Goal: Task Accomplishment & Management: Use online tool/utility

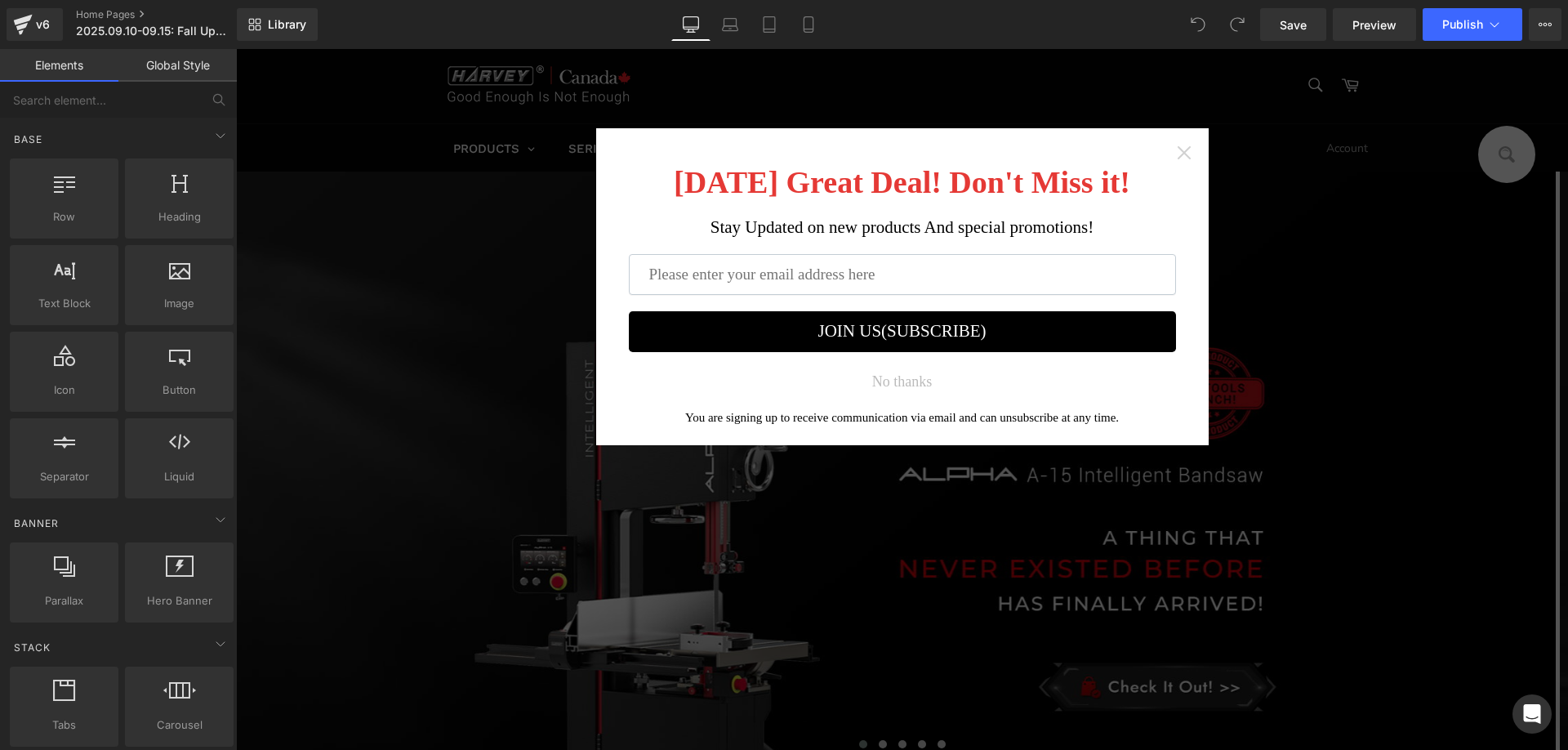
click at [1176, 155] on icon "Close widget" at bounding box center [1185, 153] width 17 height 17
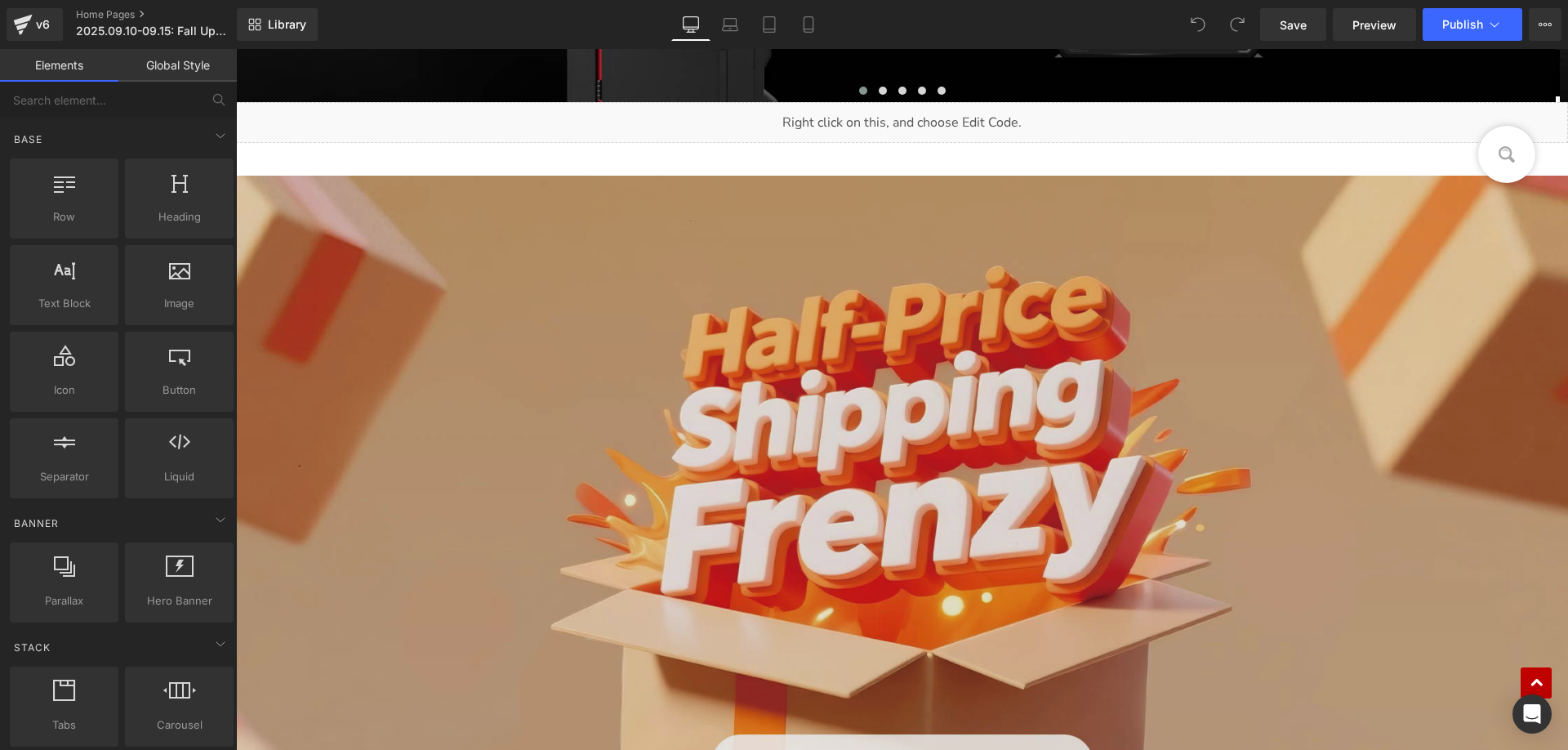
scroll to position [898, 0]
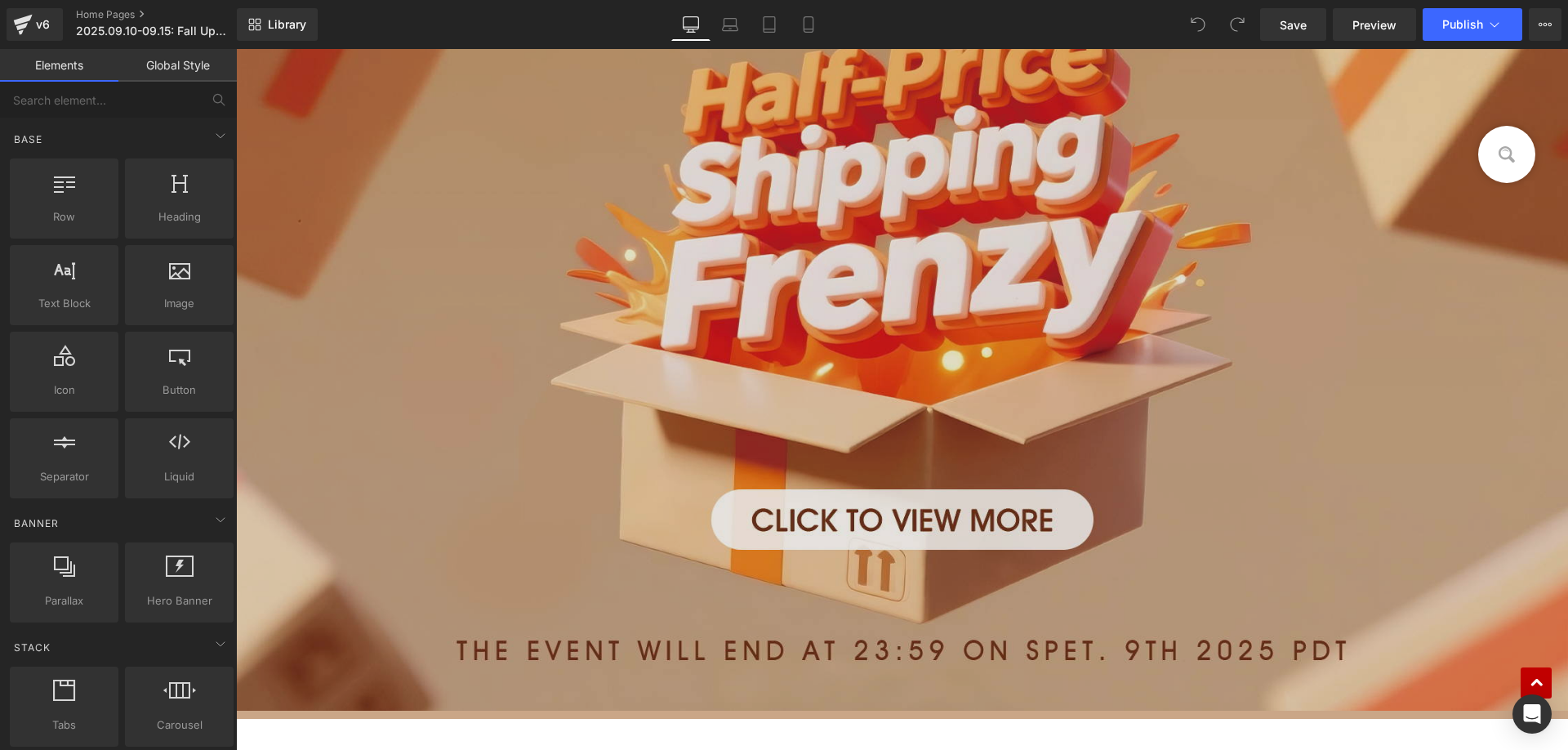
click at [512, 307] on img at bounding box center [902, 320] width 1332 height 780
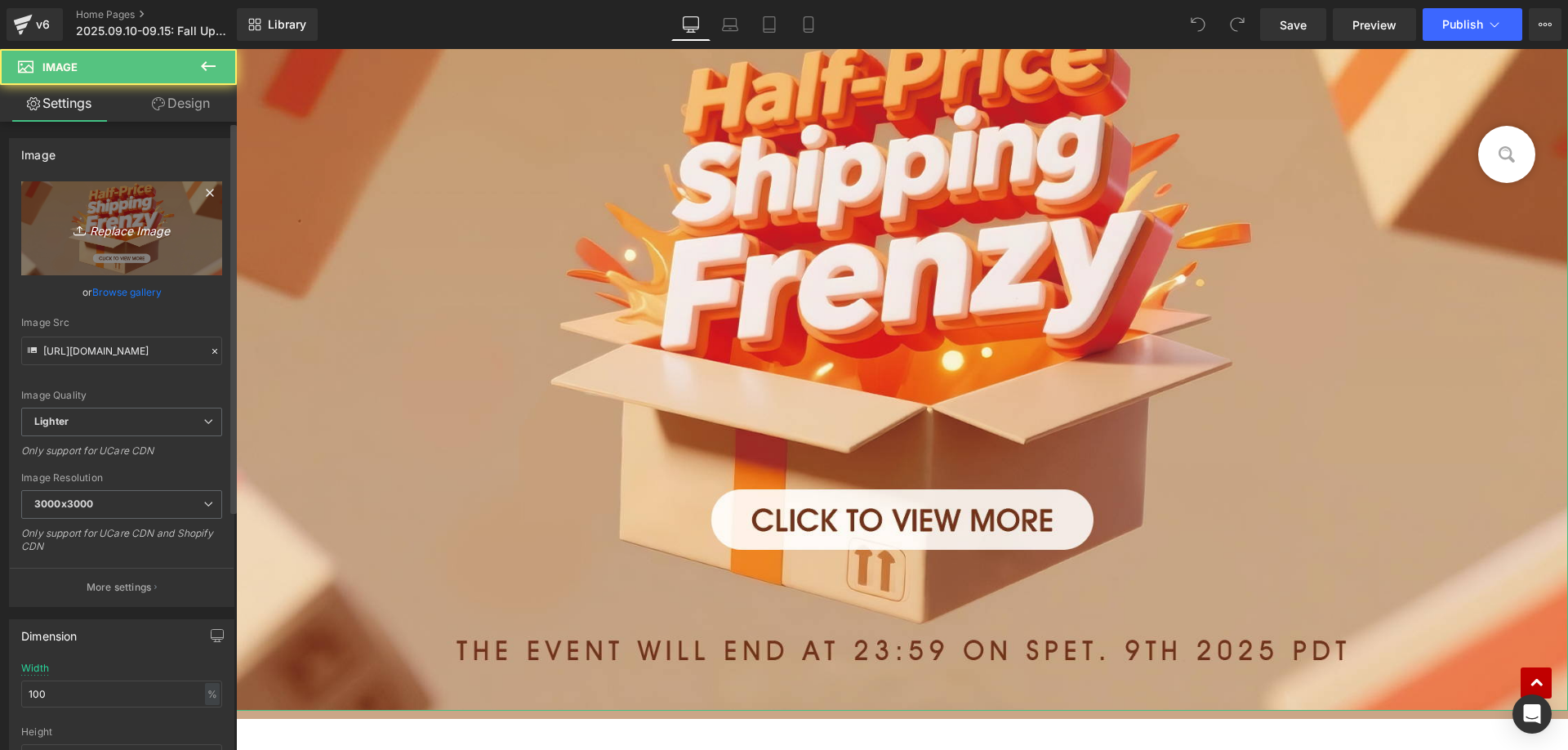
click at [62, 216] on link "Replace Image" at bounding box center [122, 228] width 201 height 94
type input "C:\fakepath\15.jpg"
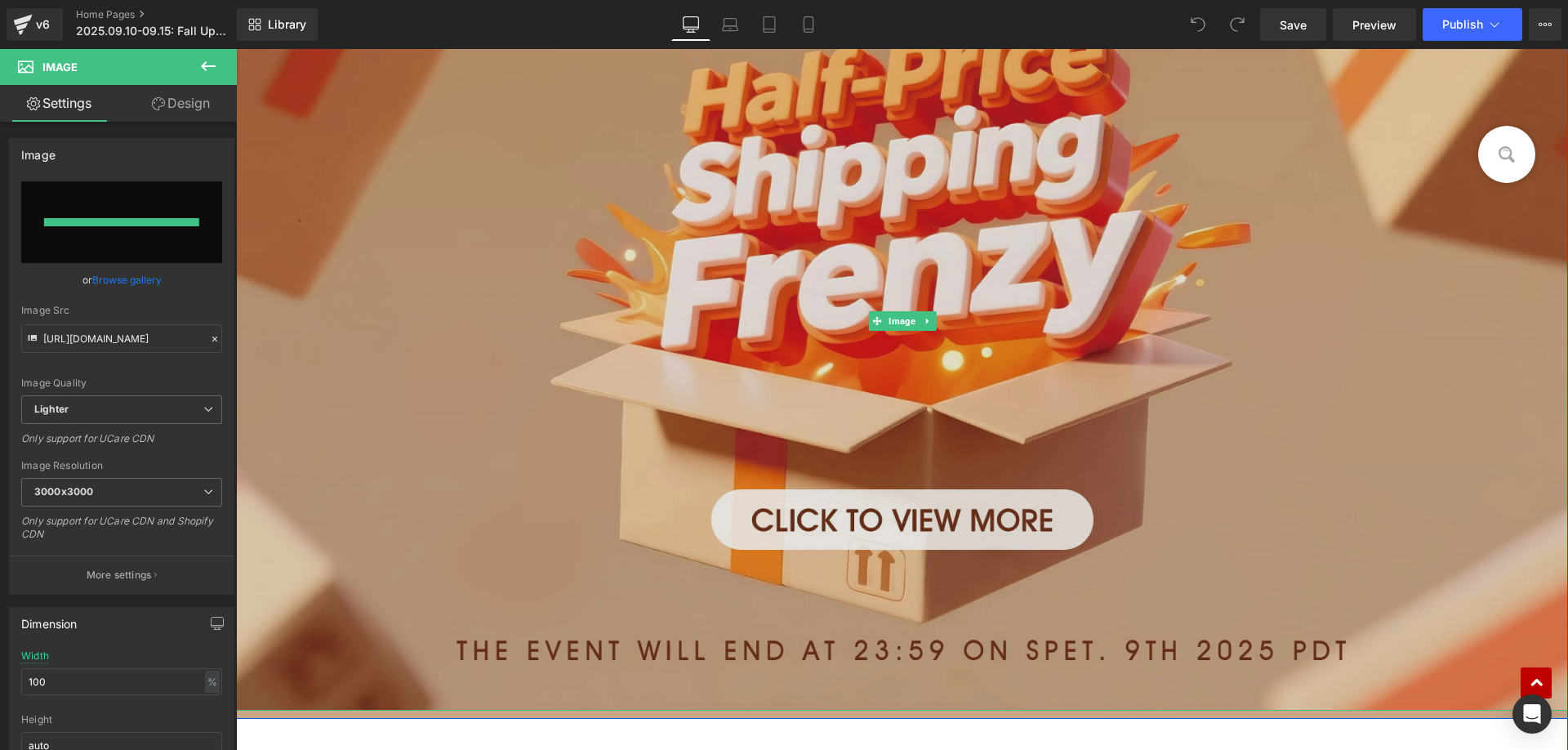
type input "https://ucarecdn.com/19e93daa-c4a0-41e7-93b9-6eef0893c007/-/format/auto/-/previ…"
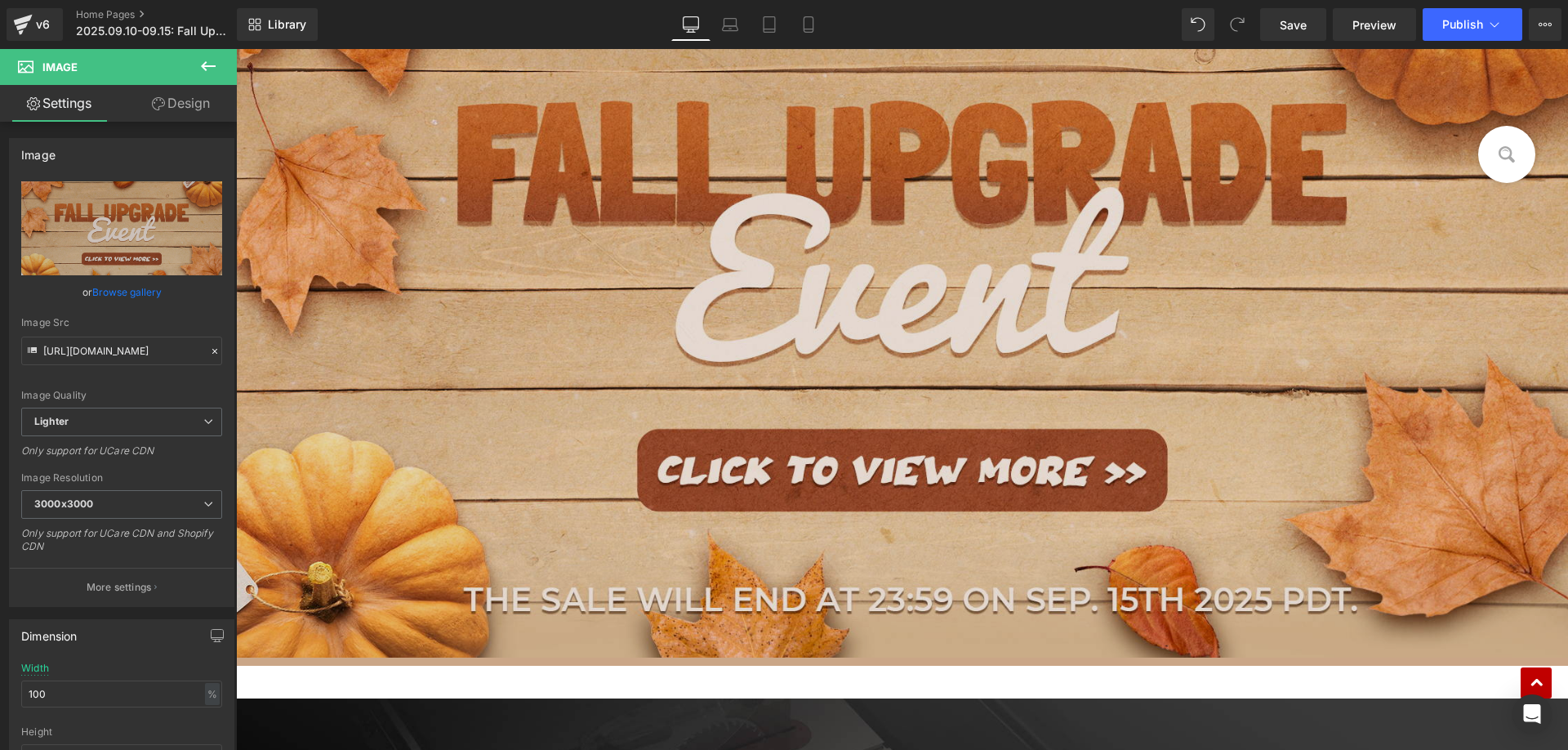
scroll to position [980, 0]
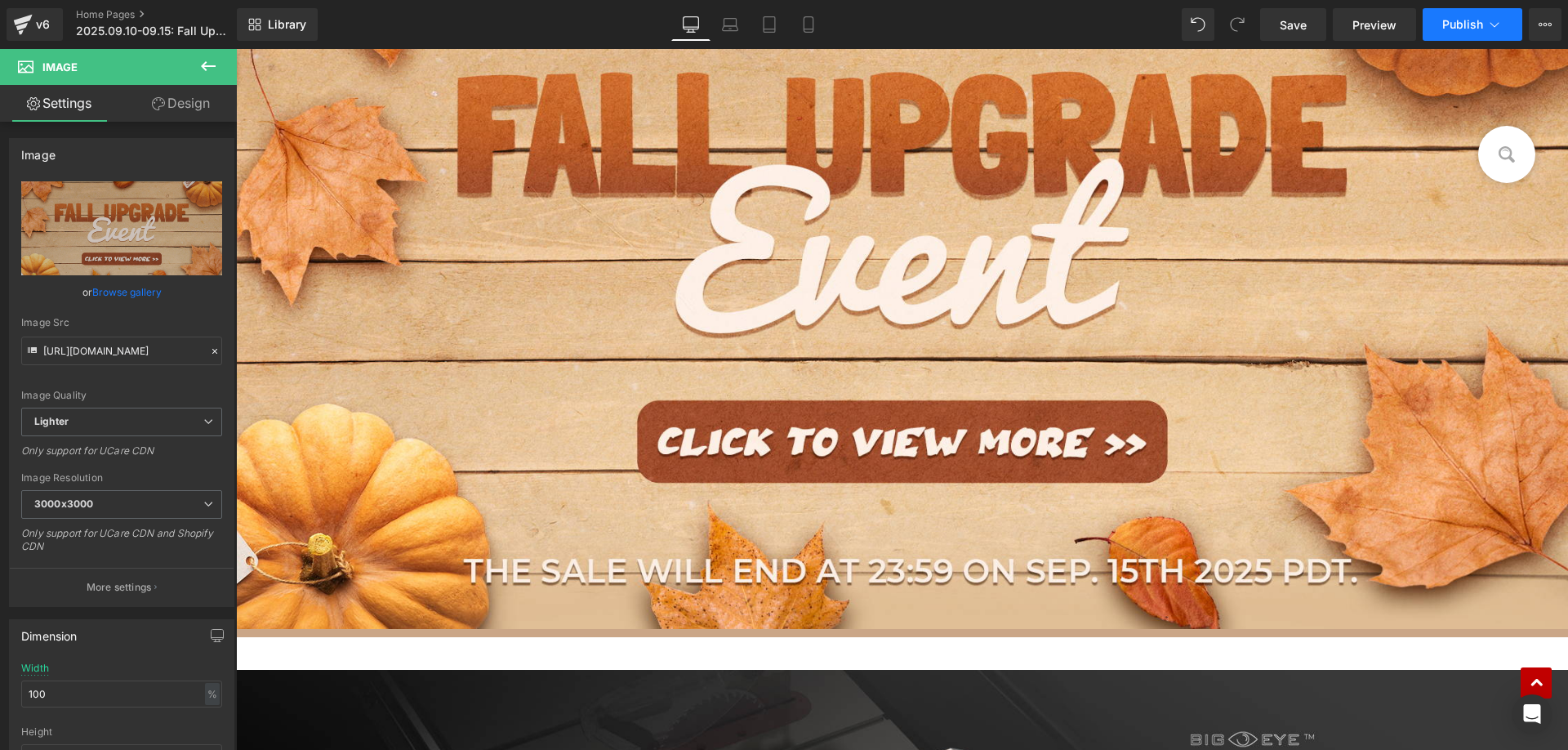
click at [1452, 26] on span "Publish" at bounding box center [1462, 25] width 41 height 13
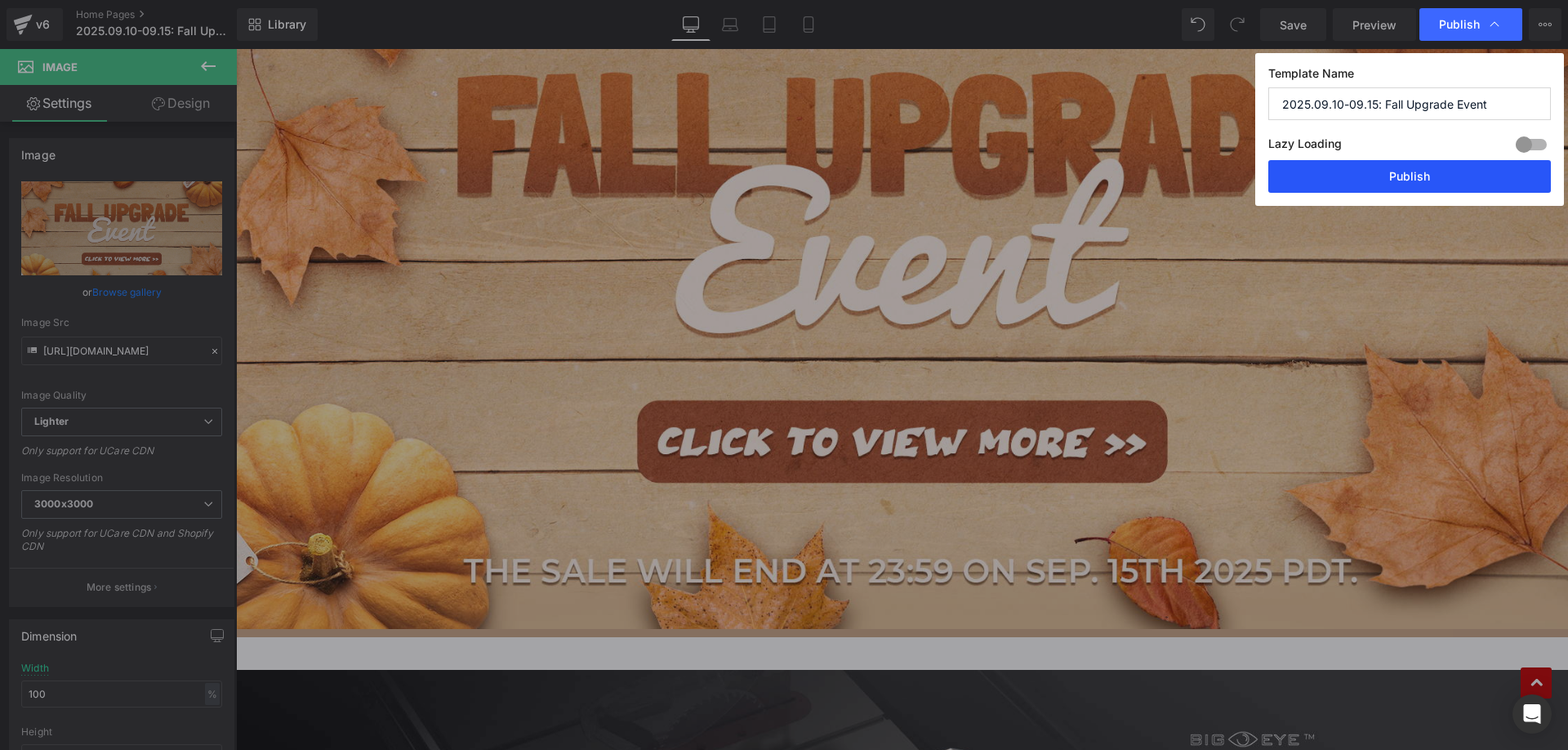
click at [1354, 166] on button "Publish" at bounding box center [1409, 175] width 282 height 32
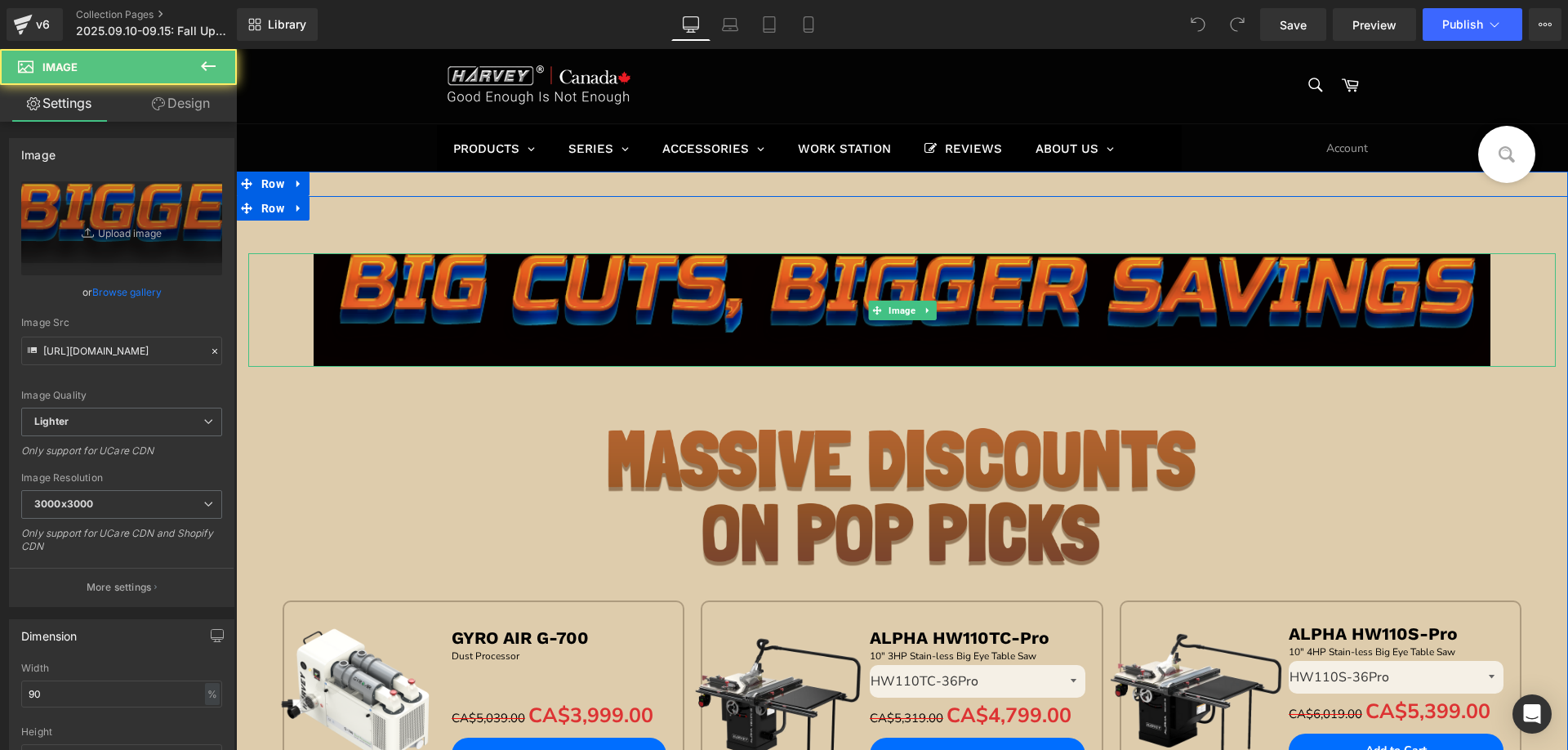
click at [718, 305] on img at bounding box center [902, 310] width 1177 height 113
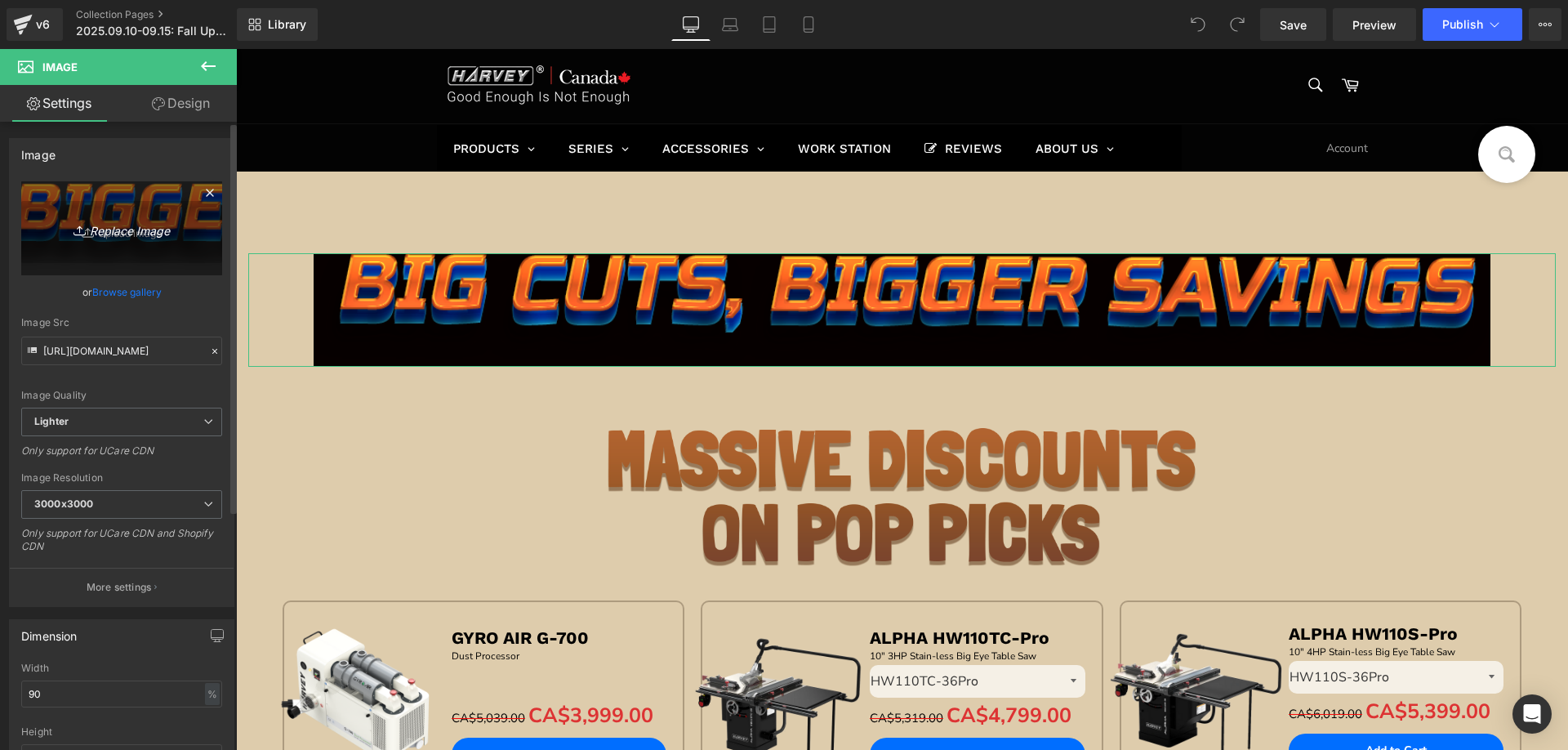
click at [119, 219] on icon "Replace Image" at bounding box center [122, 228] width 131 height 21
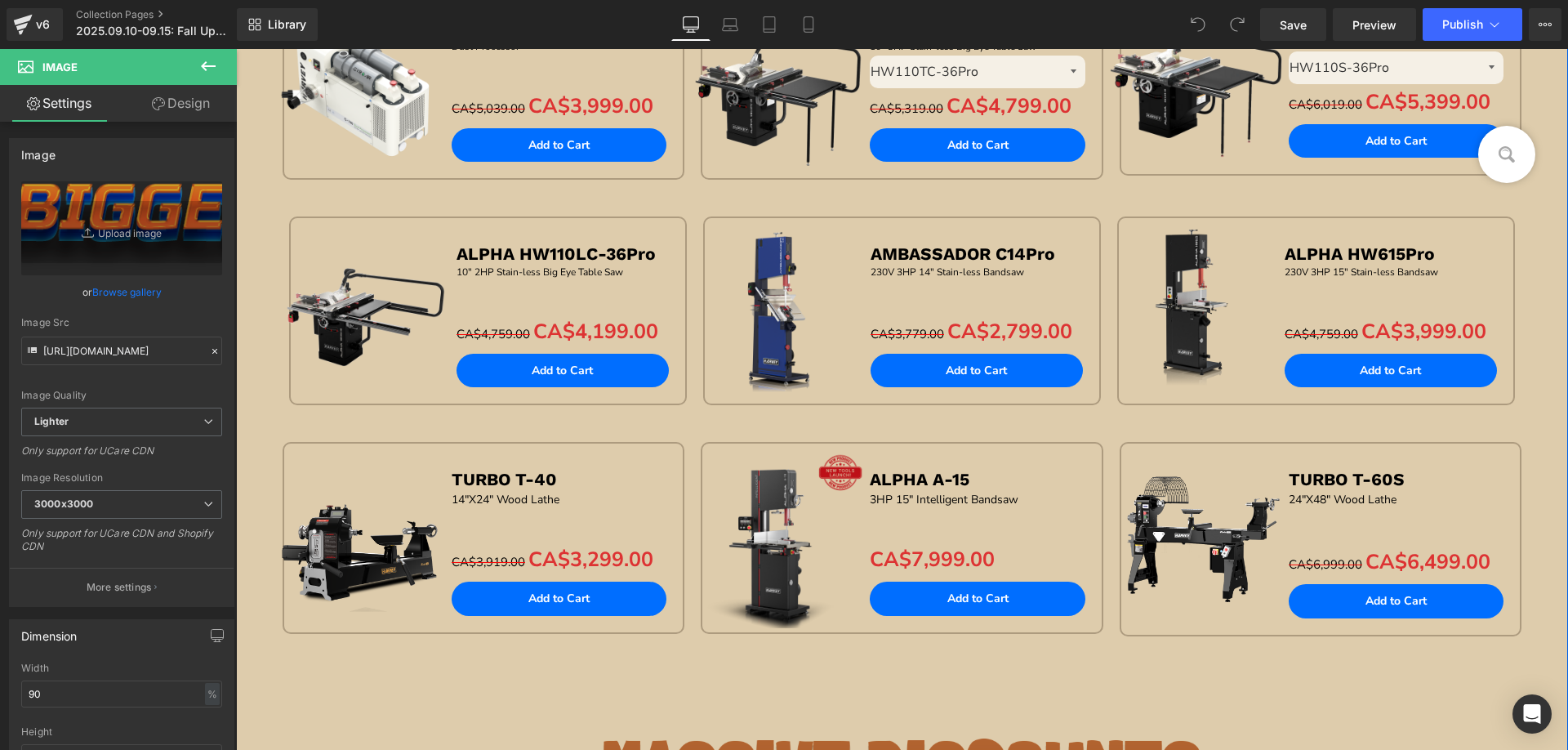
scroll to position [817, 0]
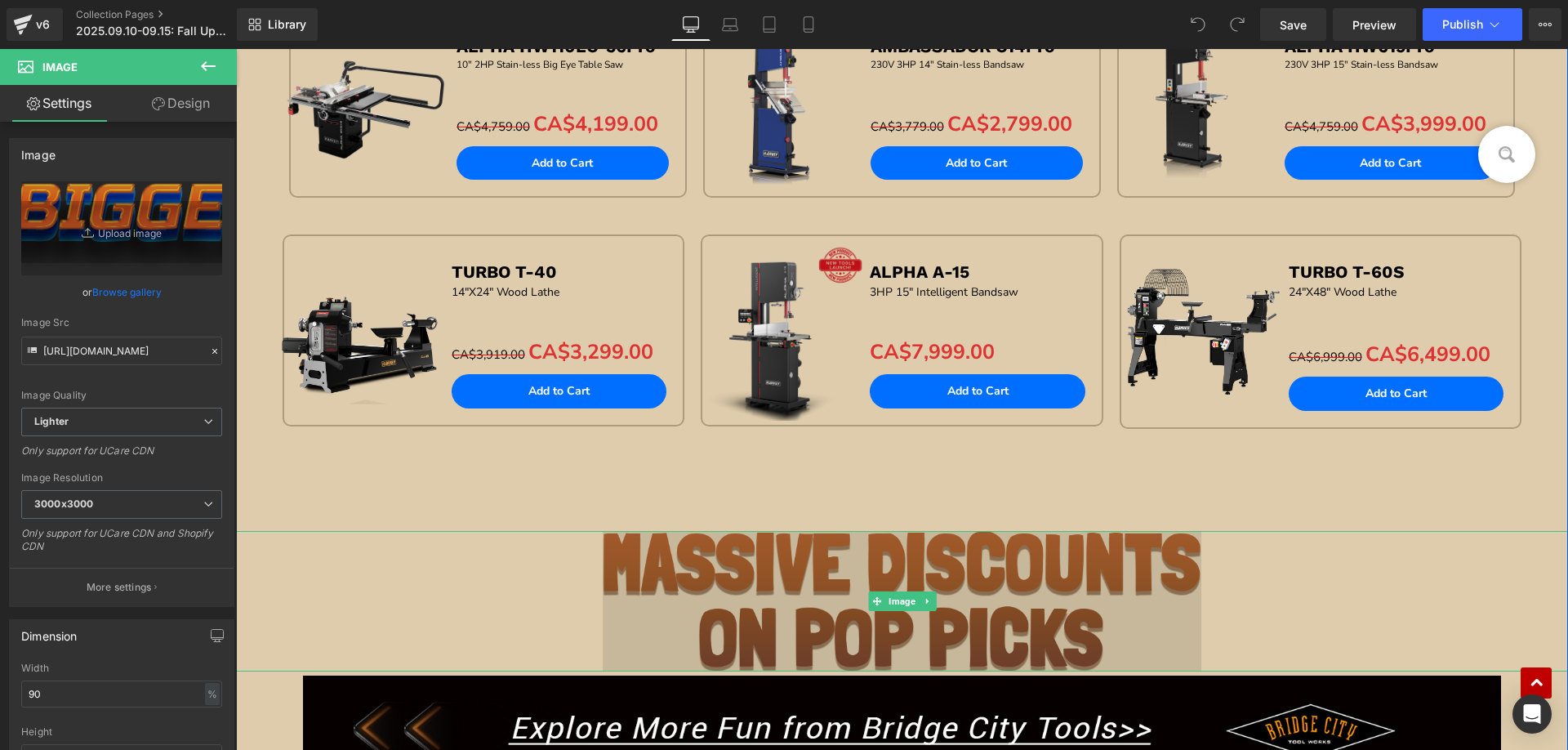
click at [704, 612] on img at bounding box center [902, 601] width 599 height 141
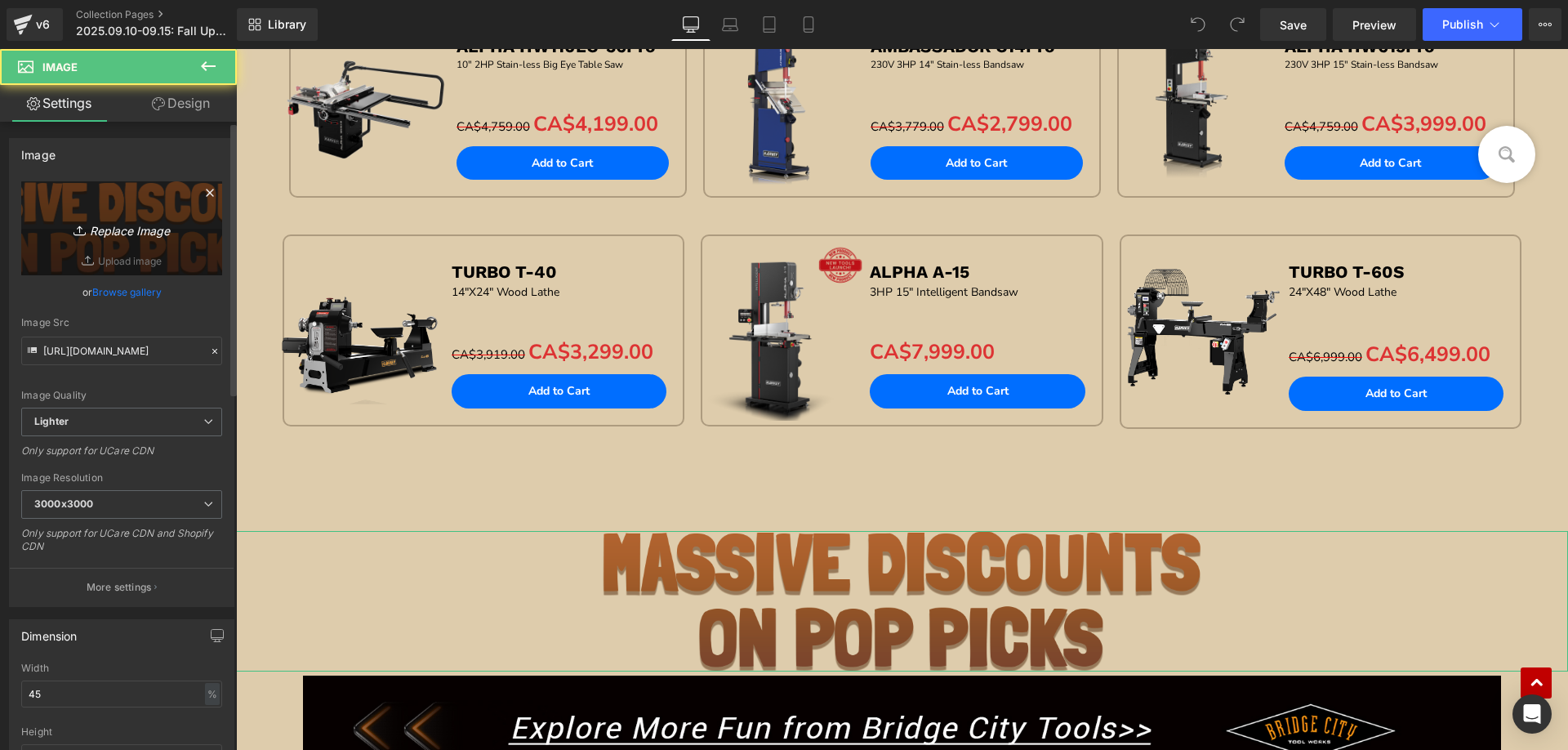
click at [124, 205] on link "Replace Image" at bounding box center [122, 228] width 201 height 94
type input "C:\fakepath\2.png"
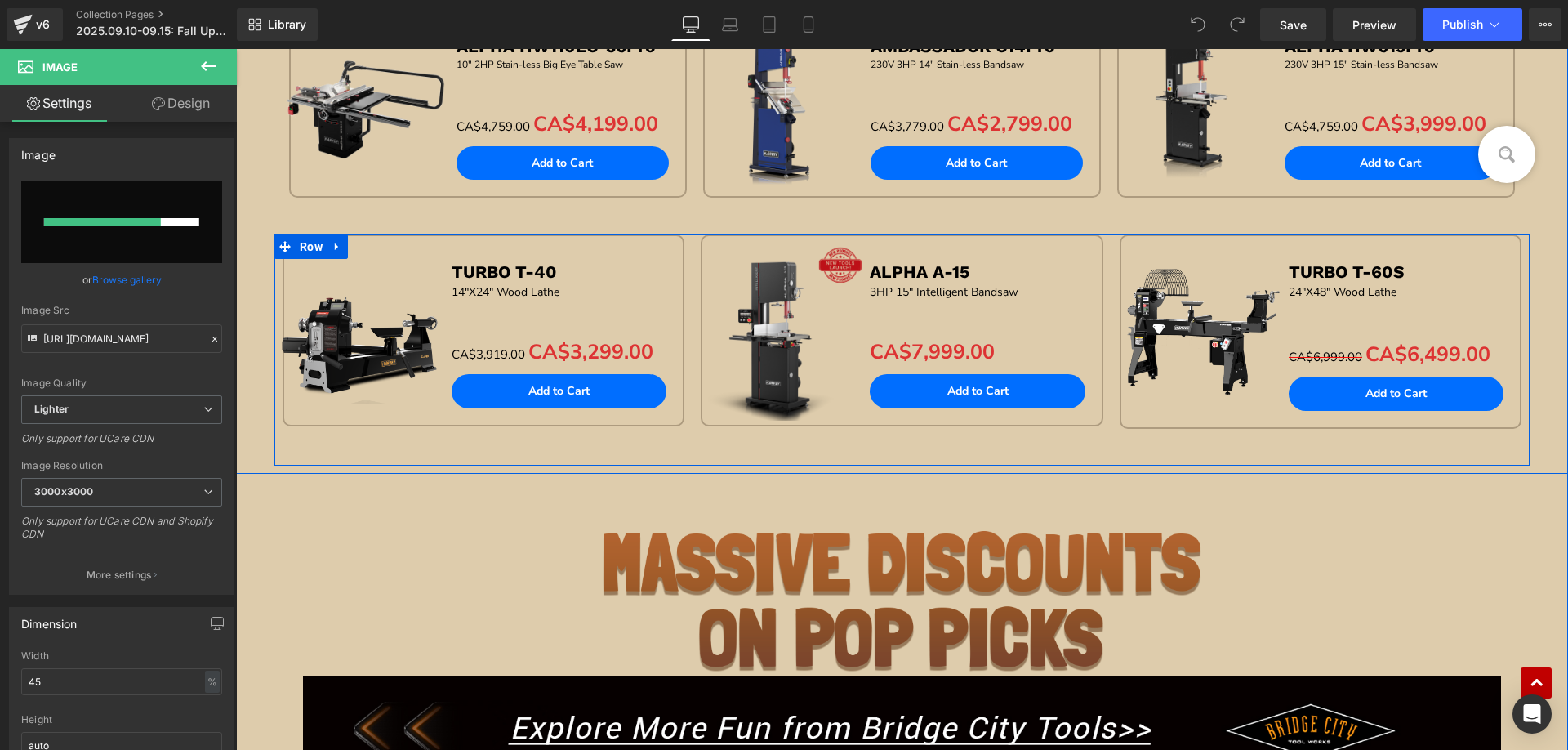
click at [368, 443] on div "Sale Off (P) Image TURBO T-40 Text Block 14"X24" Wood Lathe Text Block Separato…" at bounding box center [483, 348] width 418 height 228
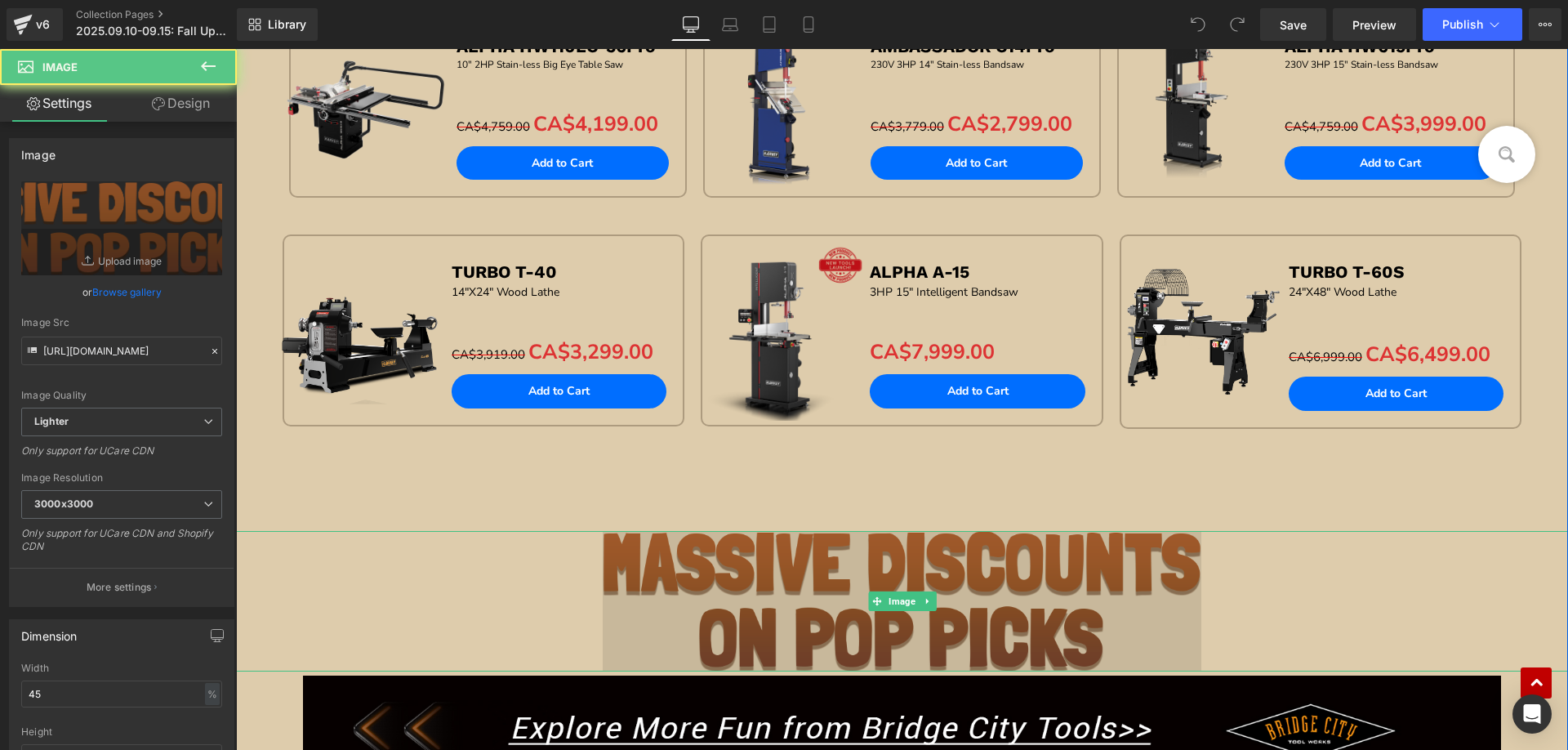
click at [758, 591] on img at bounding box center [902, 601] width 599 height 141
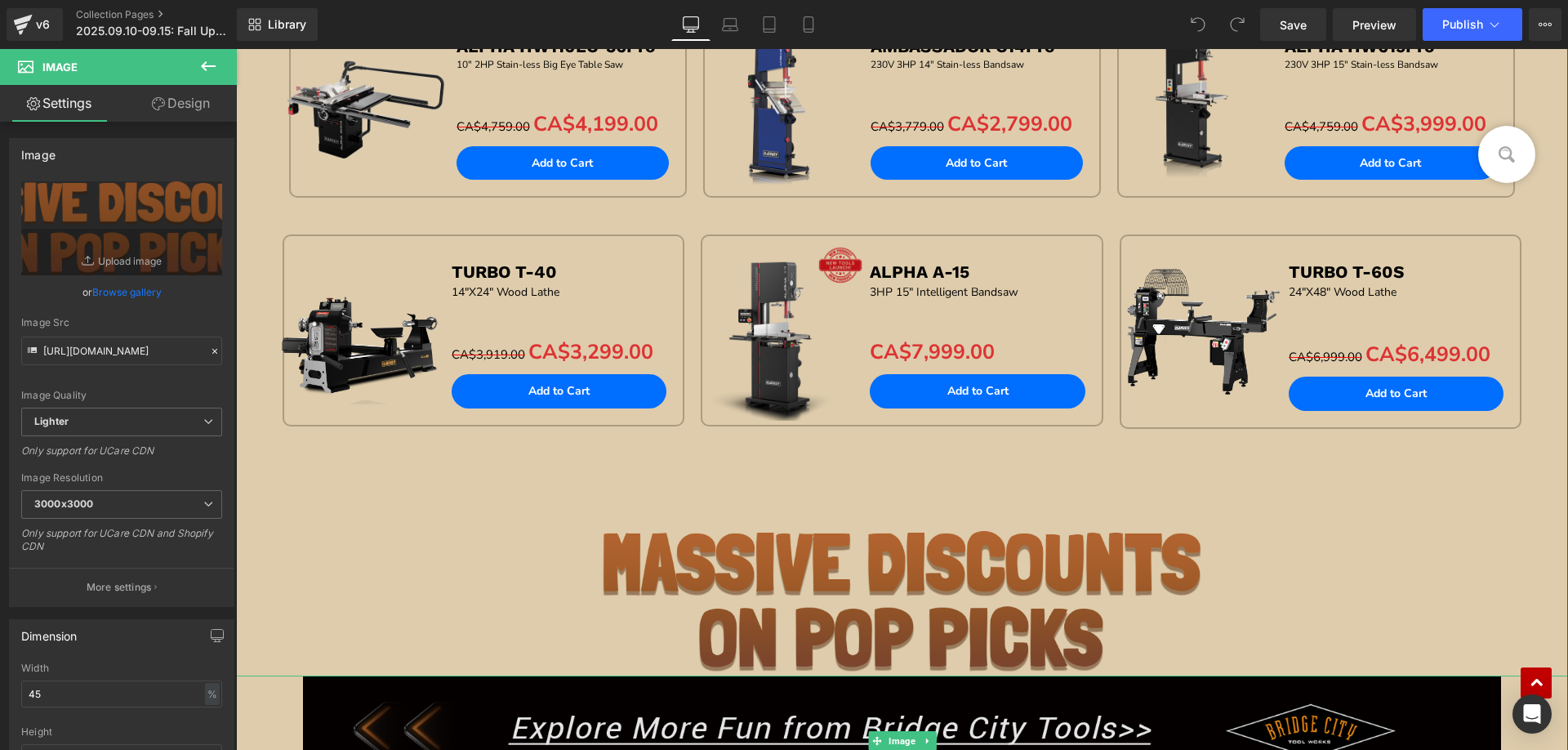
click at [372, 734] on img at bounding box center [902, 741] width 1199 height 132
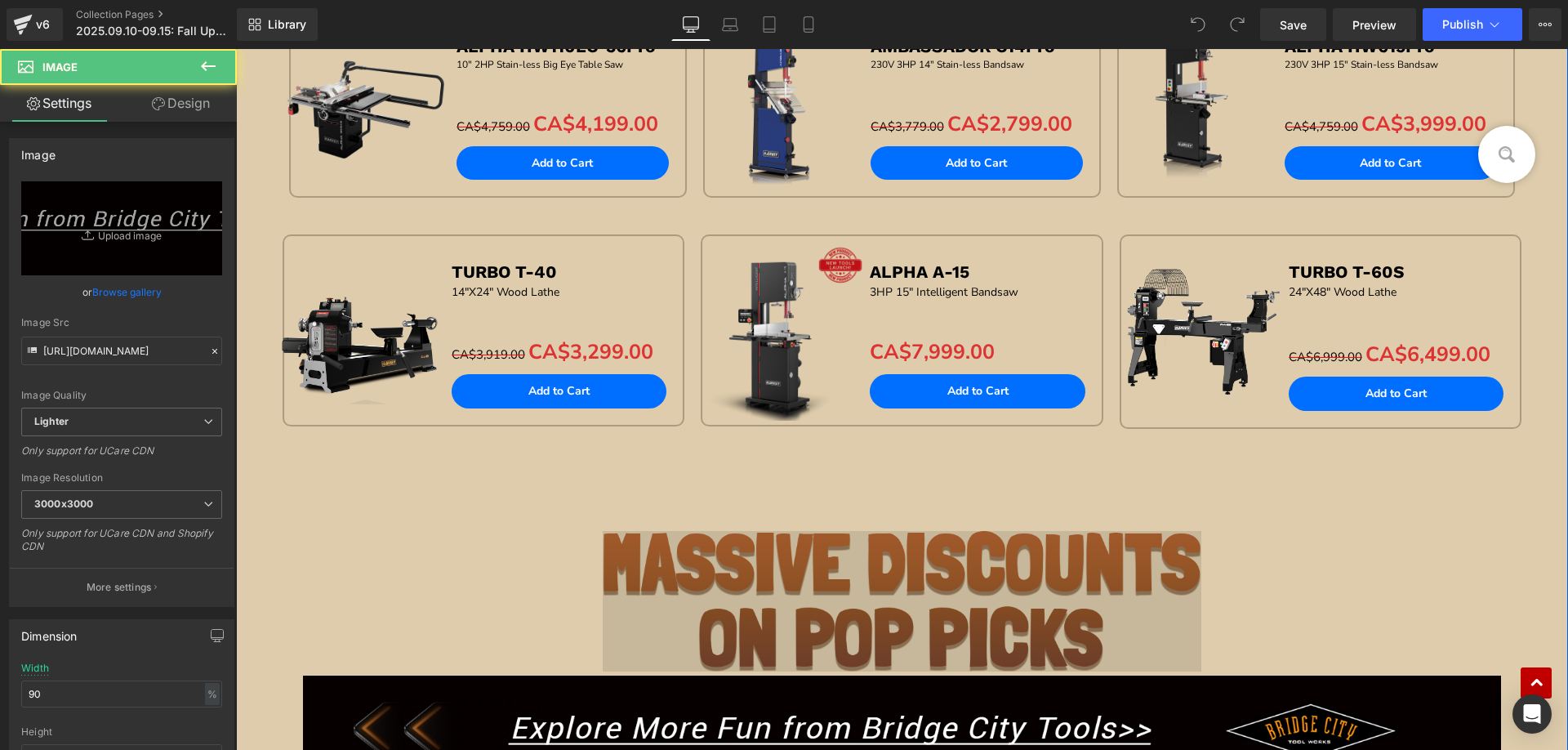
click at [731, 579] on img at bounding box center [902, 601] width 599 height 141
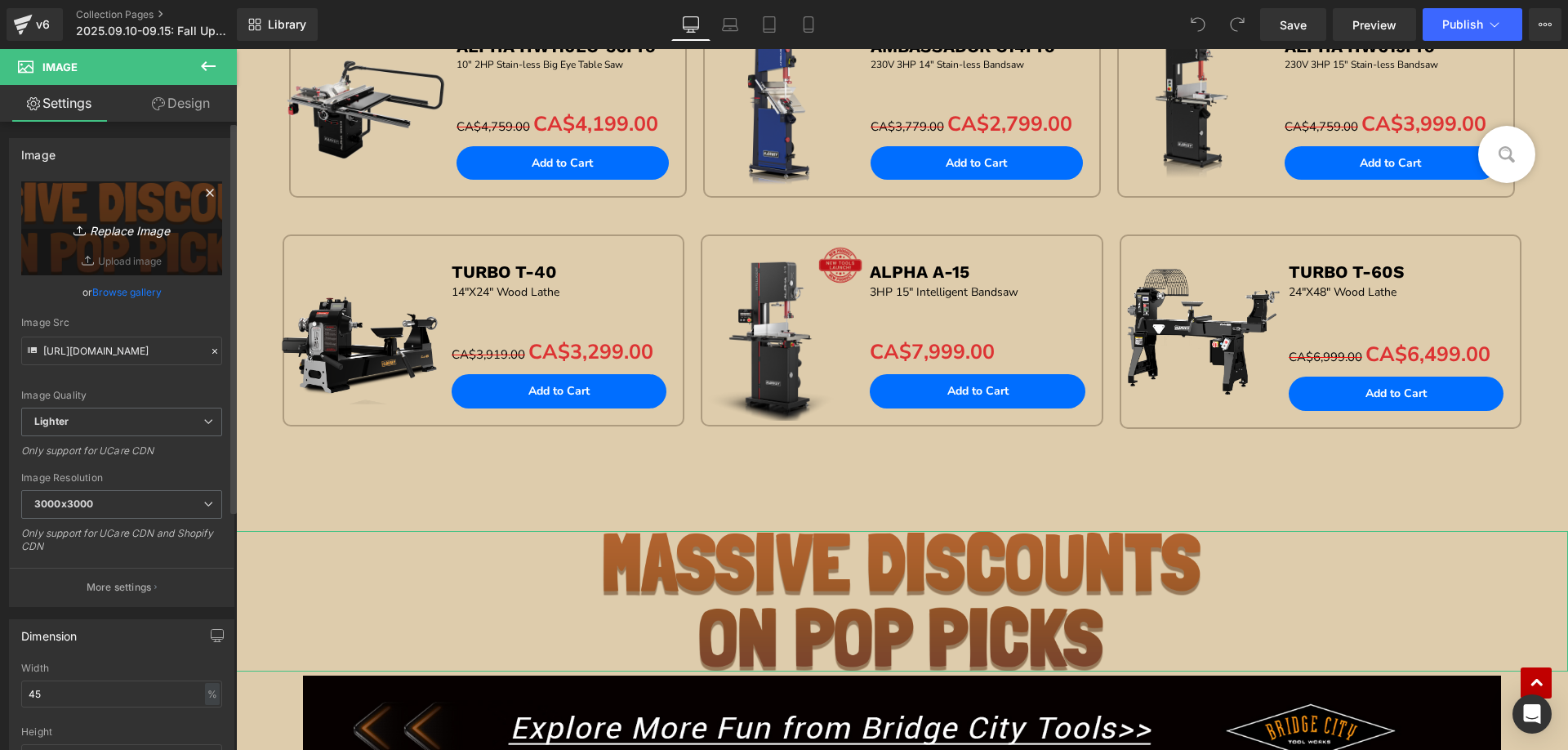
click at [120, 217] on link "Replace Image" at bounding box center [122, 228] width 201 height 94
type input "C:\fakepath\1.png"
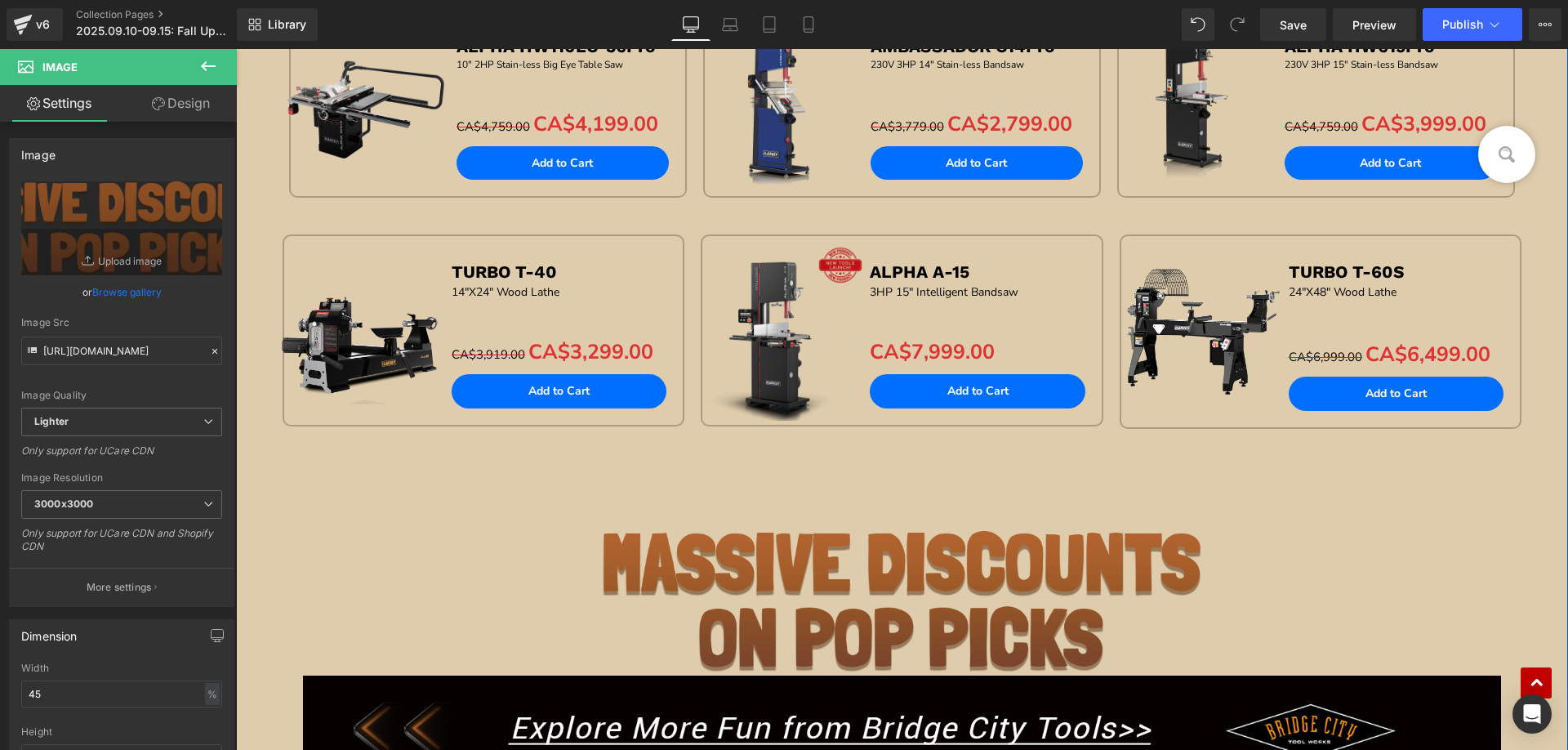
click at [236, 49] on div at bounding box center [236, 49] width 0 height 0
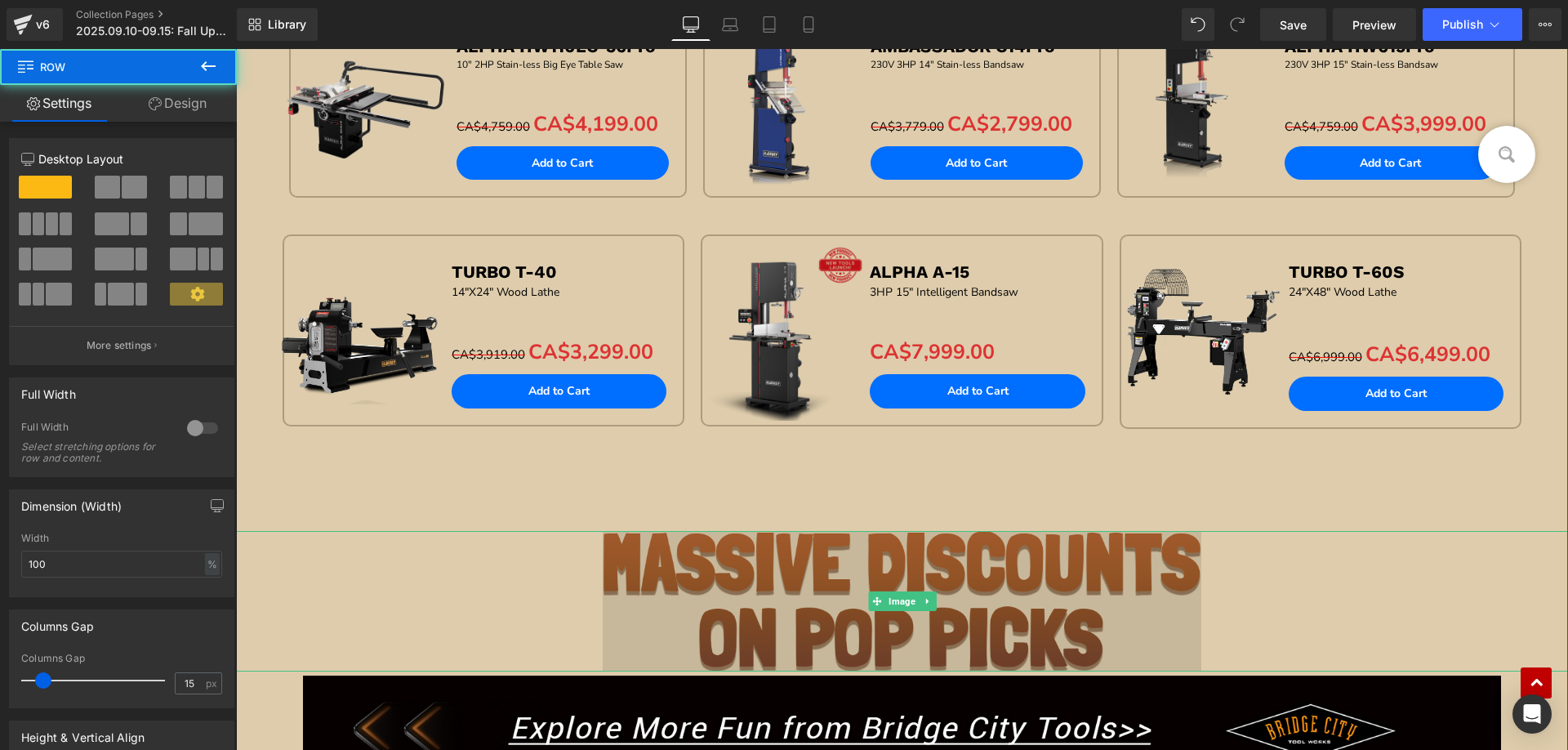
click at [835, 585] on img at bounding box center [902, 601] width 599 height 141
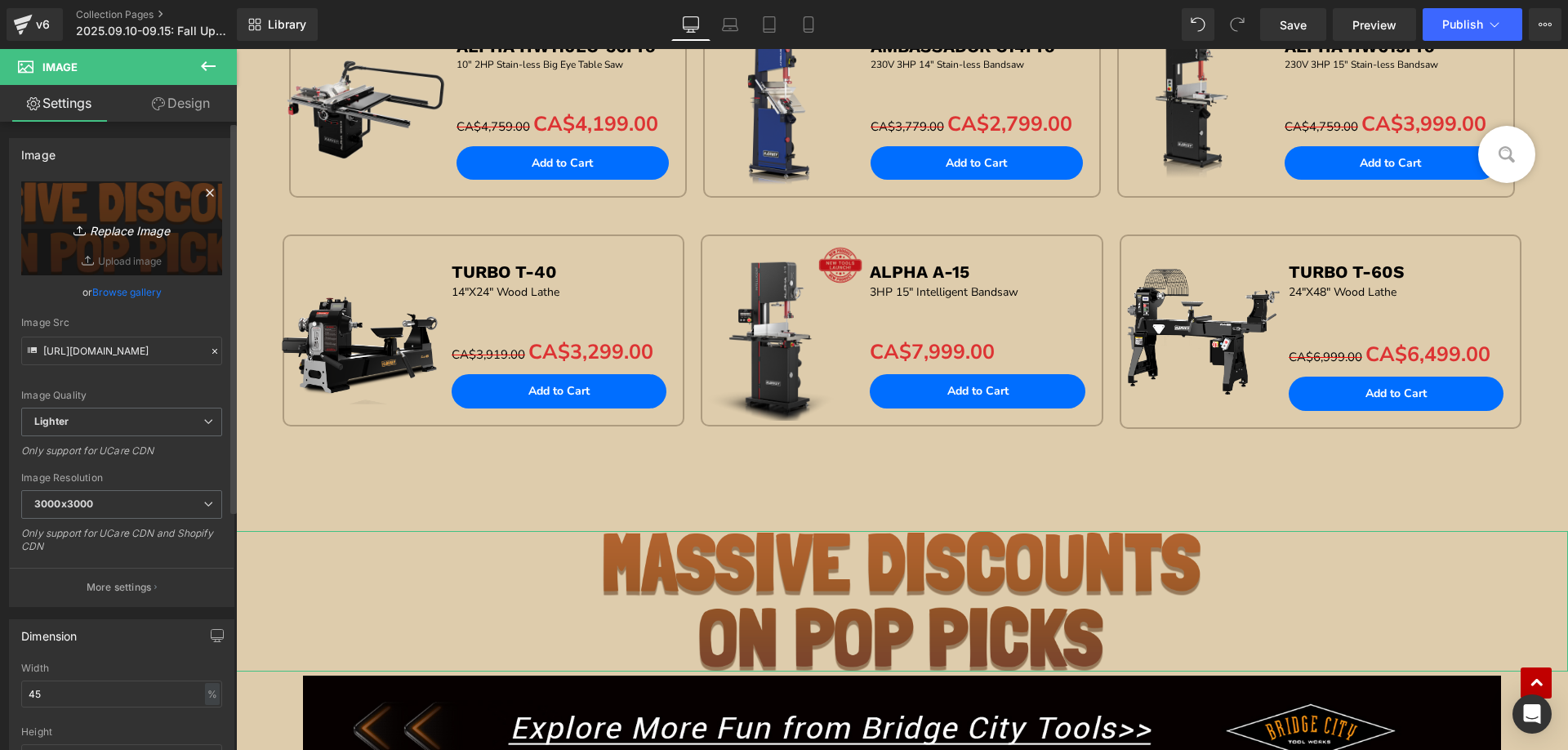
click at [154, 217] on link "Replace Image" at bounding box center [122, 228] width 201 height 94
type input "C:\fakepath\2.png"
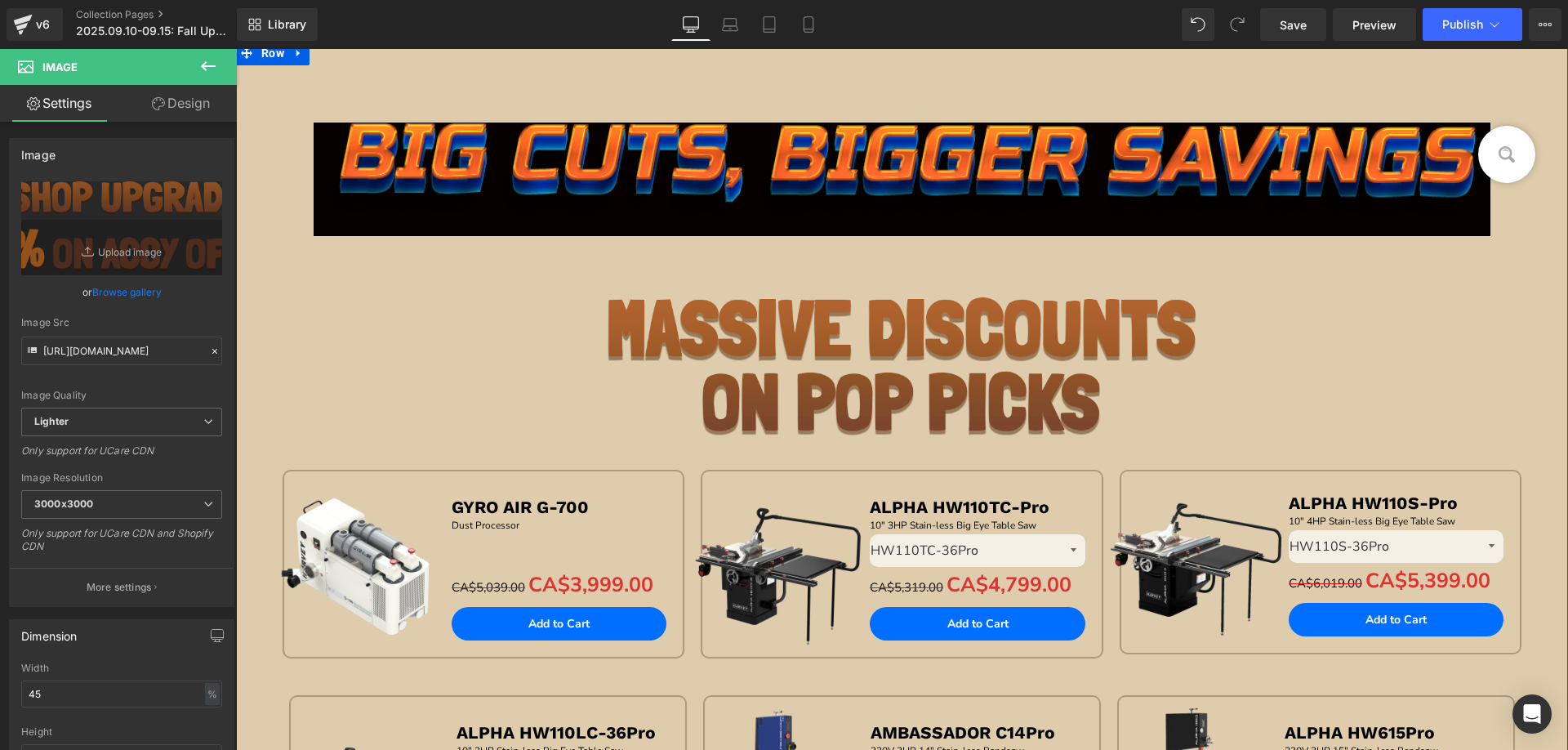
scroll to position [327, 0]
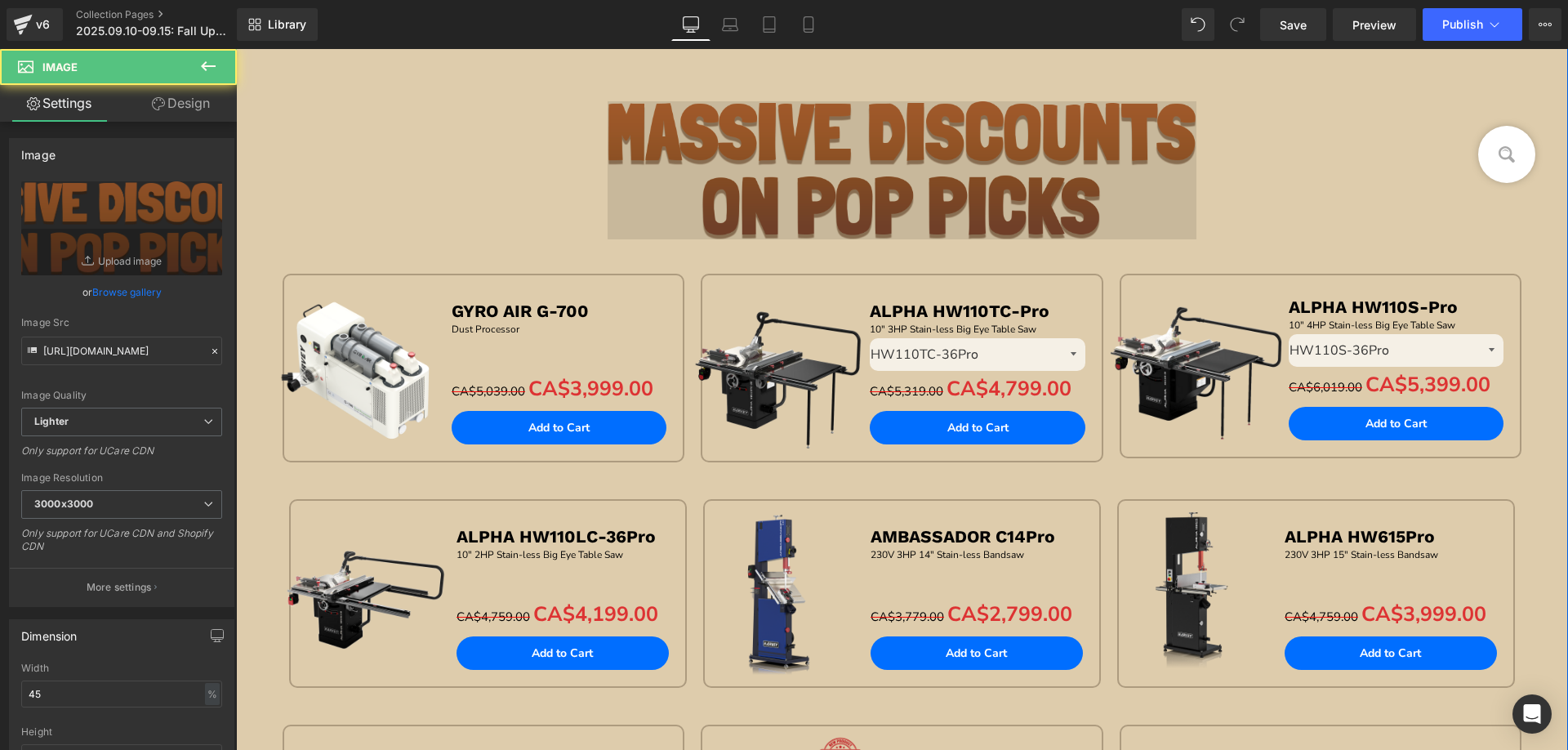
click at [753, 169] on img at bounding box center [902, 170] width 588 height 138
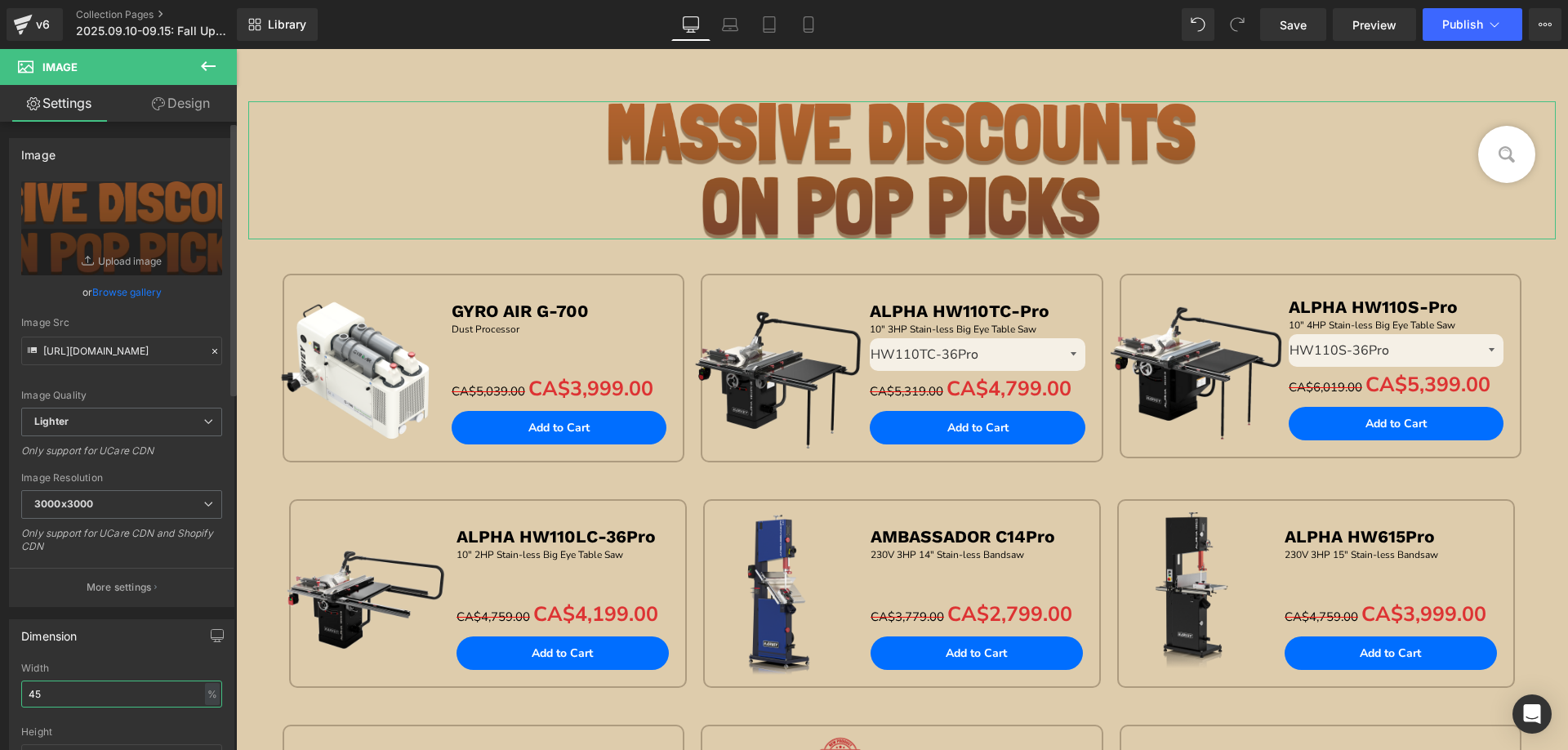
drag, startPoint x: 55, startPoint y: 688, endPoint x: 0, endPoint y: 686, distance: 55.0
click at [0, 686] on div "Dimension 45% Width 45 % % px auto Height auto 0 Circle Image" at bounding box center [122, 716] width 244 height 219
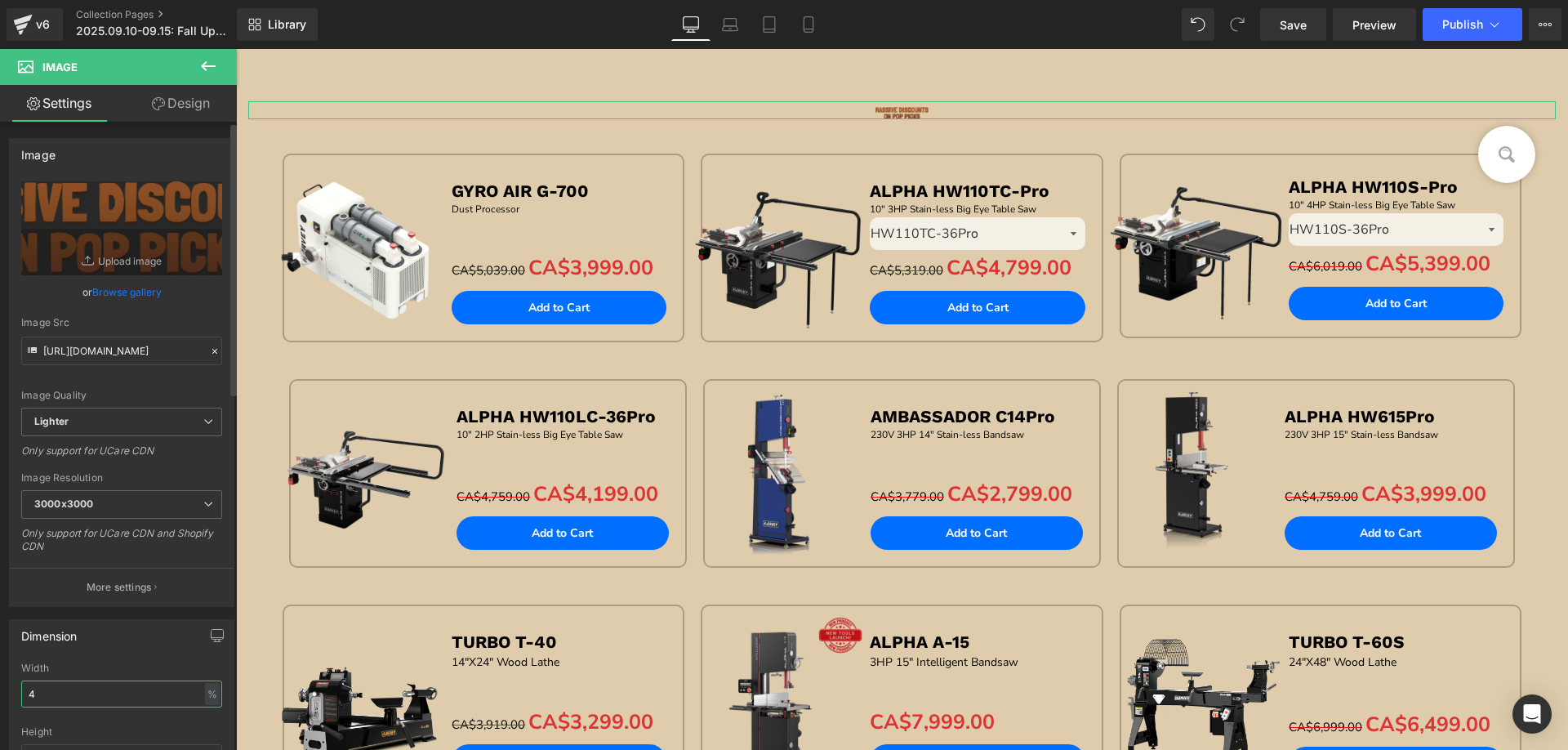
type input "40"
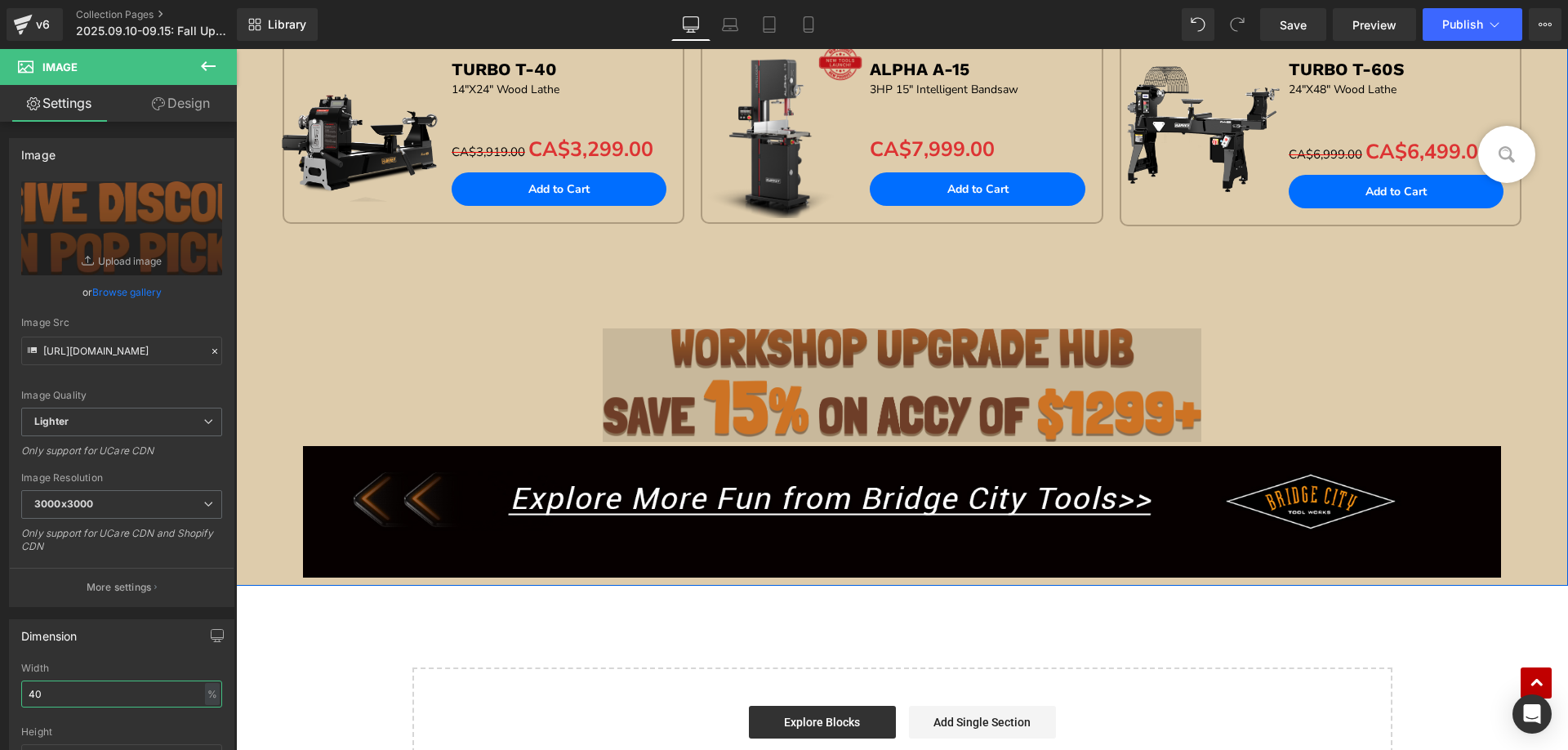
scroll to position [1062, 0]
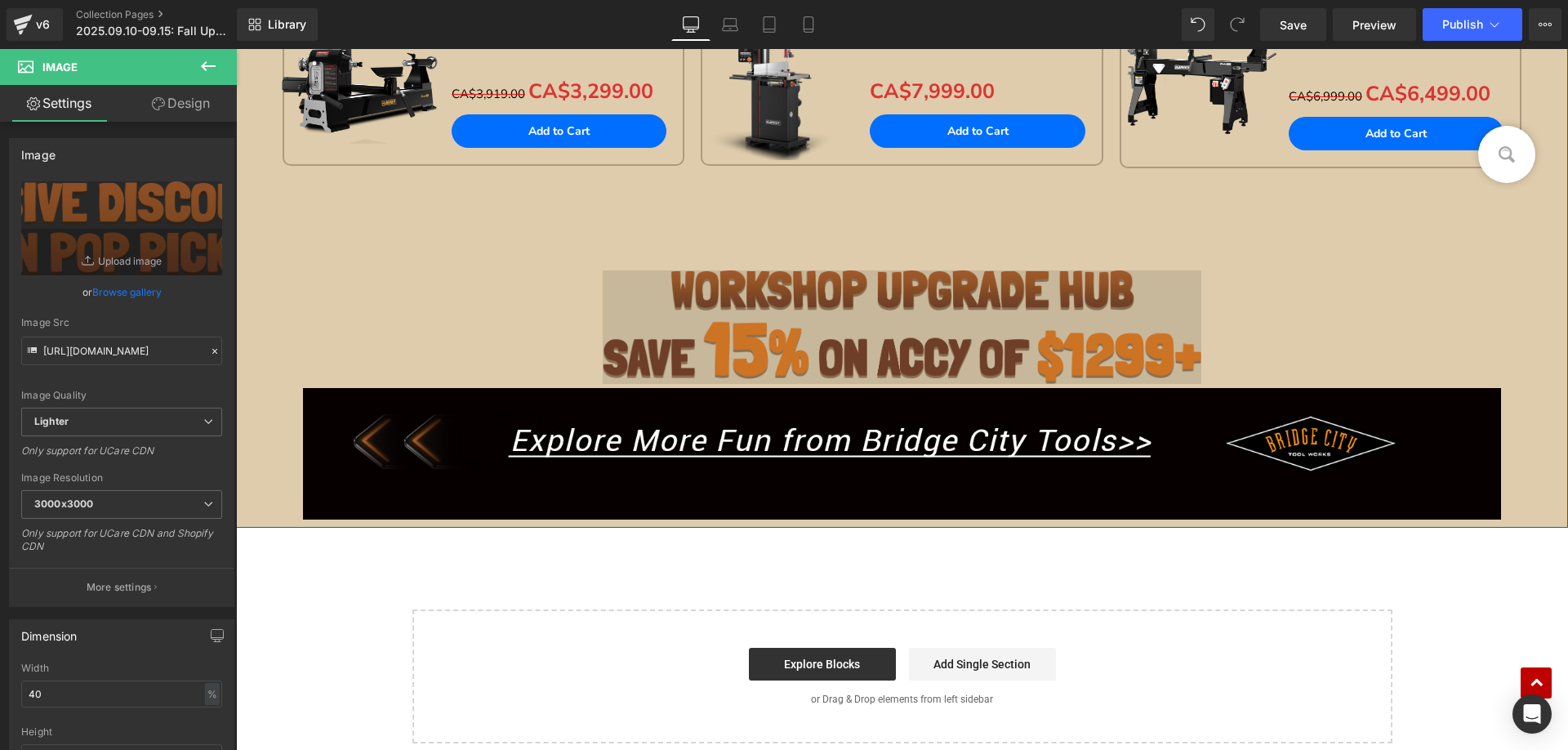
click at [839, 293] on img at bounding box center [902, 327] width 599 height 113
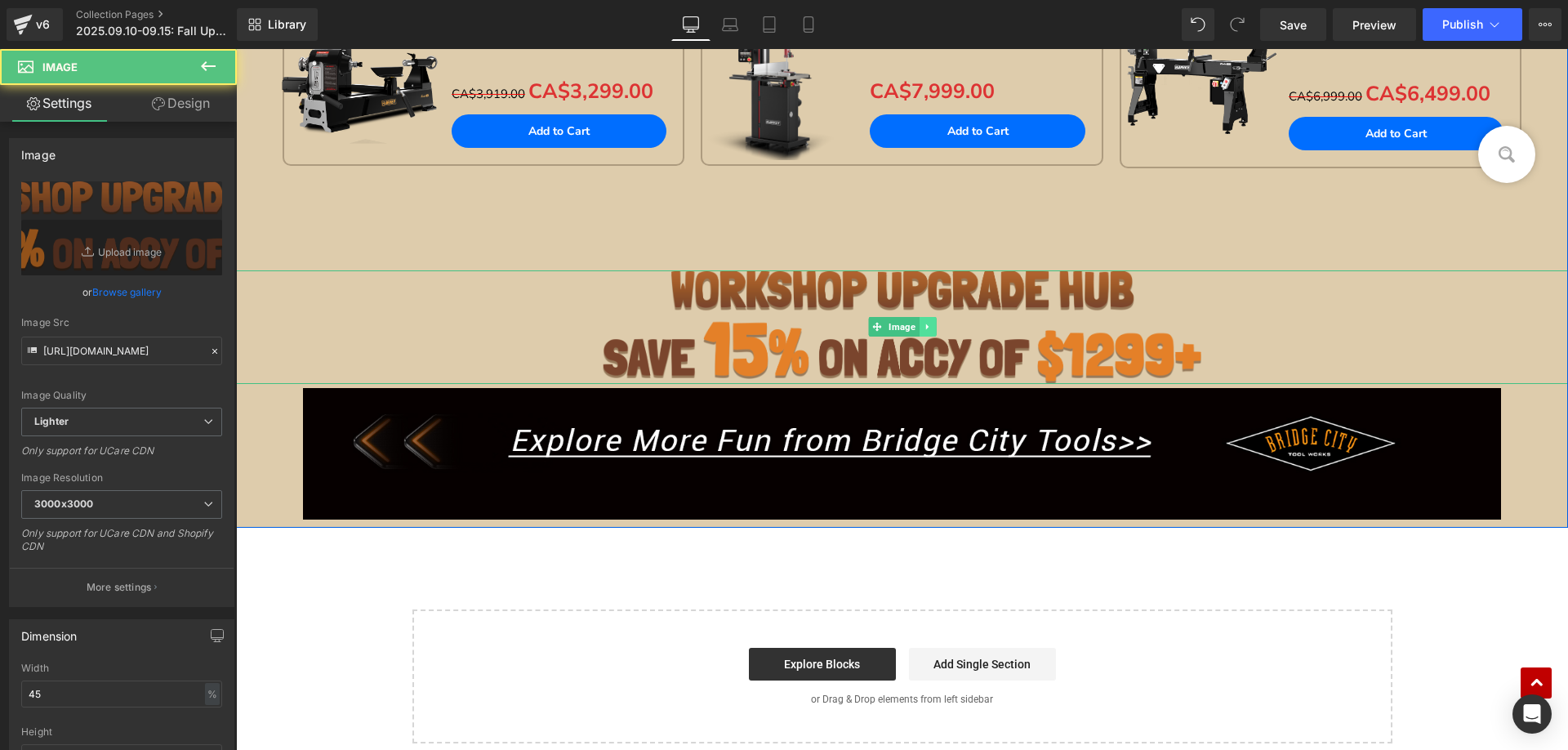
click at [923, 326] on icon at bounding box center [927, 327] width 9 height 10
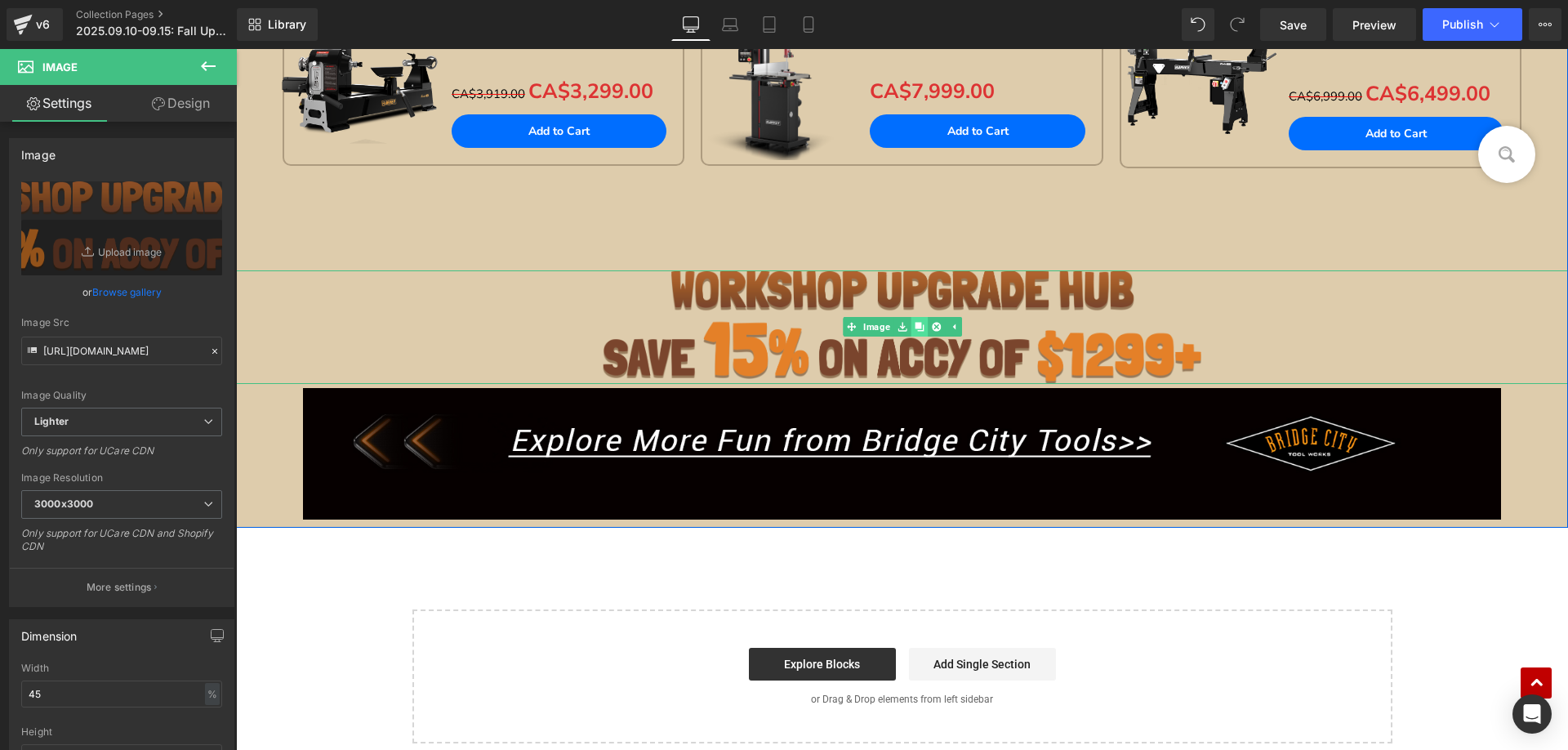
click at [915, 330] on icon at bounding box center [919, 327] width 9 height 9
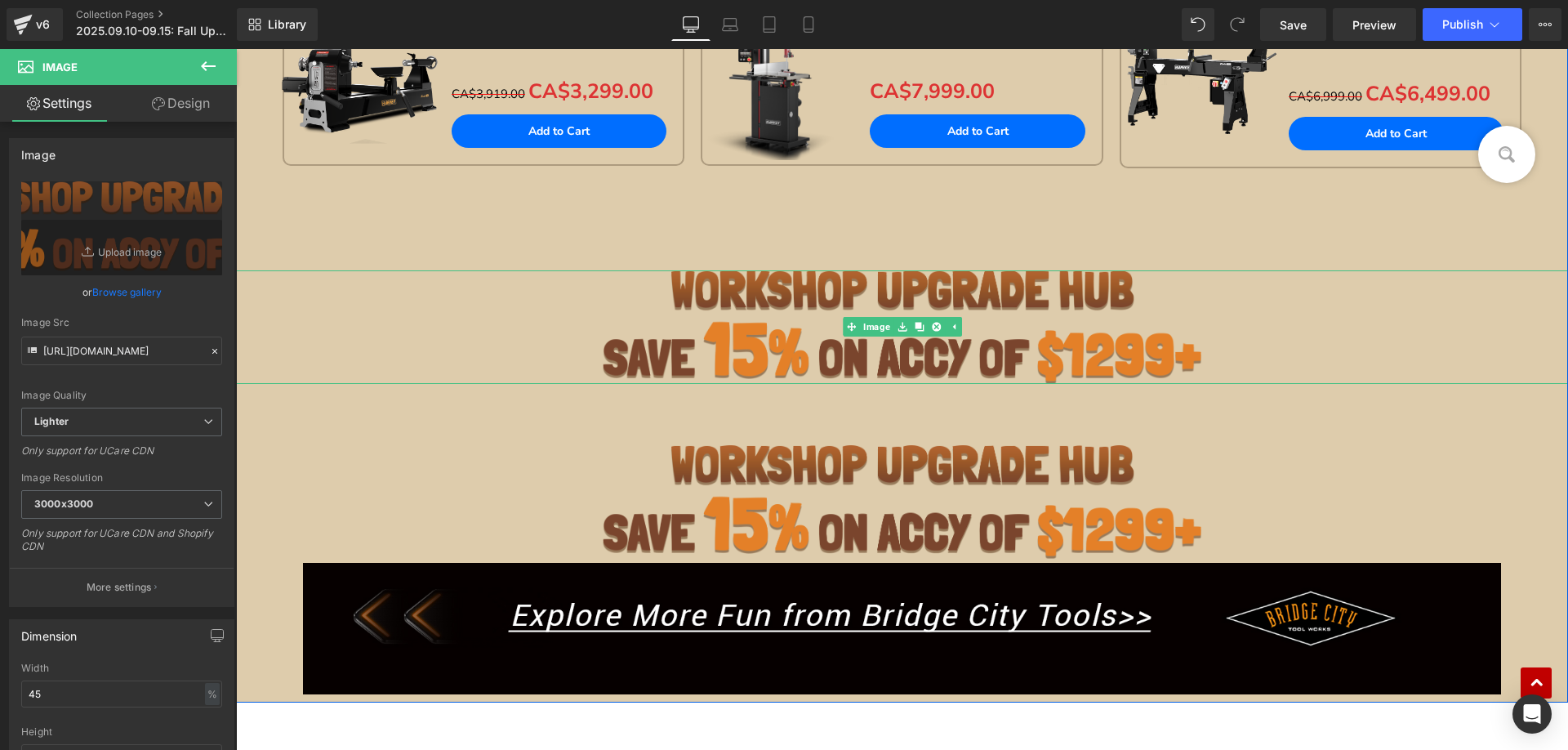
scroll to position [1060, 0]
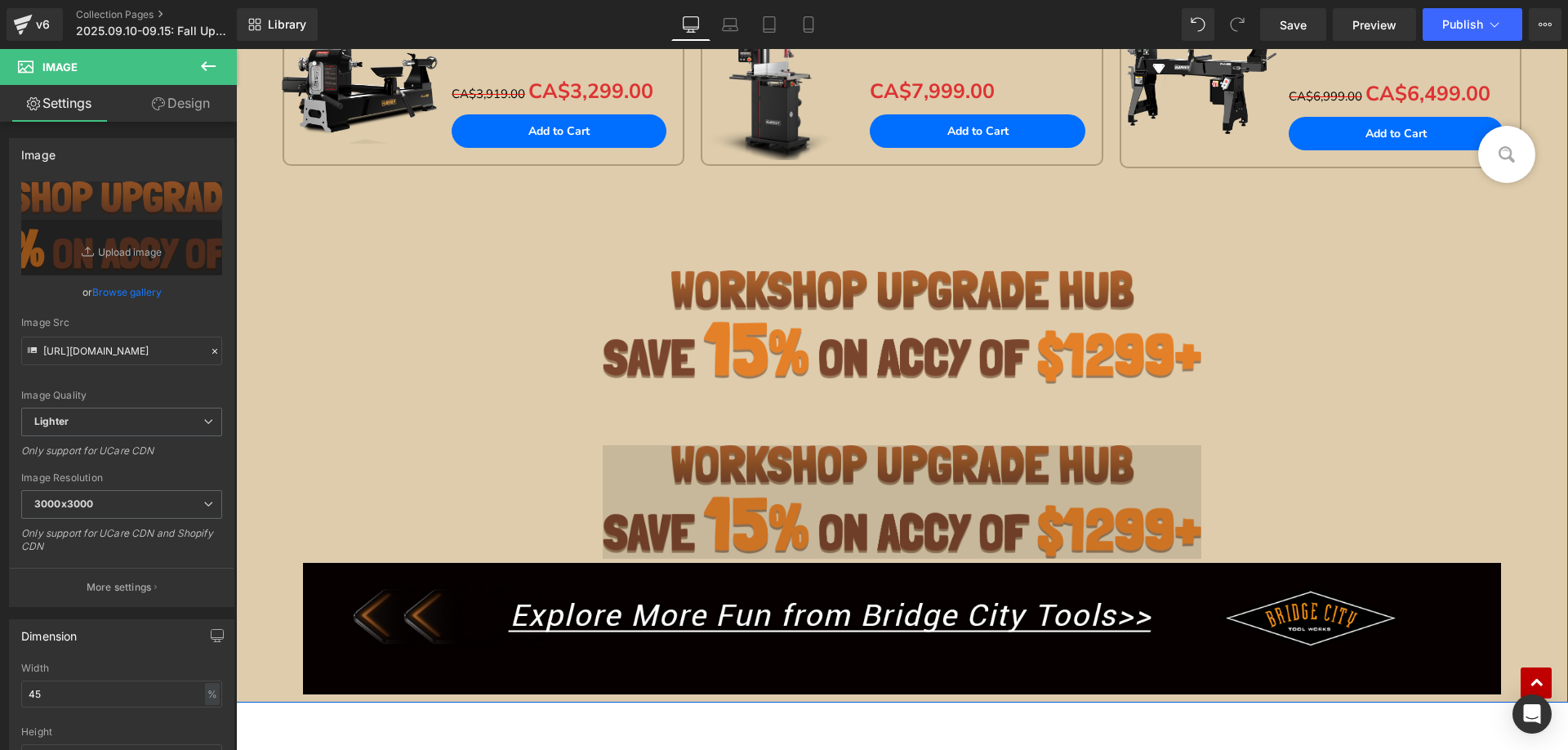
click at [735, 450] on img at bounding box center [902, 502] width 599 height 113
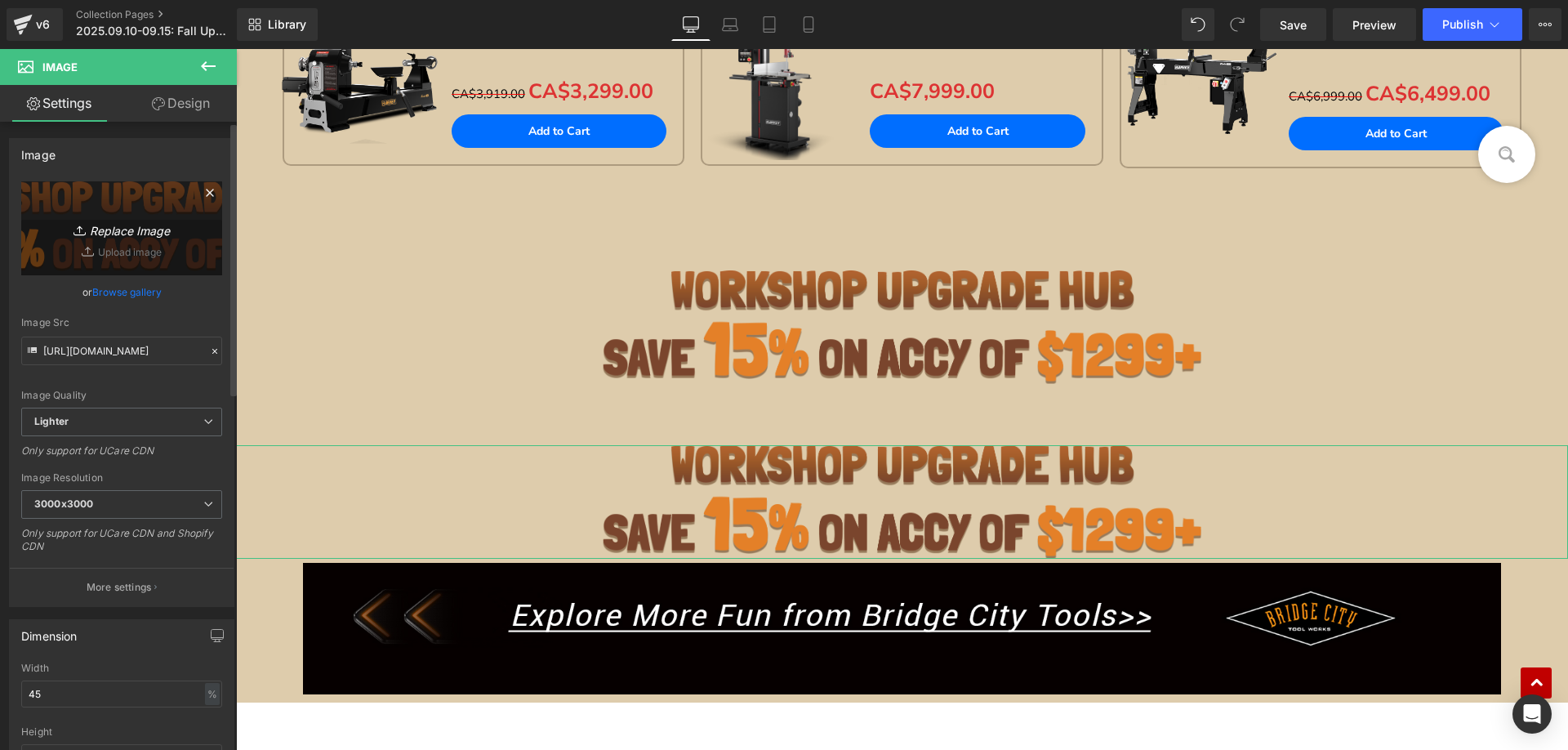
click at [119, 213] on link "Replace Image" at bounding box center [122, 228] width 201 height 94
type input "C:\fakepath\hv-CA_06.jpg"
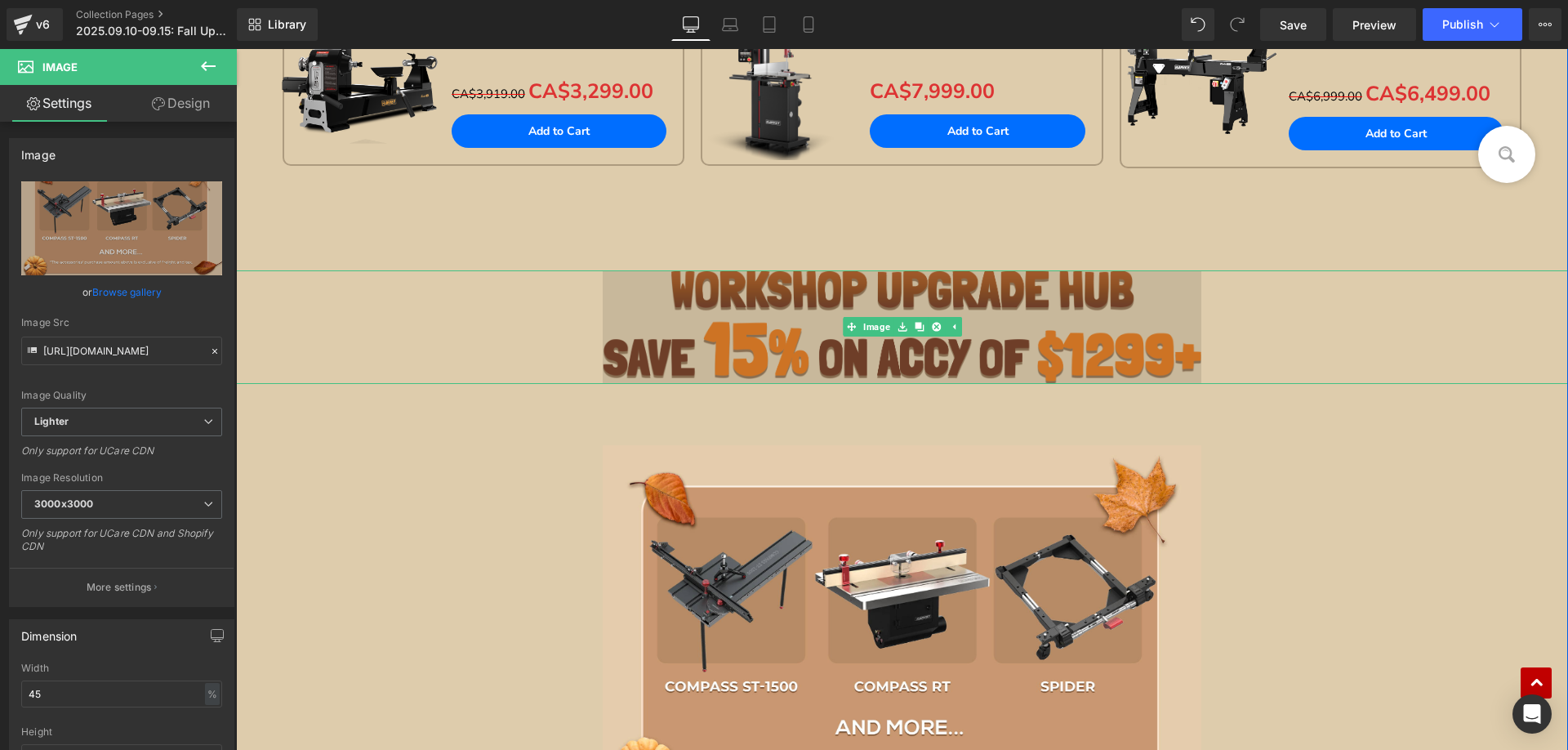
click at [671, 342] on img at bounding box center [902, 327] width 599 height 113
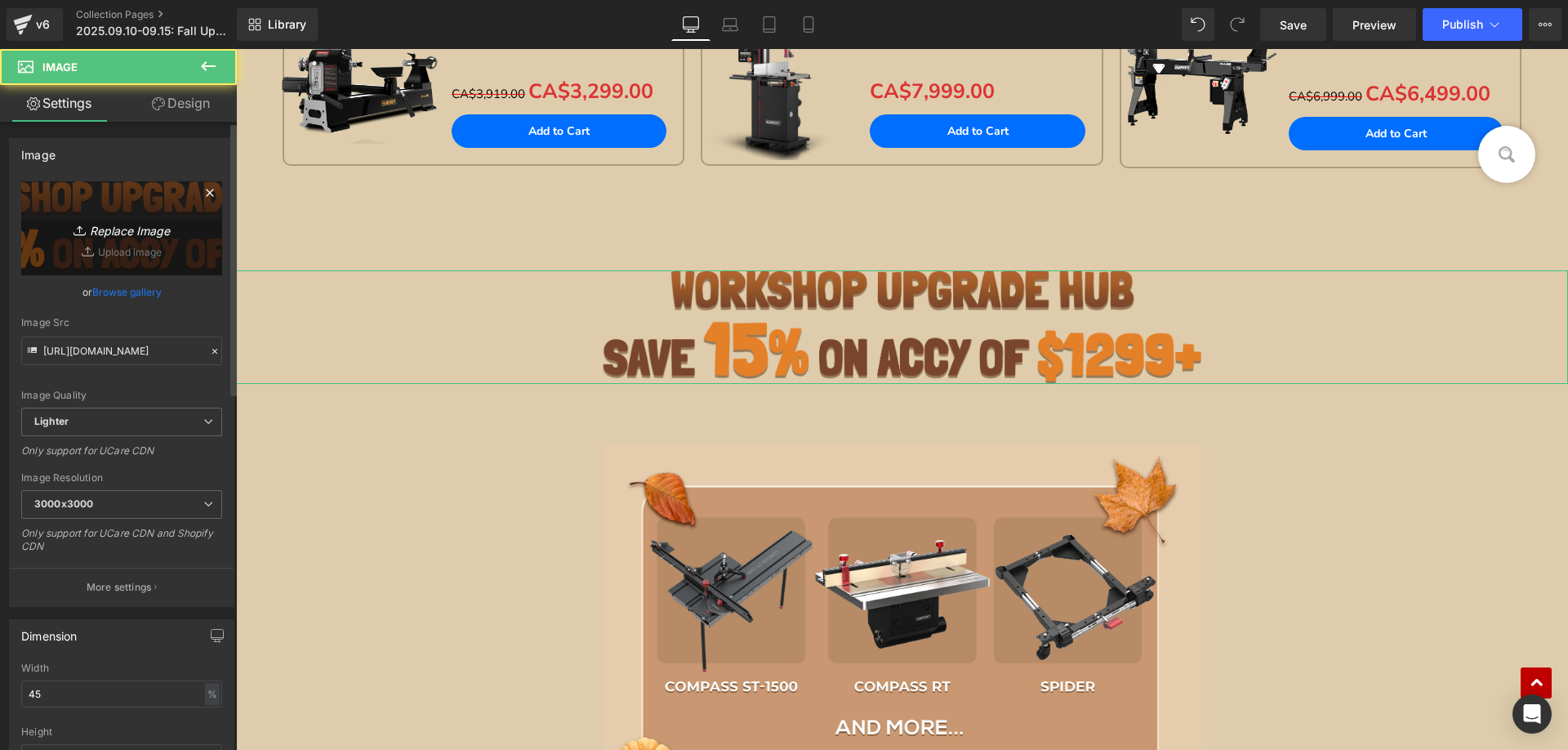
click at [99, 228] on icon "Replace Image" at bounding box center [122, 228] width 131 height 21
type input "C:\fakepath\4.png"
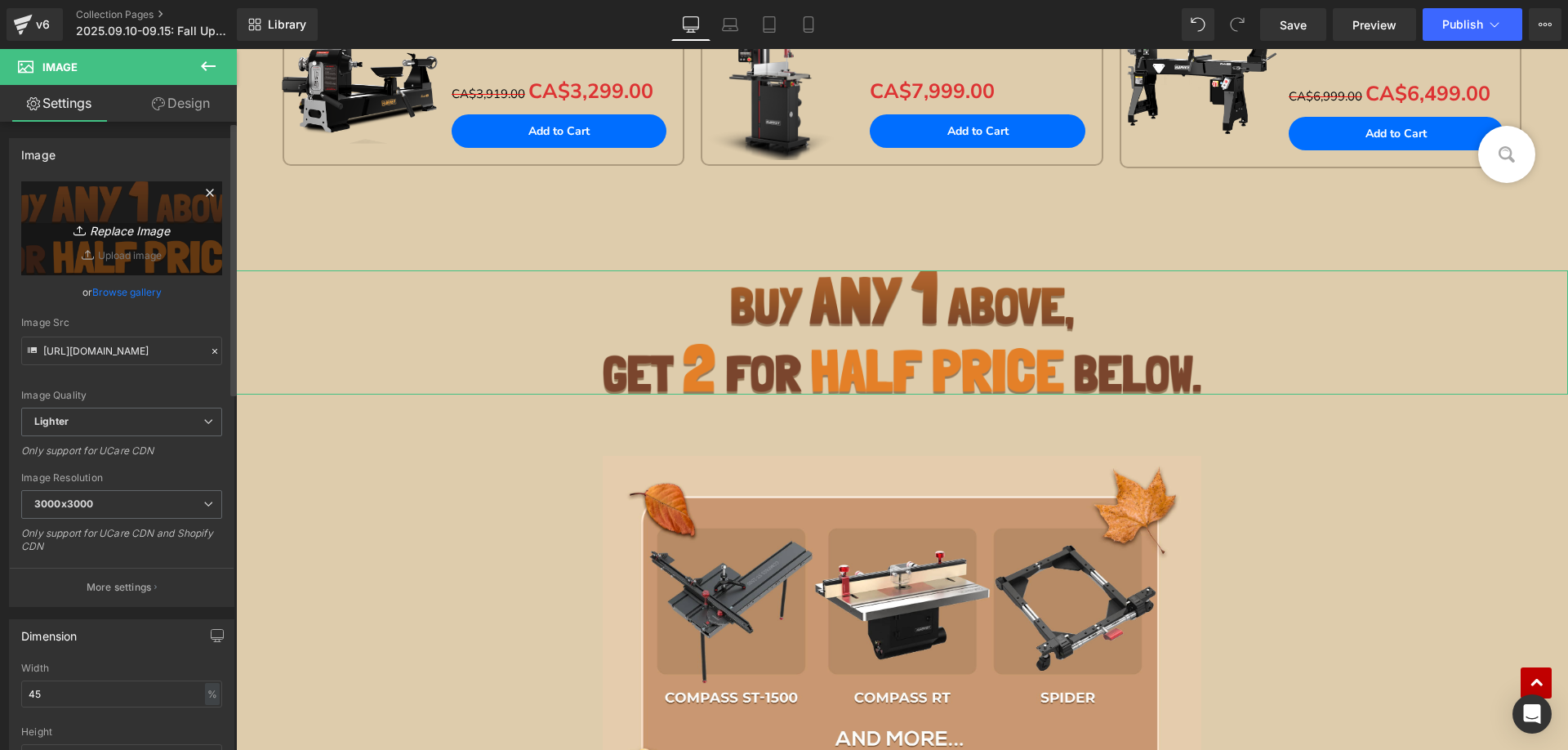
click at [129, 214] on link "Replace Image" at bounding box center [122, 228] width 201 height 94
type input "C:\fakepath\ca.png"
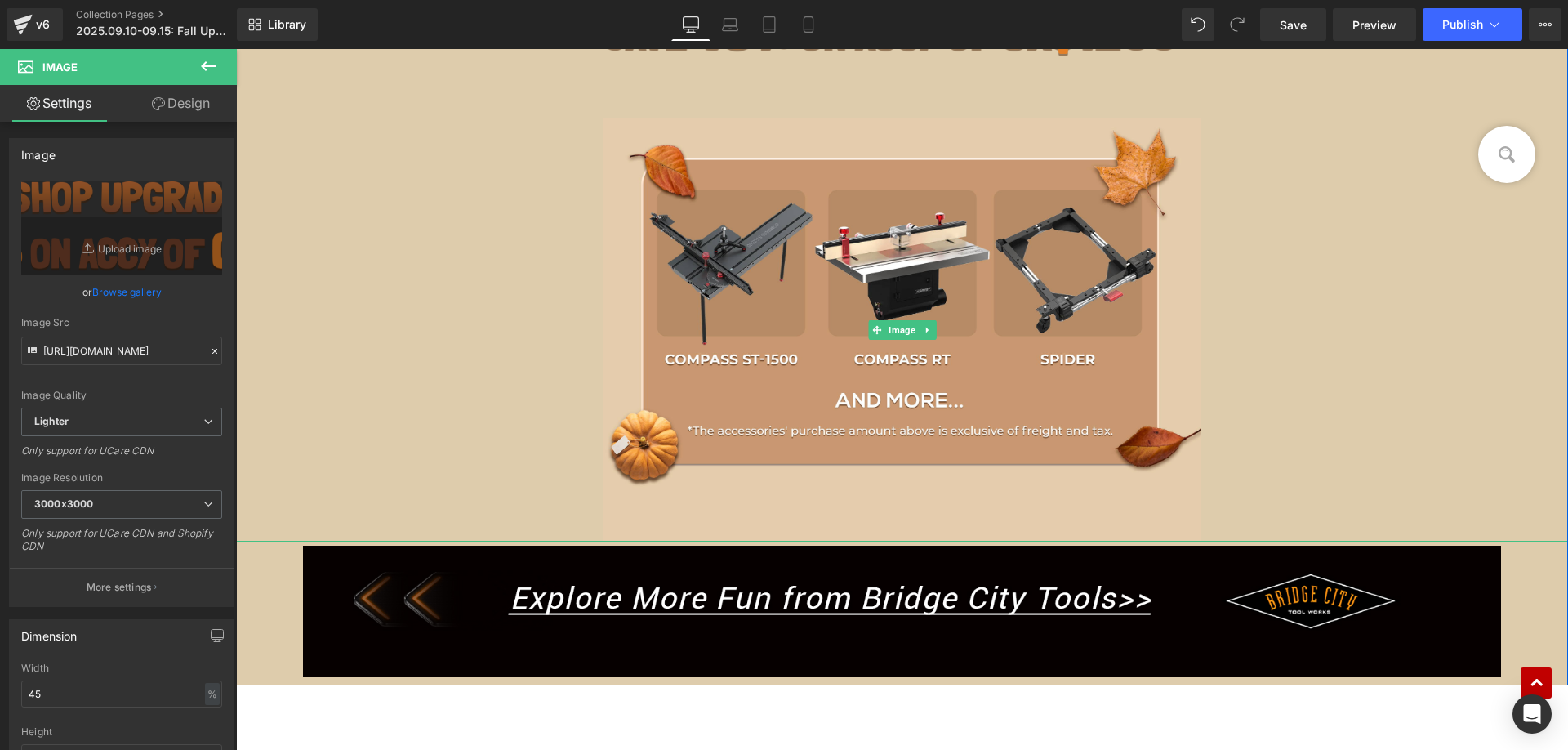
scroll to position [1387, 0]
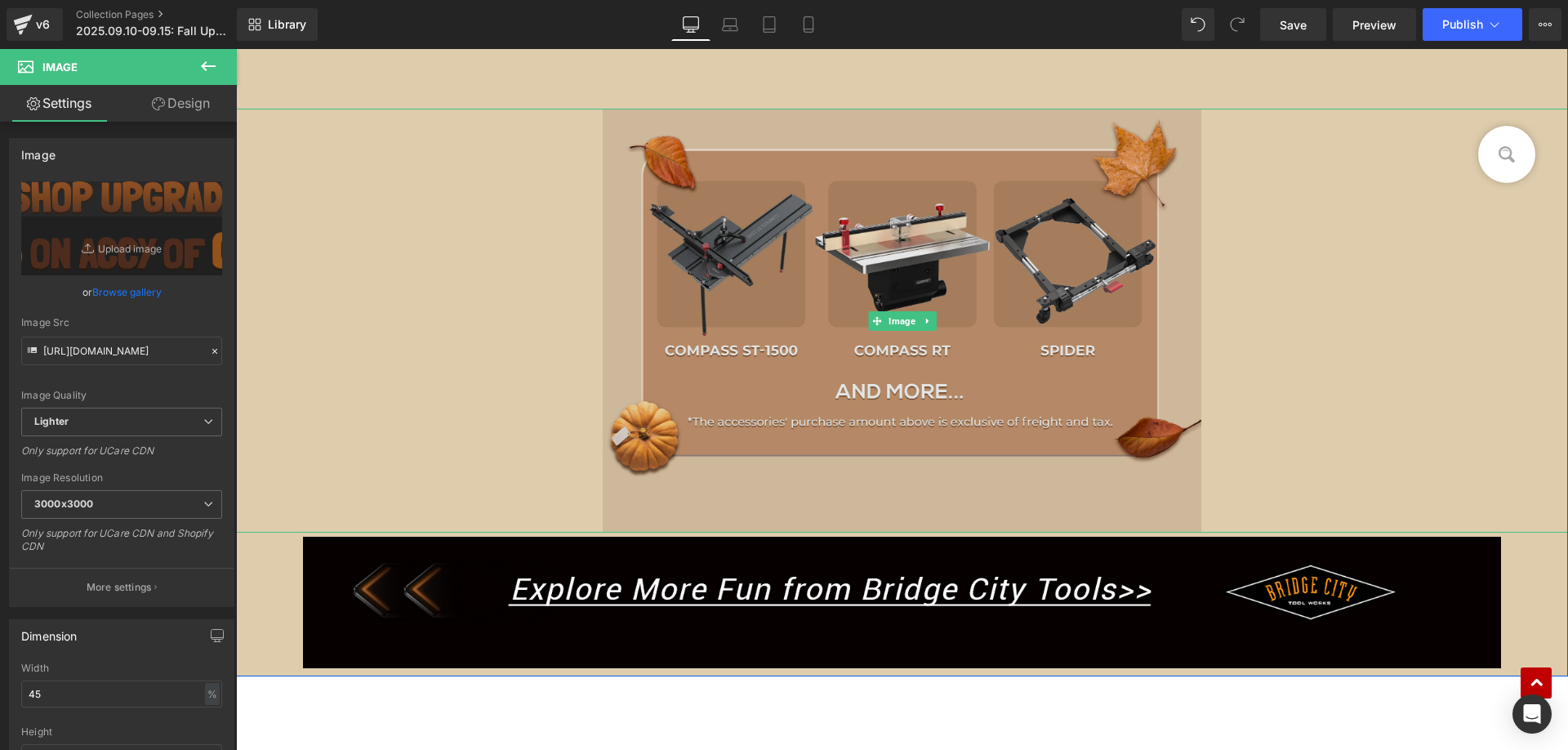
click at [919, 385] on img at bounding box center [902, 320] width 599 height 424
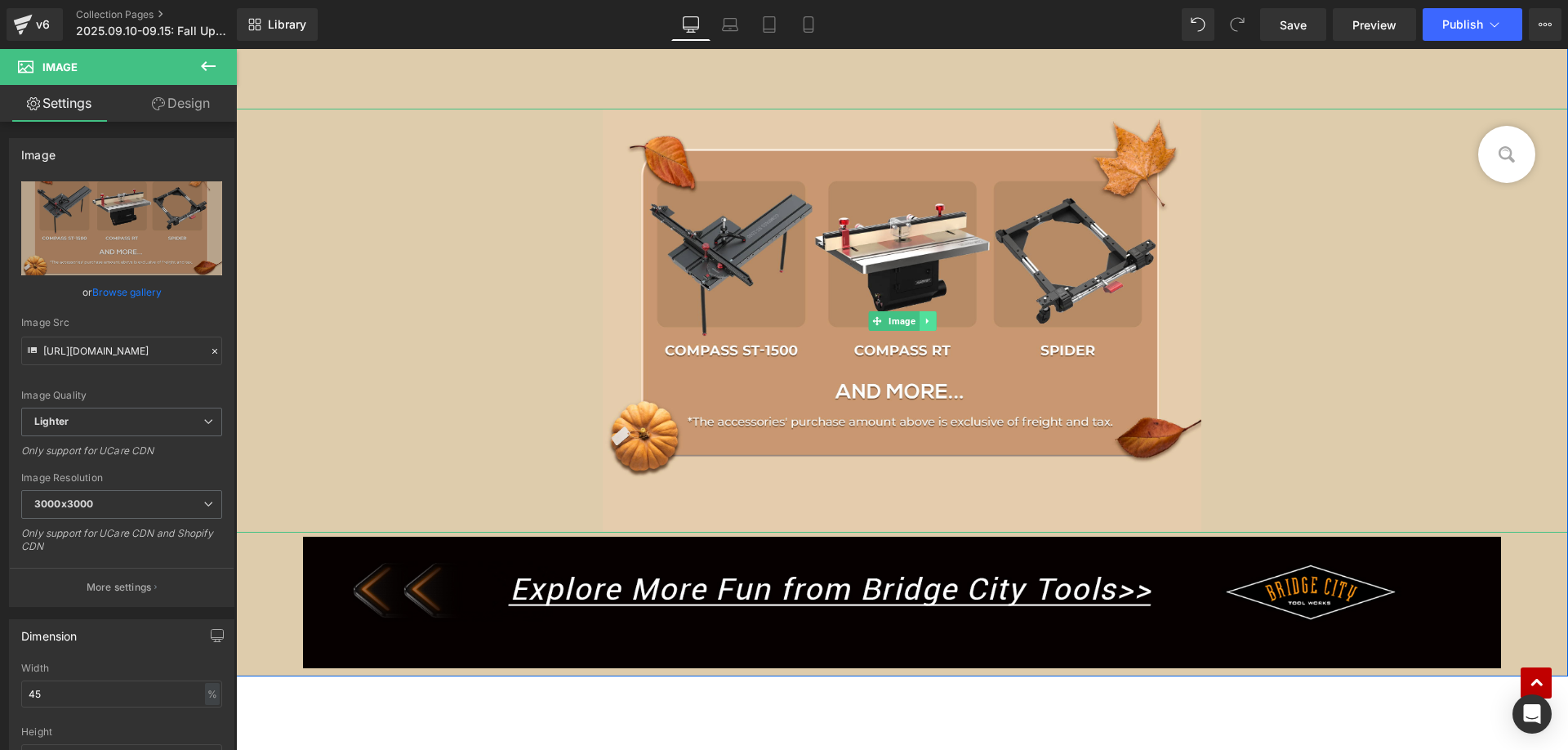
click at [923, 321] on icon at bounding box center [927, 321] width 9 height 10
click at [915, 323] on icon at bounding box center [919, 321] width 9 height 10
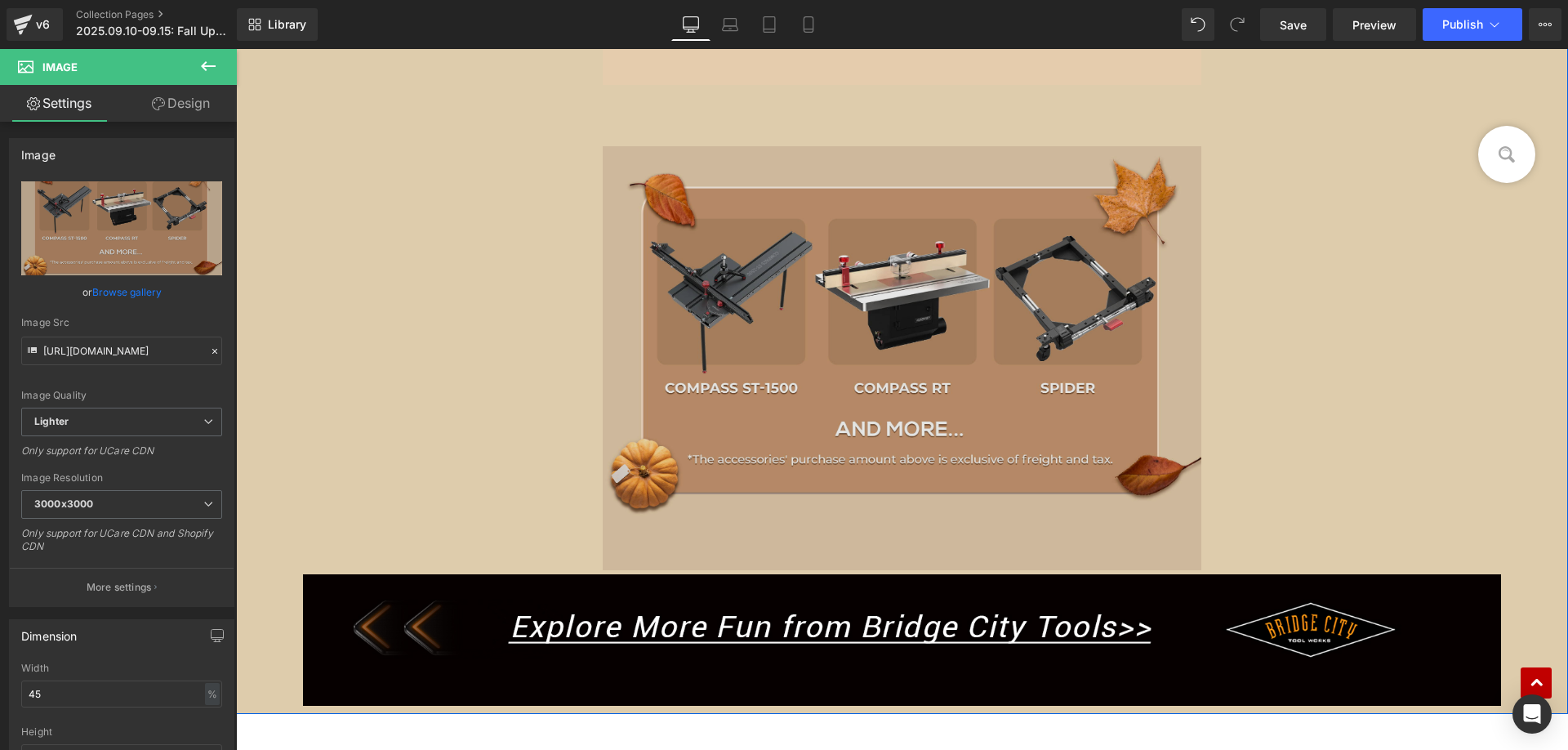
scroll to position [1867, 0]
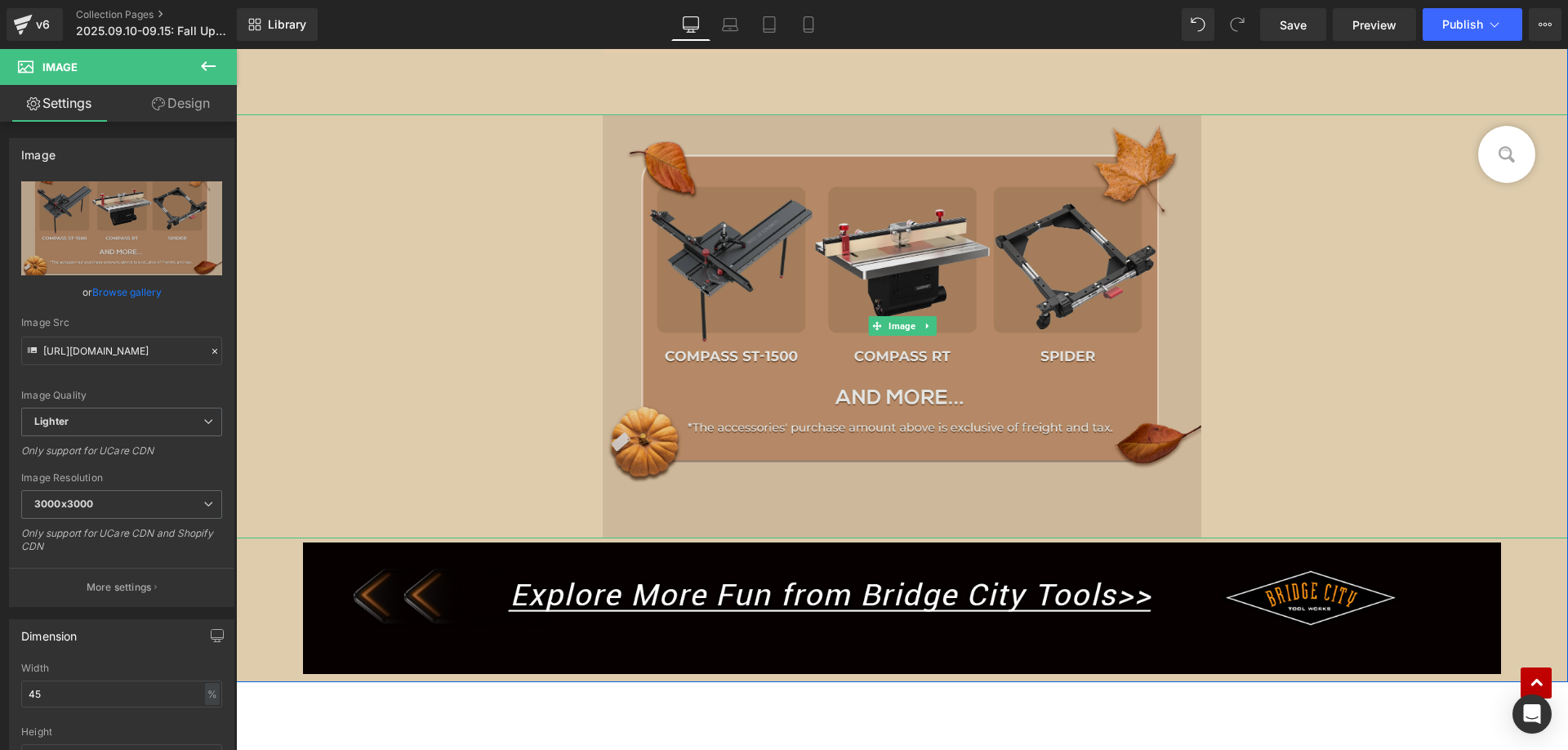
drag, startPoint x: 638, startPoint y: 267, endPoint x: 521, endPoint y: 288, distance: 118.9
click at [638, 267] on img at bounding box center [902, 326] width 599 height 424
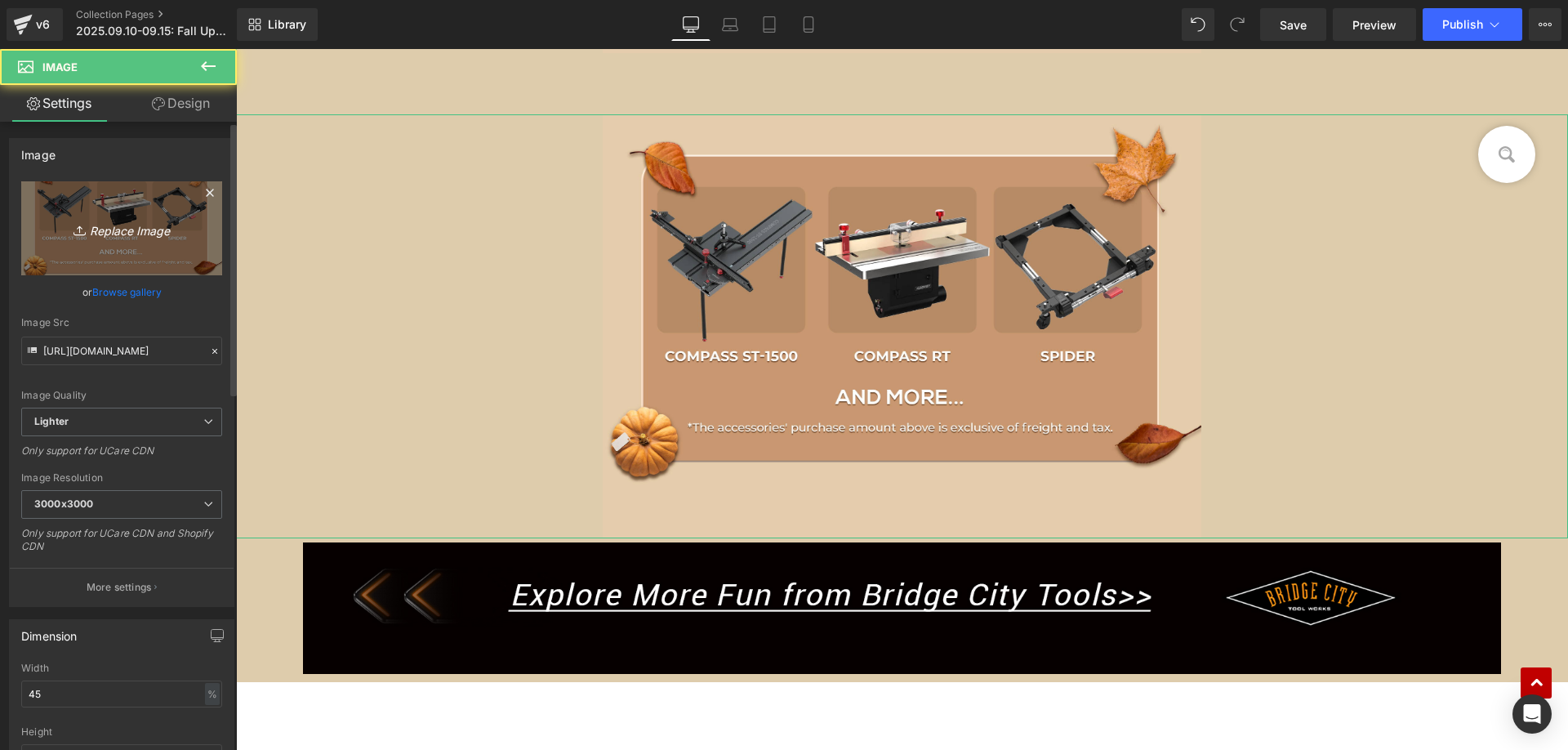
click at [86, 237] on icon "Replace Image" at bounding box center [122, 228] width 131 height 21
type input "C:\fakepath\3.png"
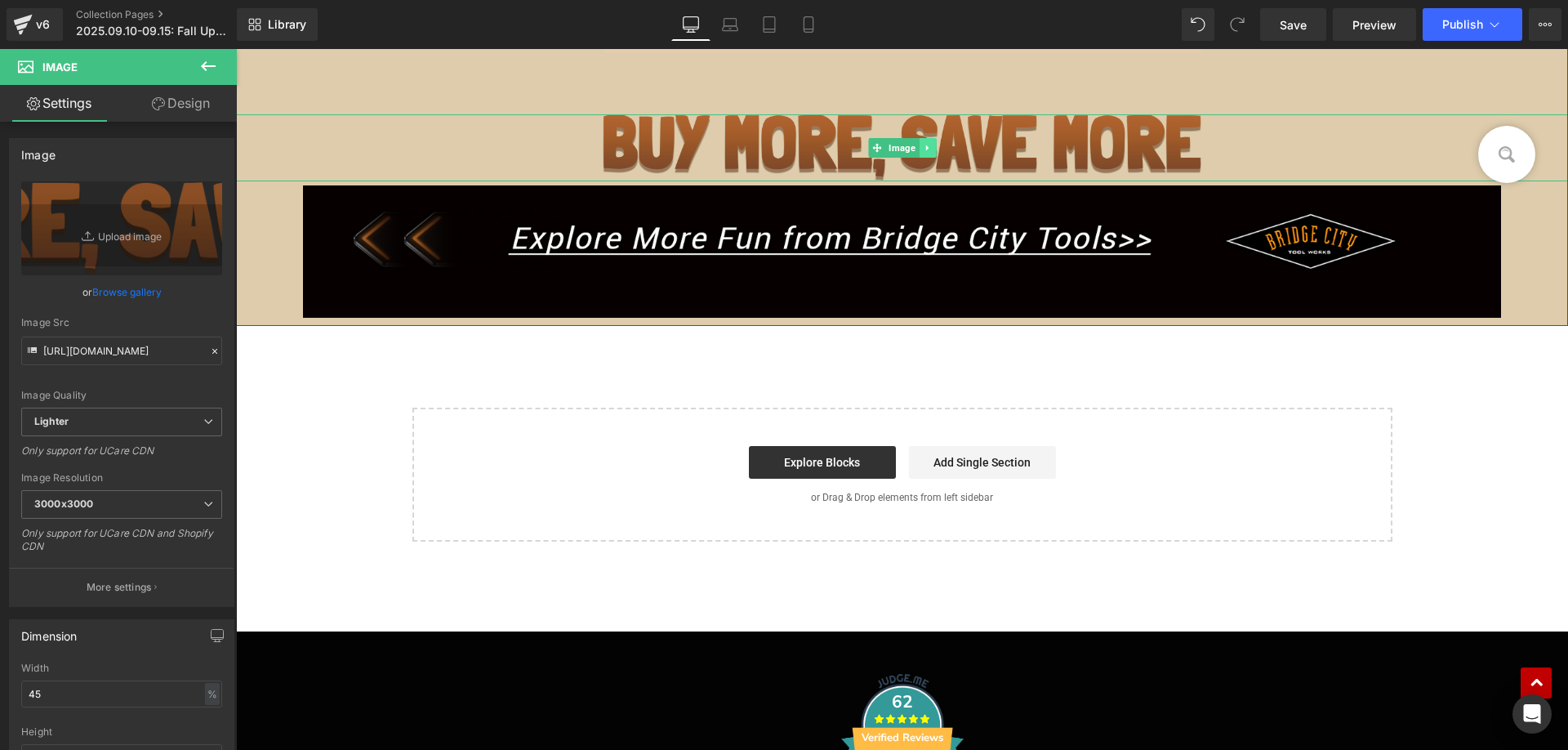
click at [925, 147] on icon at bounding box center [927, 148] width 9 height 10
click at [916, 150] on icon at bounding box center [919, 148] width 9 height 9
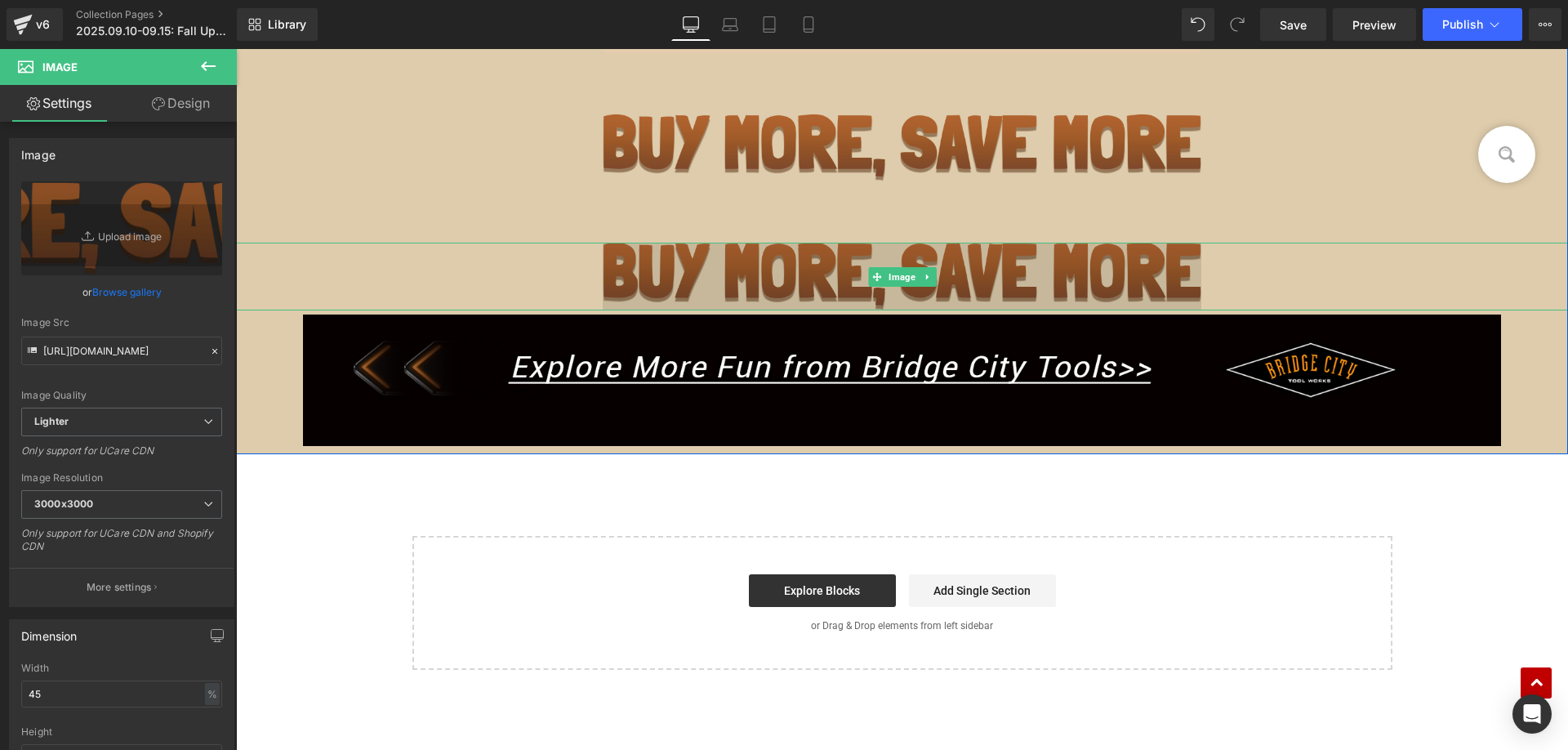
click at [723, 257] on img at bounding box center [902, 276] width 599 height 68
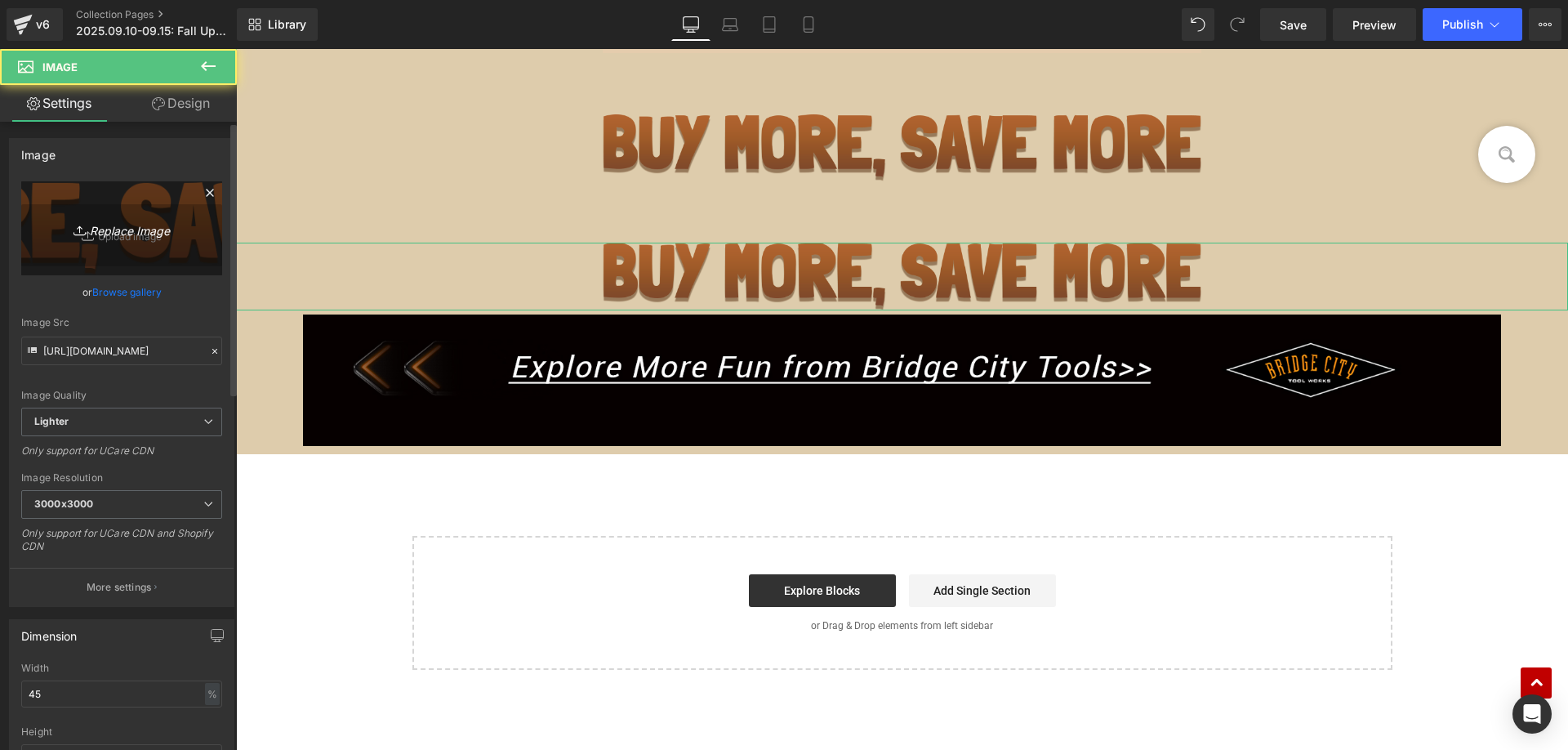
click at [148, 190] on link "Replace Image" at bounding box center [122, 228] width 201 height 94
type input "C:\fakepath\hv-CA_08.jpg"
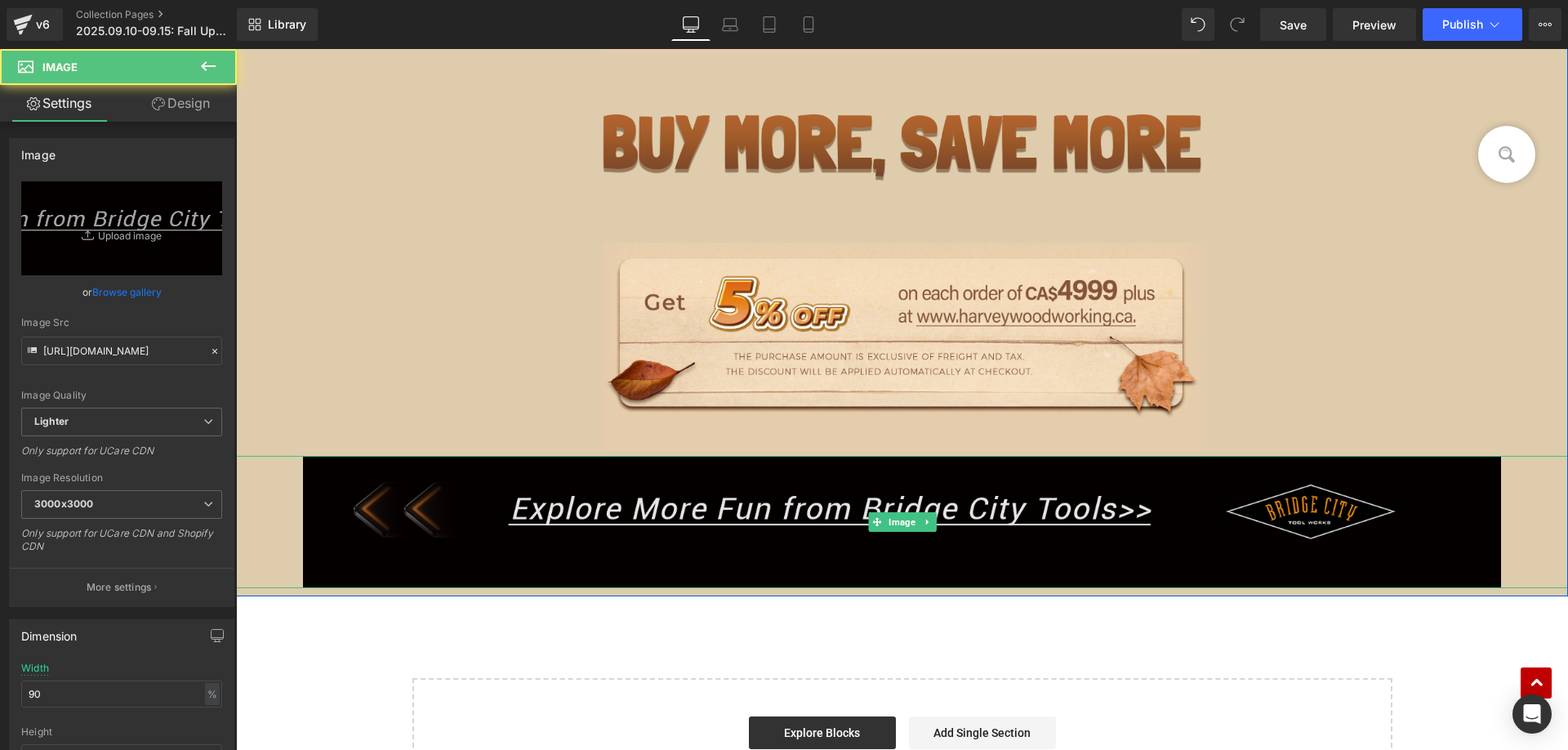
click at [632, 478] on img at bounding box center [902, 522] width 1199 height 132
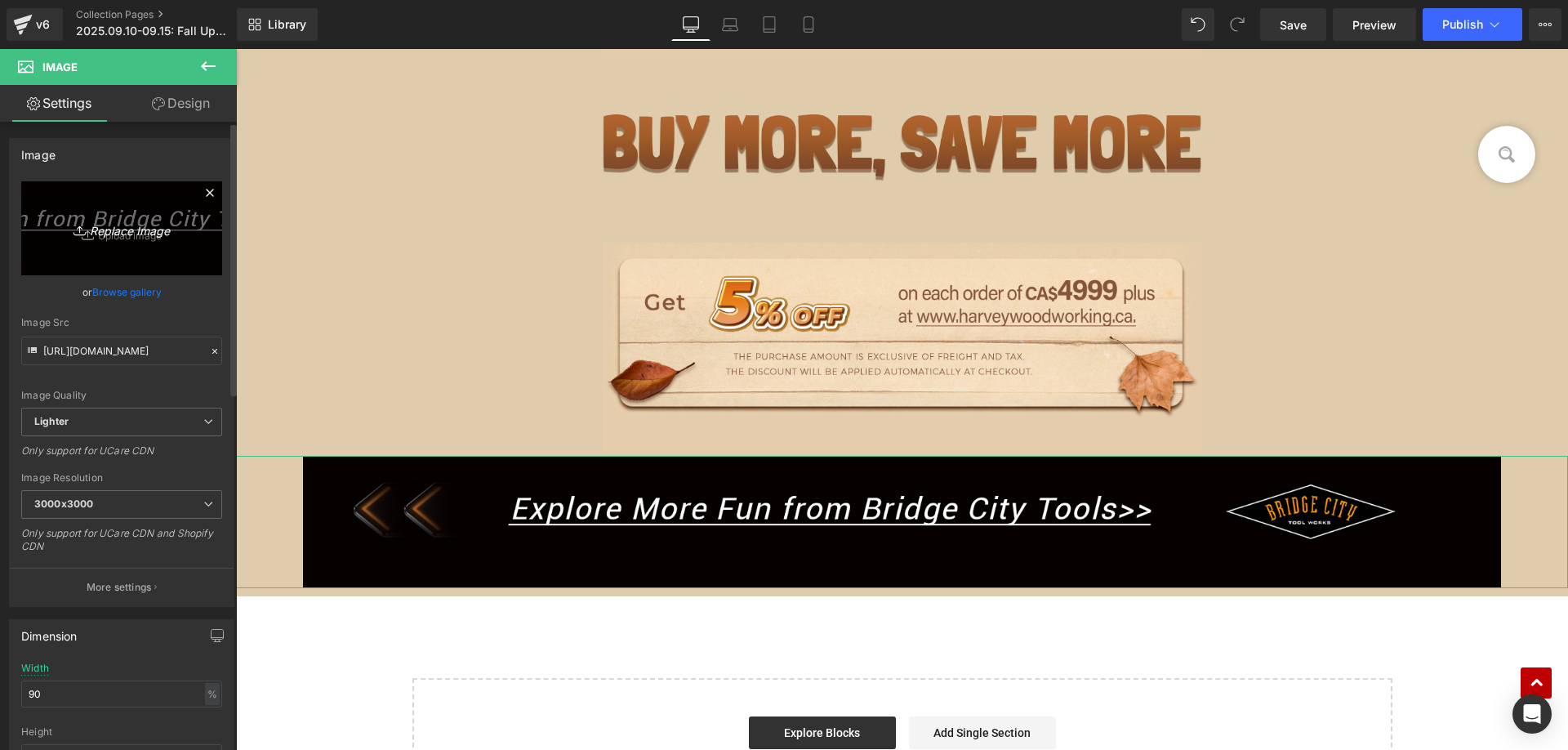
click at [123, 229] on icon "Replace Image" at bounding box center [122, 228] width 131 height 21
type input "C:\fakepath\hv-CA_09.jpg"
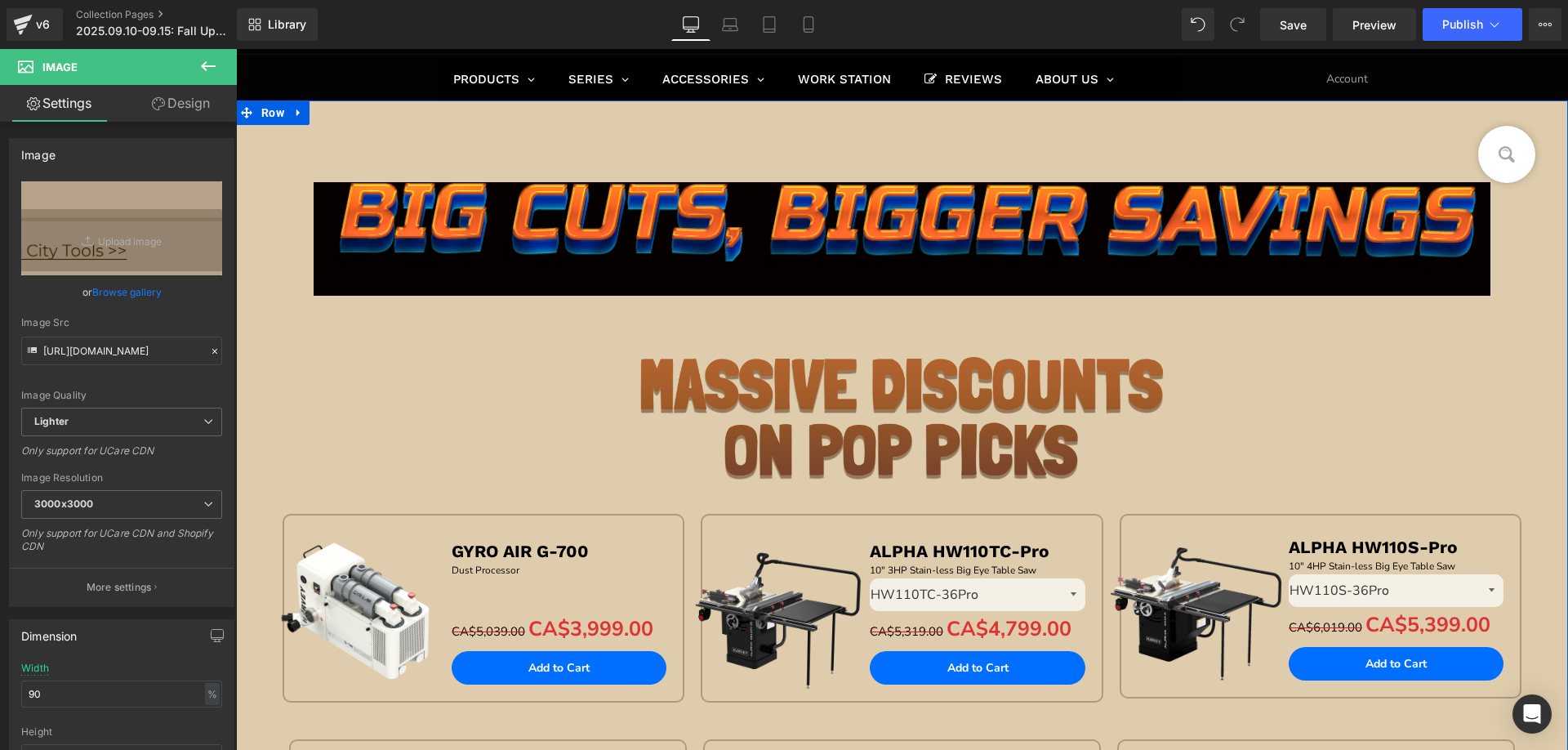
scroll to position [0, 0]
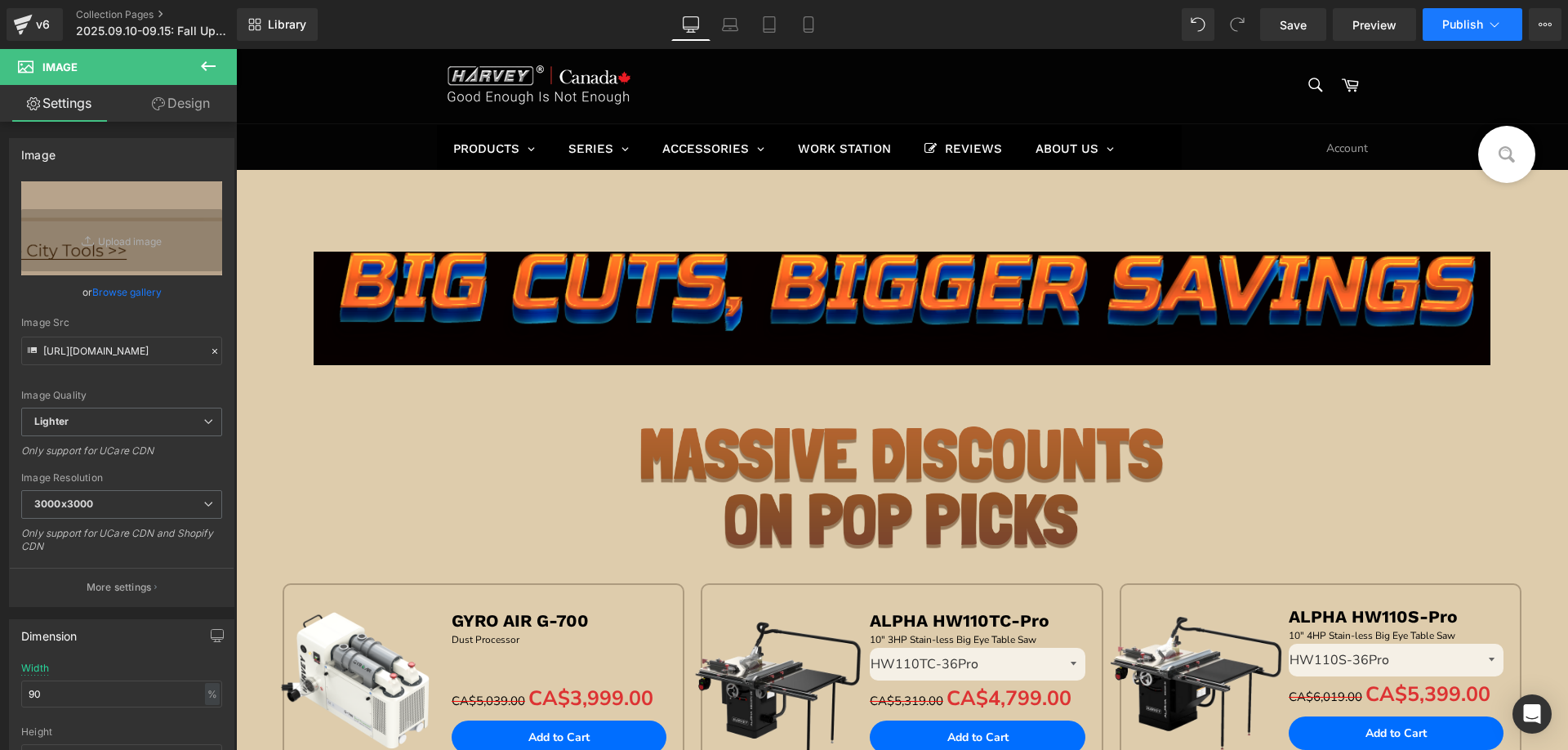
click at [1464, 24] on span "Publish" at bounding box center [1462, 25] width 41 height 13
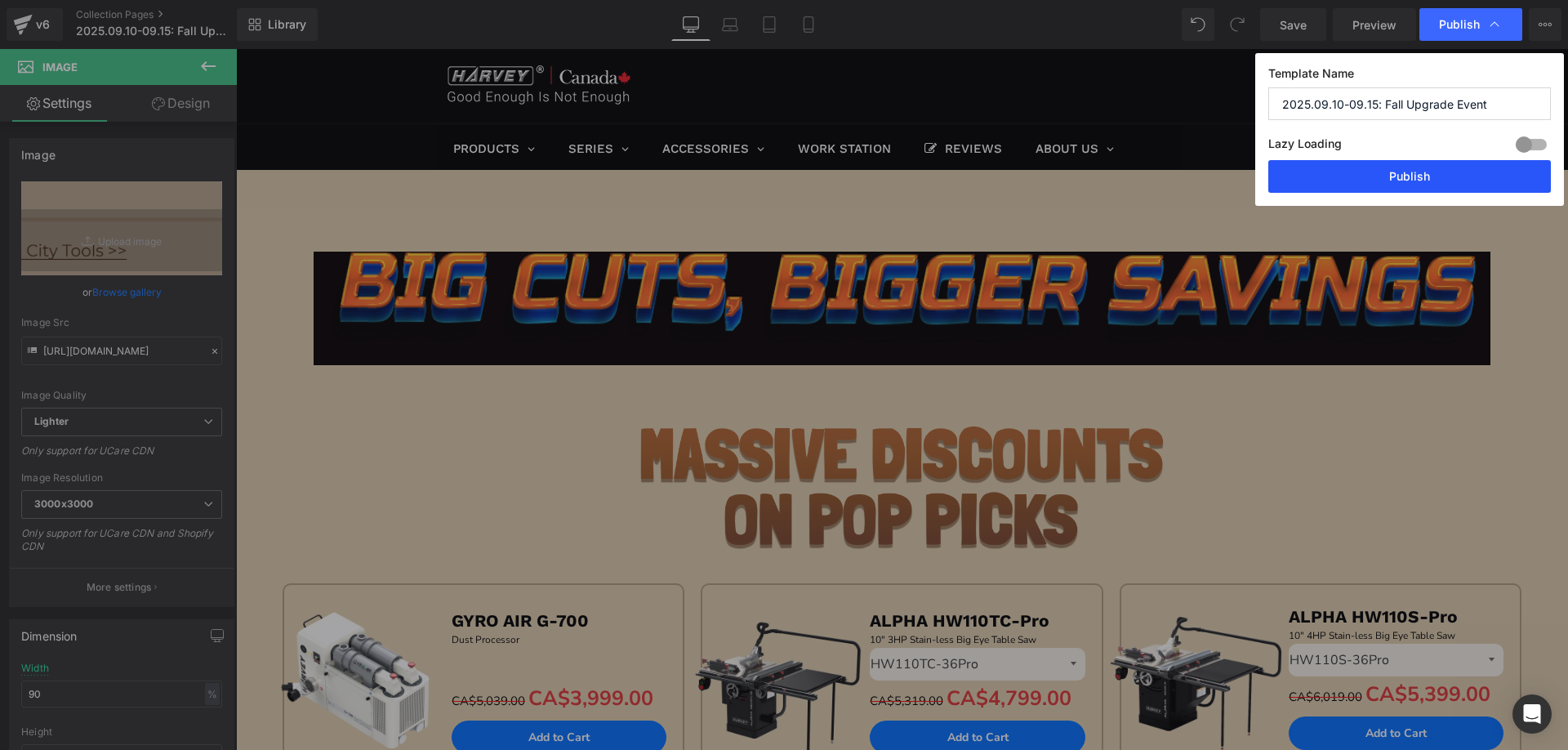
click at [1354, 177] on button "Publish" at bounding box center [1409, 175] width 282 height 32
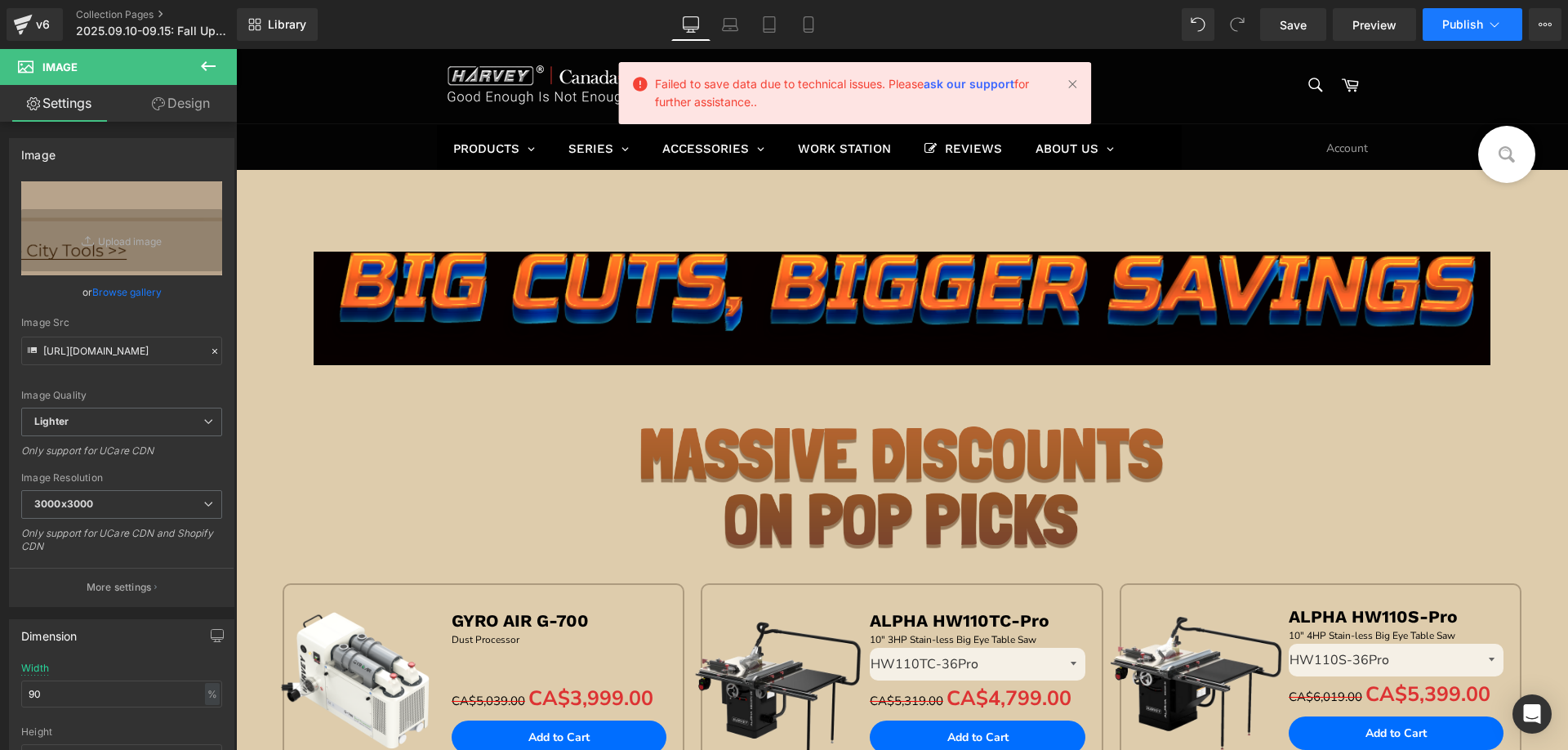
click at [1461, 28] on span "Publish" at bounding box center [1462, 25] width 41 height 13
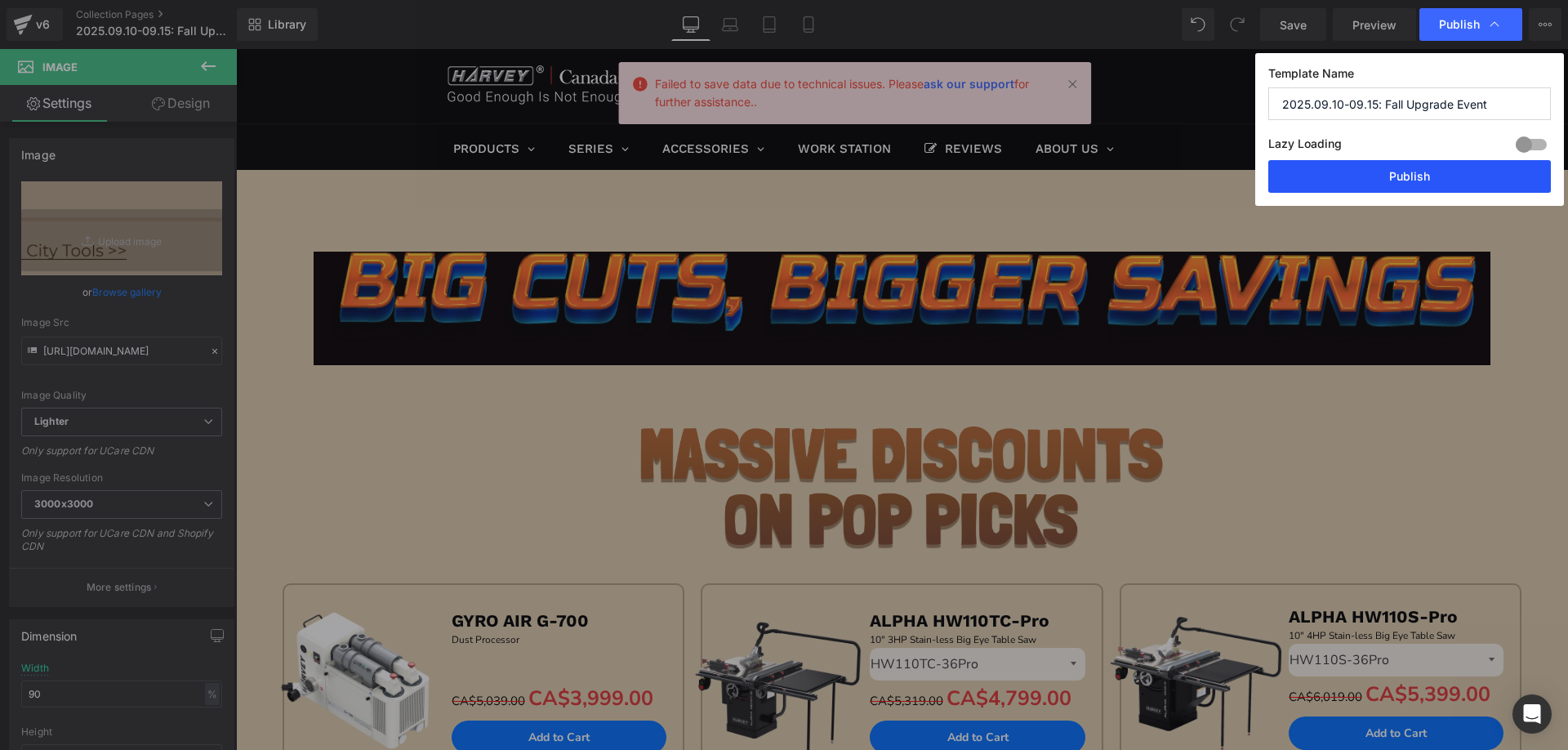
click at [1367, 175] on button "Publish" at bounding box center [1409, 175] width 282 height 32
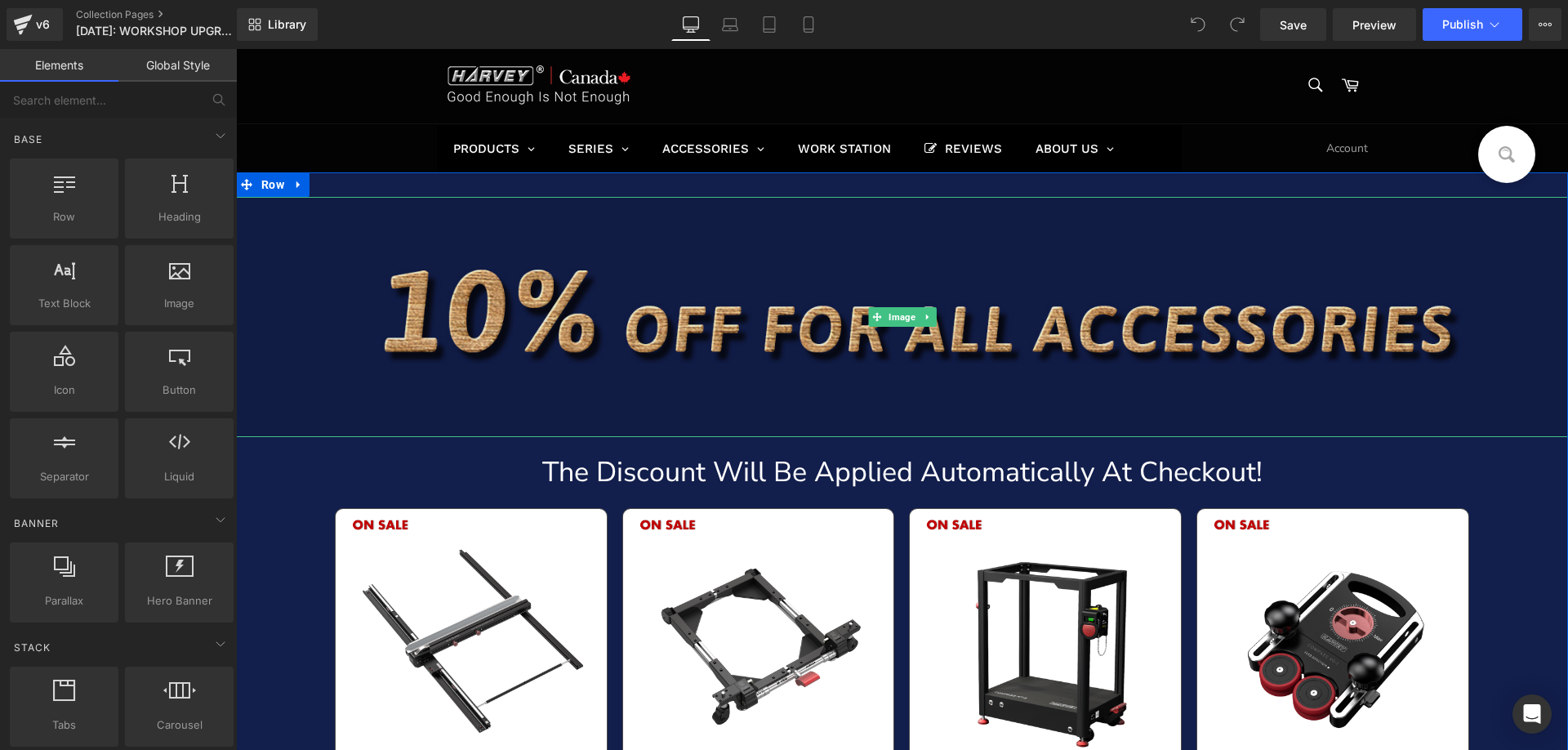
click at [687, 312] on img at bounding box center [902, 317] width 1332 height 240
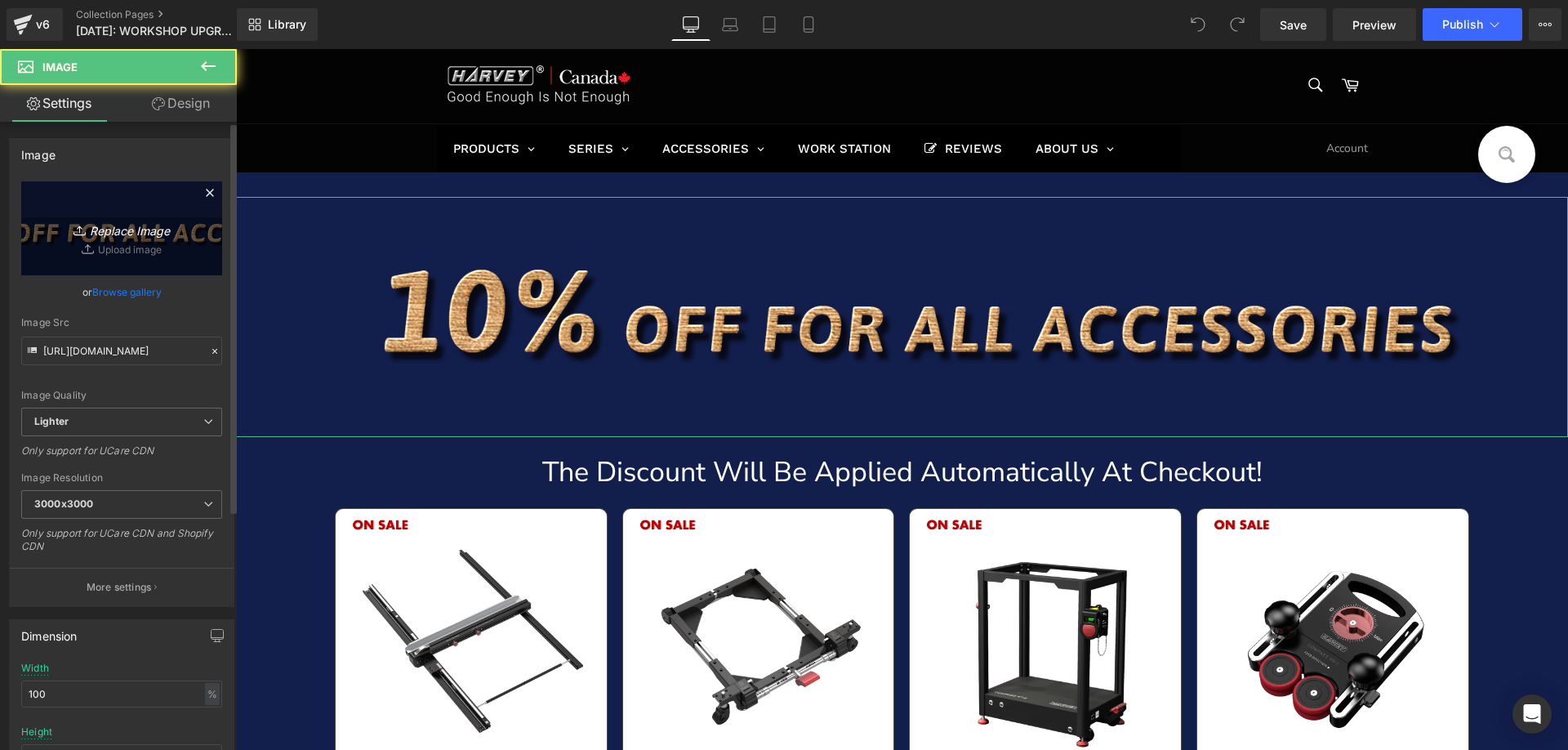
click at [125, 238] on link "Replace Image" at bounding box center [122, 228] width 201 height 94
type input "C:\fakepath\ca.png"
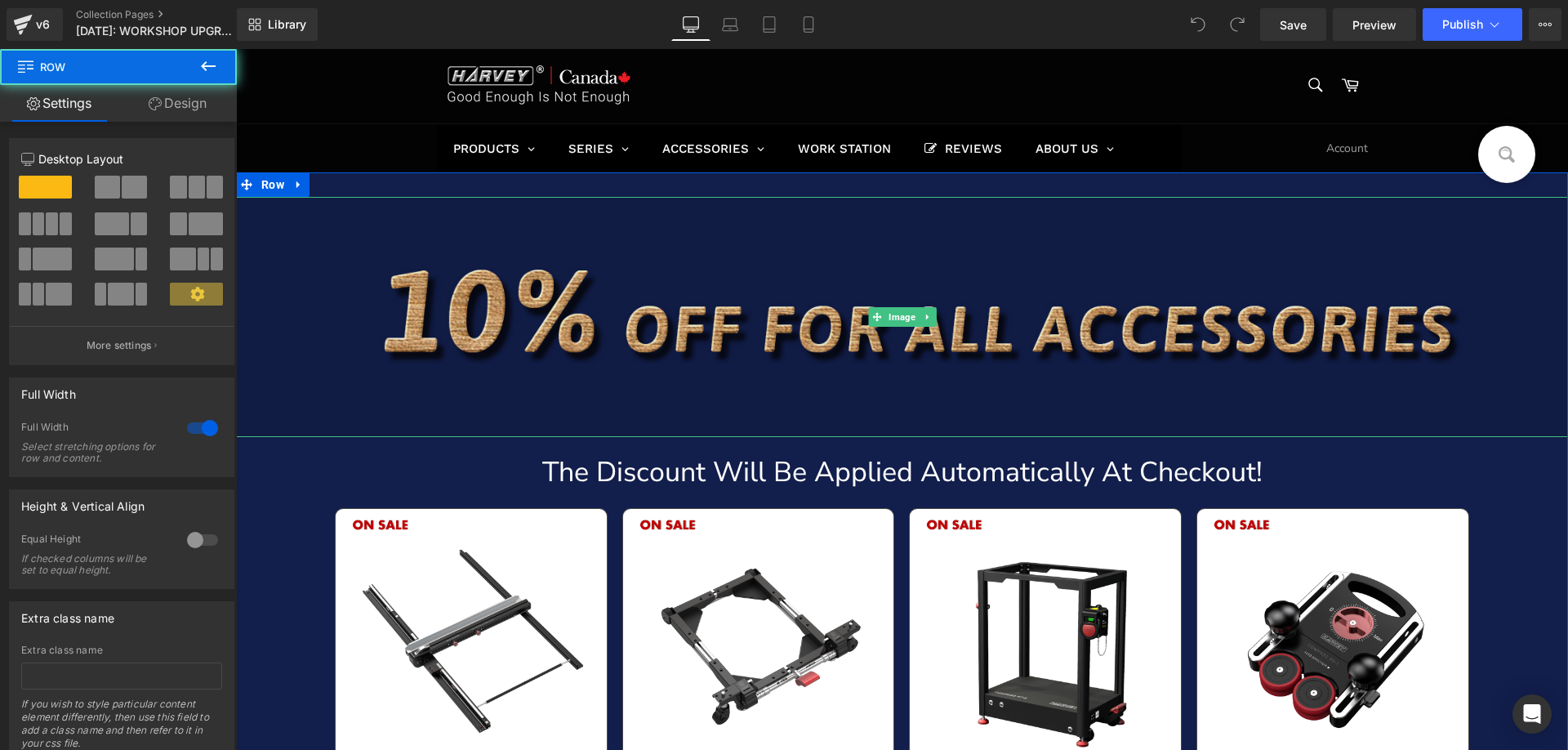
click at [440, 301] on img at bounding box center [902, 317] width 1332 height 240
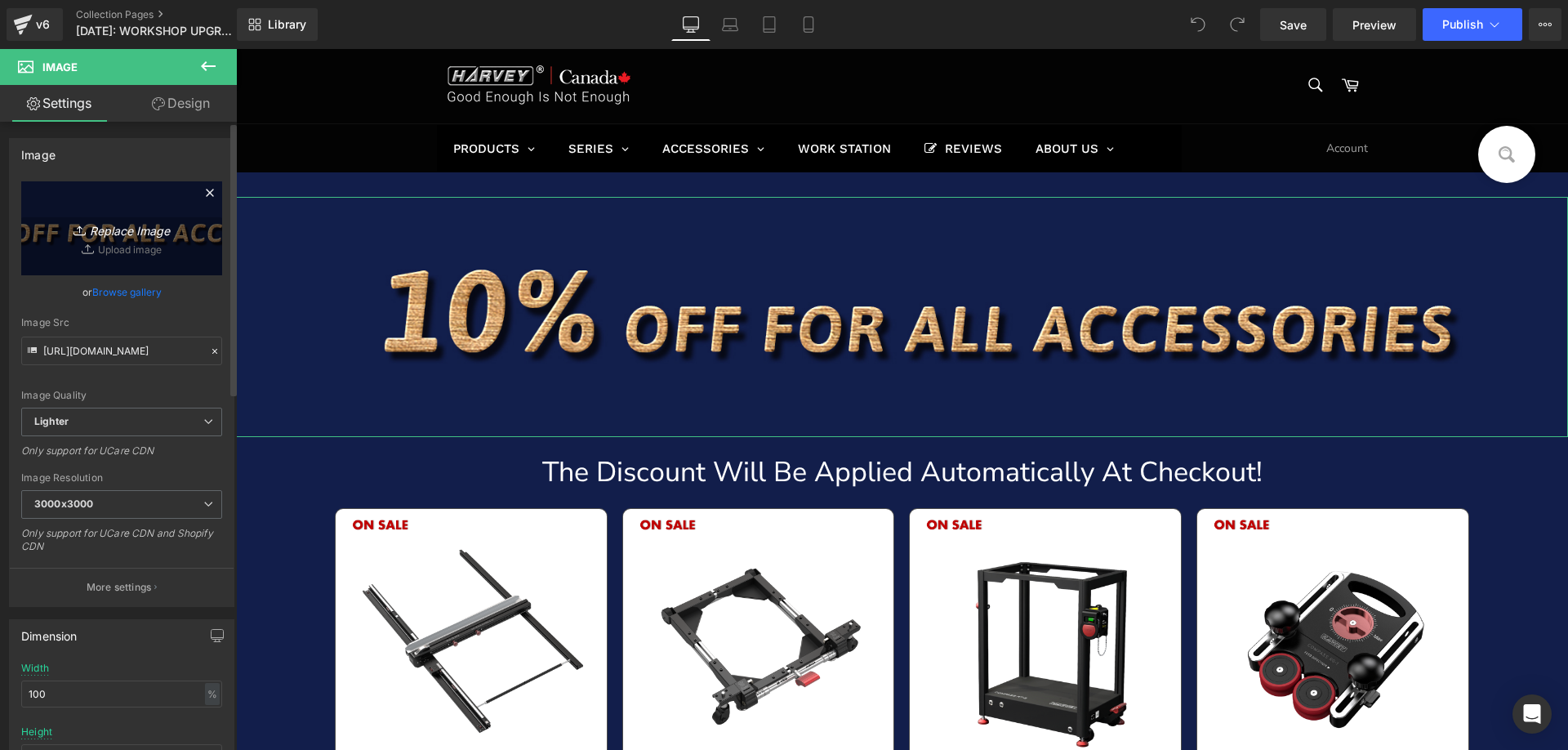
click at [137, 223] on icon "Replace Image" at bounding box center [122, 228] width 131 height 21
type input "C:\fakepath\ca.png"
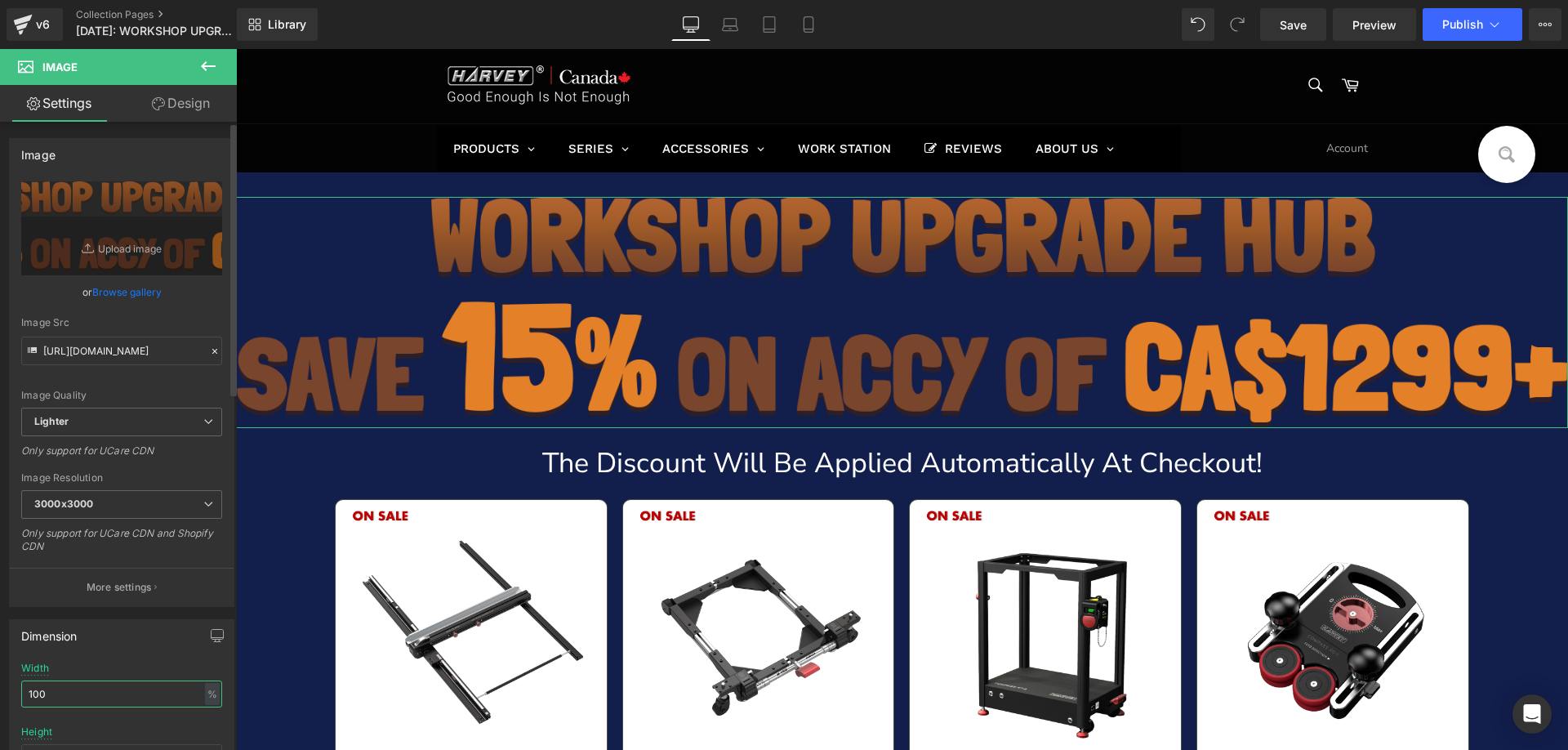
drag, startPoint x: 60, startPoint y: 689, endPoint x: 0, endPoint y: 680, distance: 60.7
click at [0, 680] on div "Dimension 100% Width 100 % % px auto Height auto 0 Circle Image" at bounding box center [122, 716] width 244 height 219
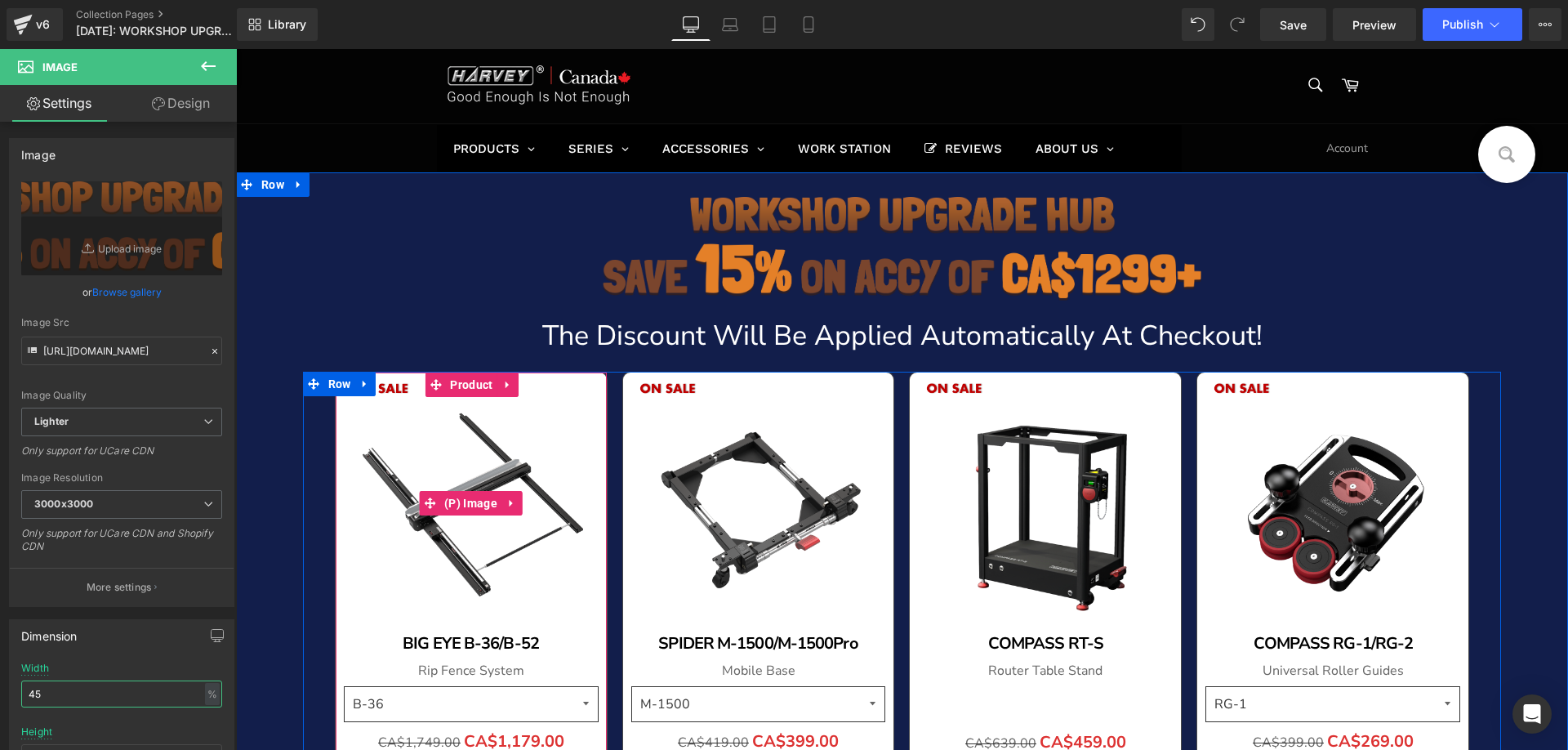
type input "4"
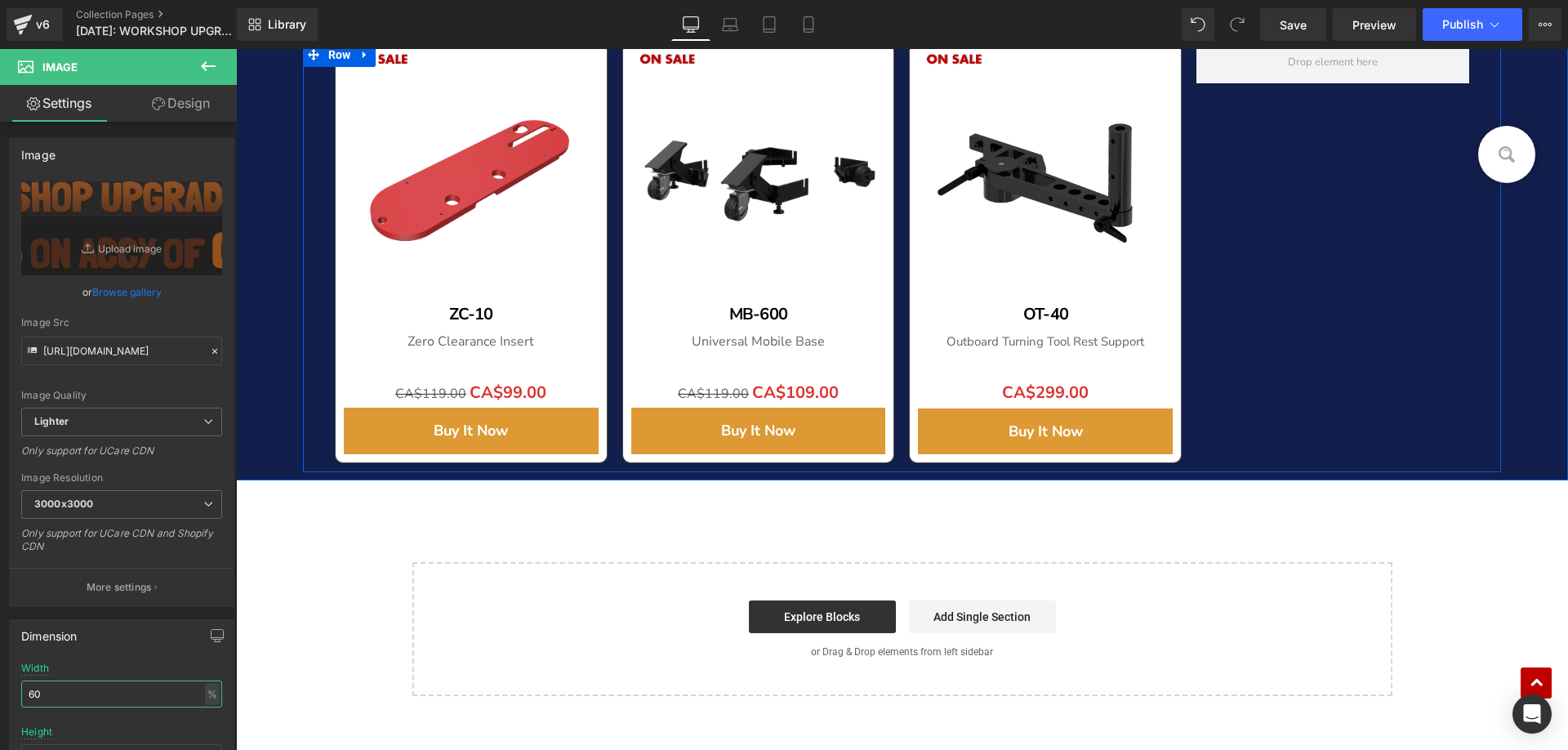
scroll to position [2042, 0]
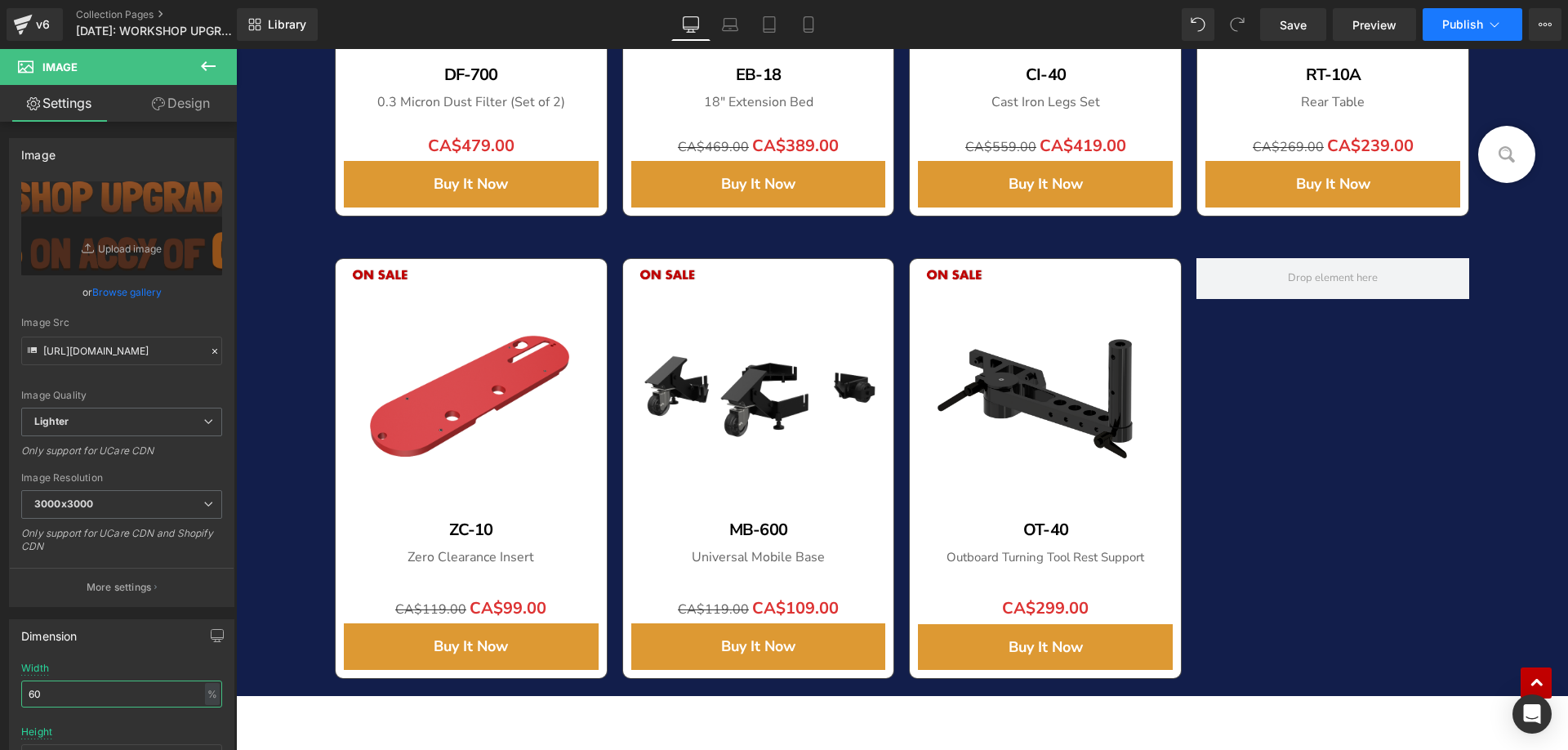
type input "60"
click at [1470, 20] on span "Publish" at bounding box center [1462, 25] width 41 height 13
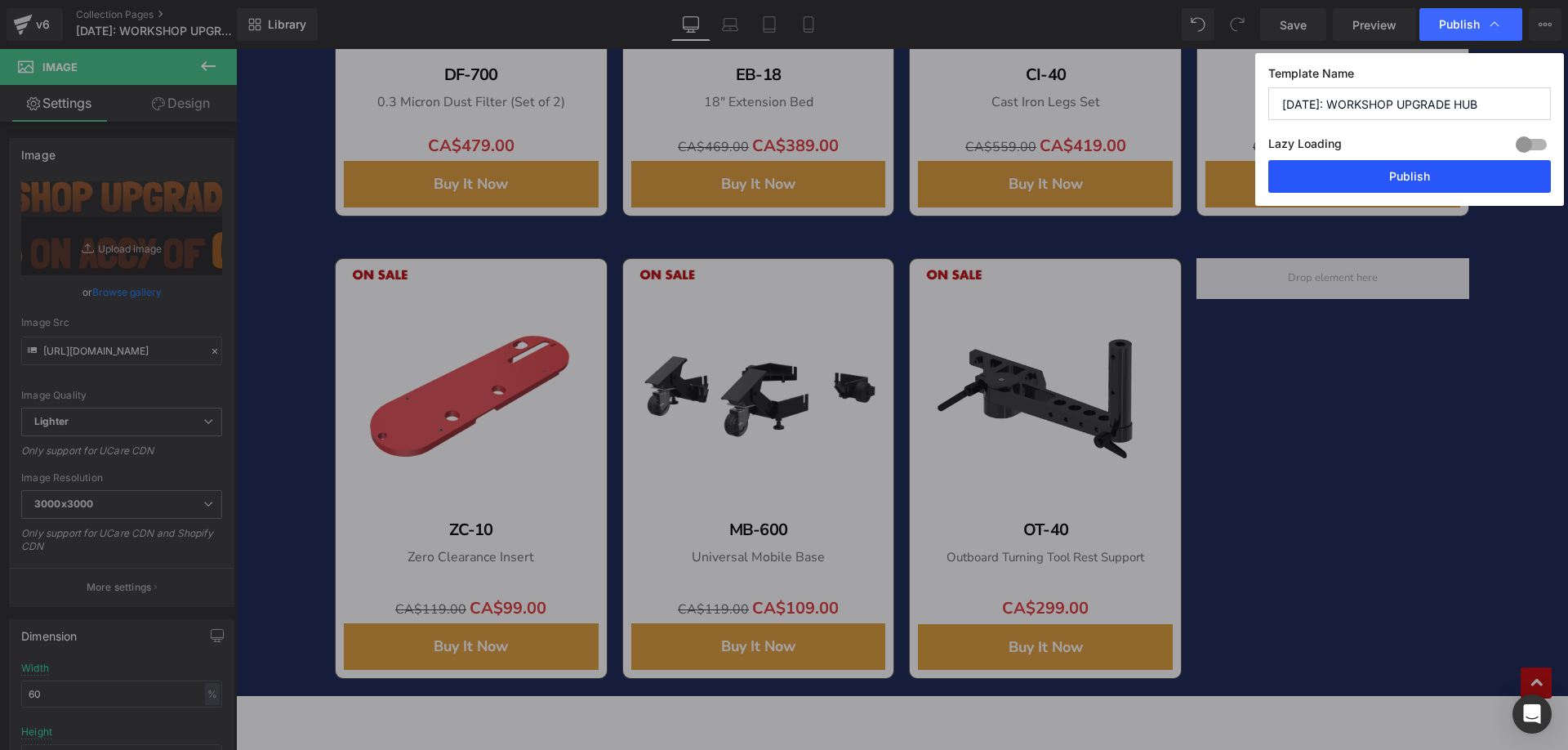
click at [1354, 187] on button "Publish" at bounding box center [1409, 175] width 282 height 32
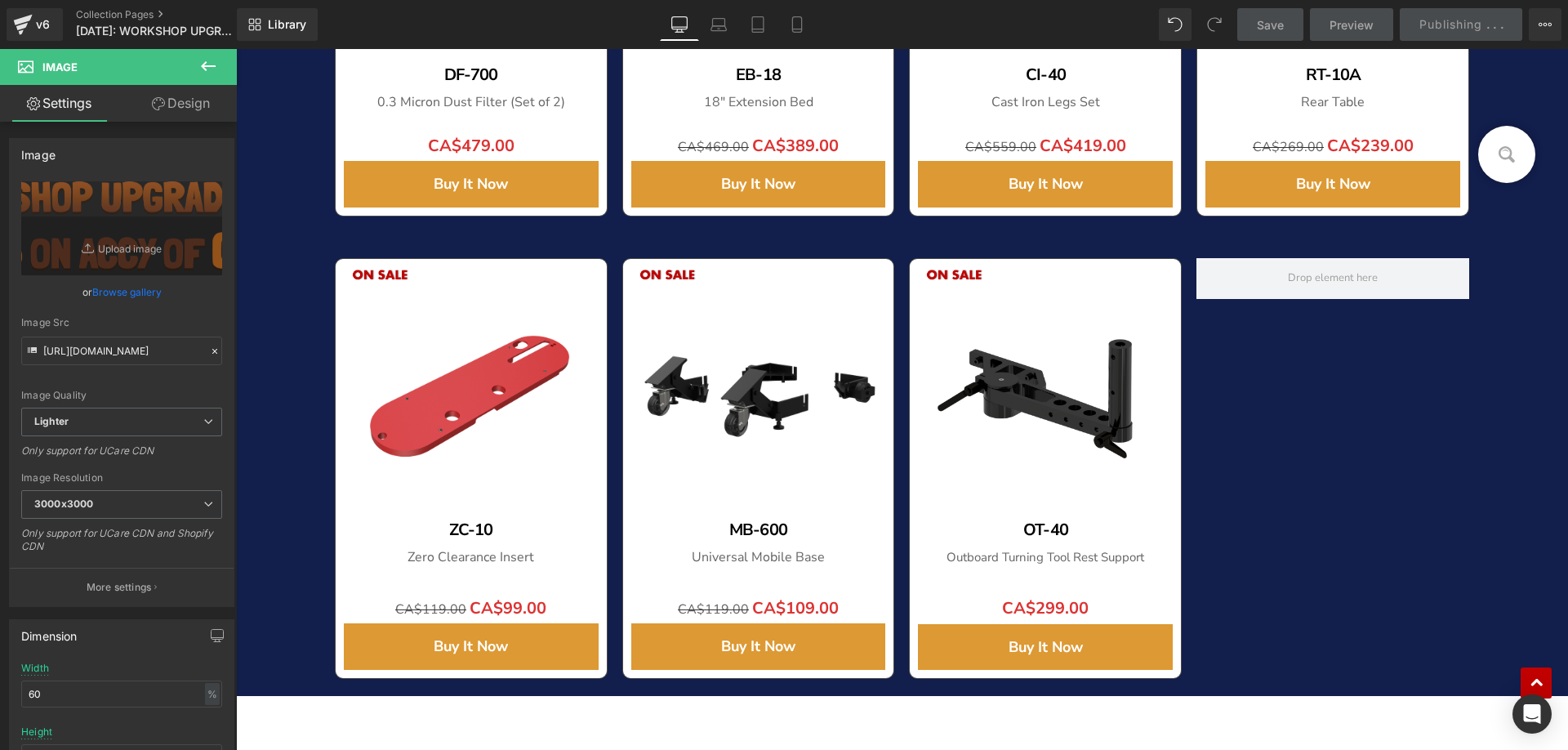
click at [211, 65] on icon at bounding box center [209, 66] width 15 height 10
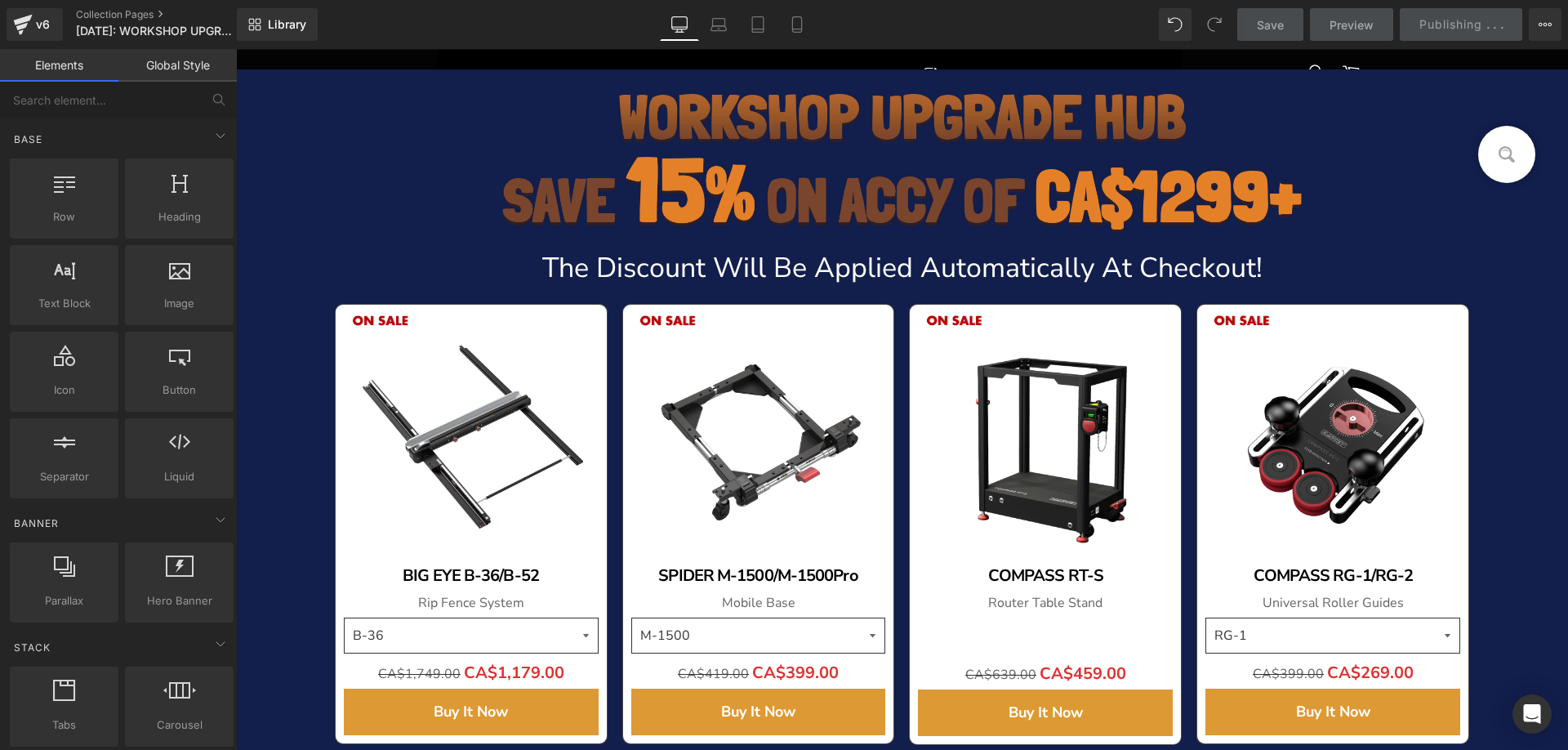
scroll to position [0, 0]
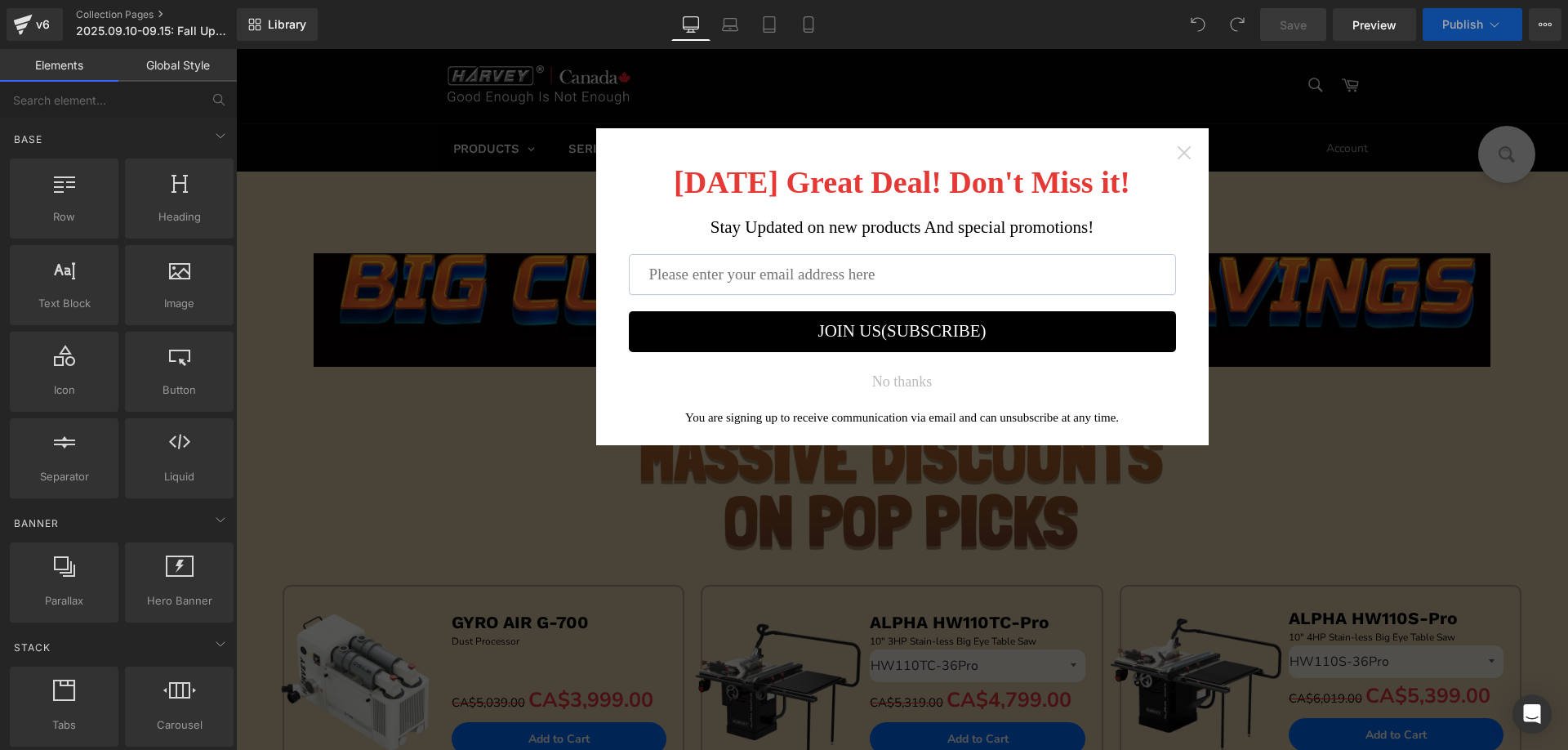
click at [1177, 147] on icon "Close widget" at bounding box center [1185, 153] width 17 height 17
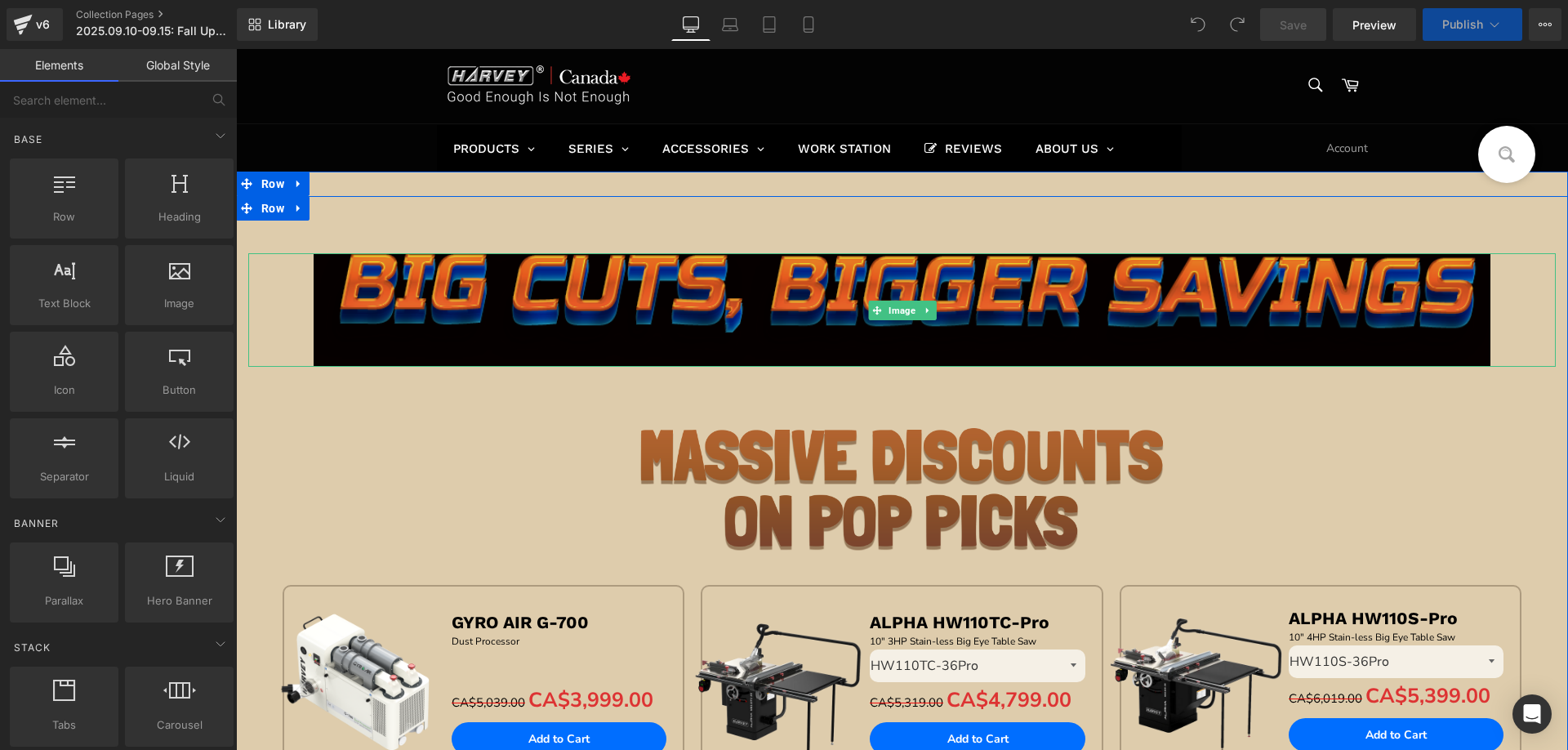
click at [521, 294] on img at bounding box center [902, 310] width 1177 height 113
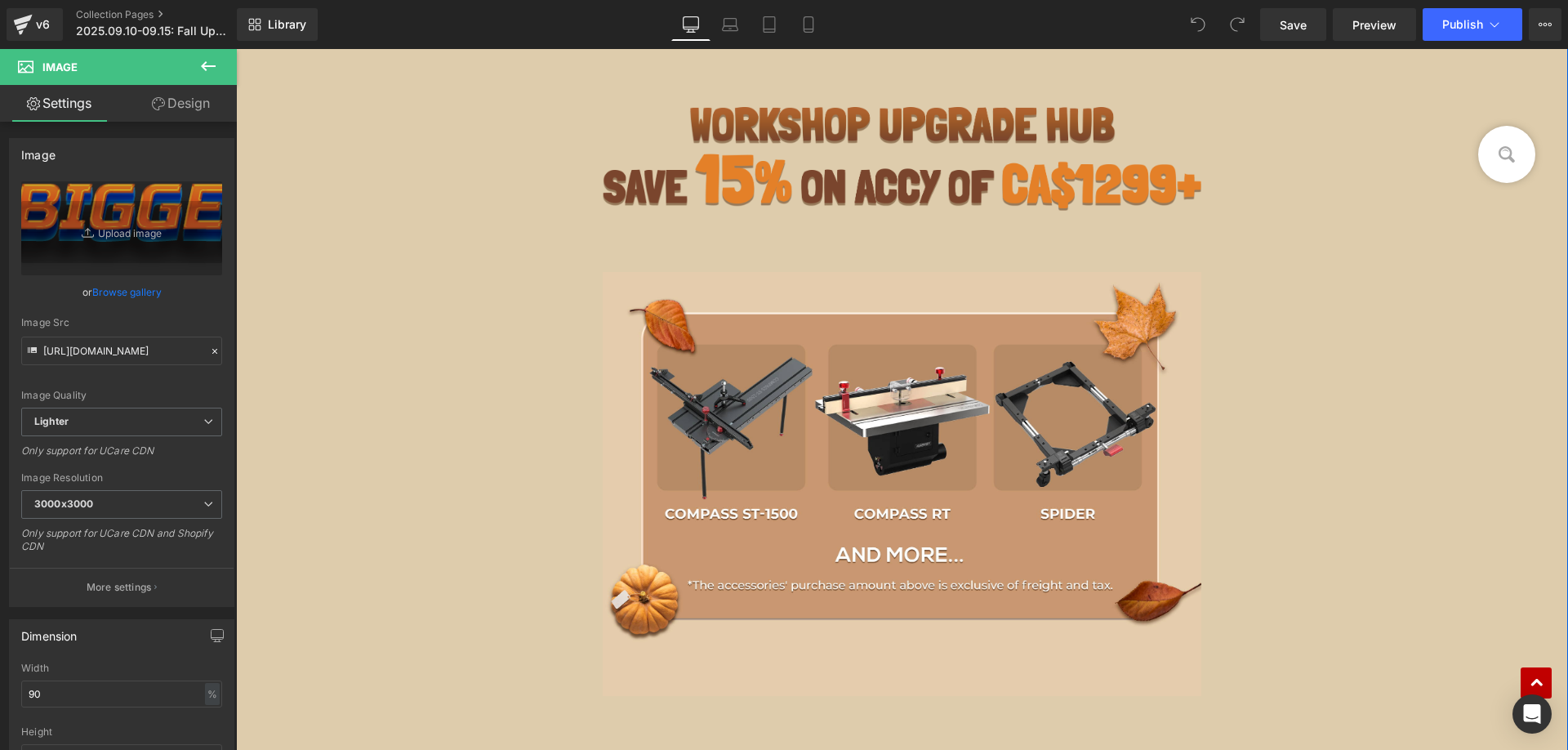
scroll to position [980, 0]
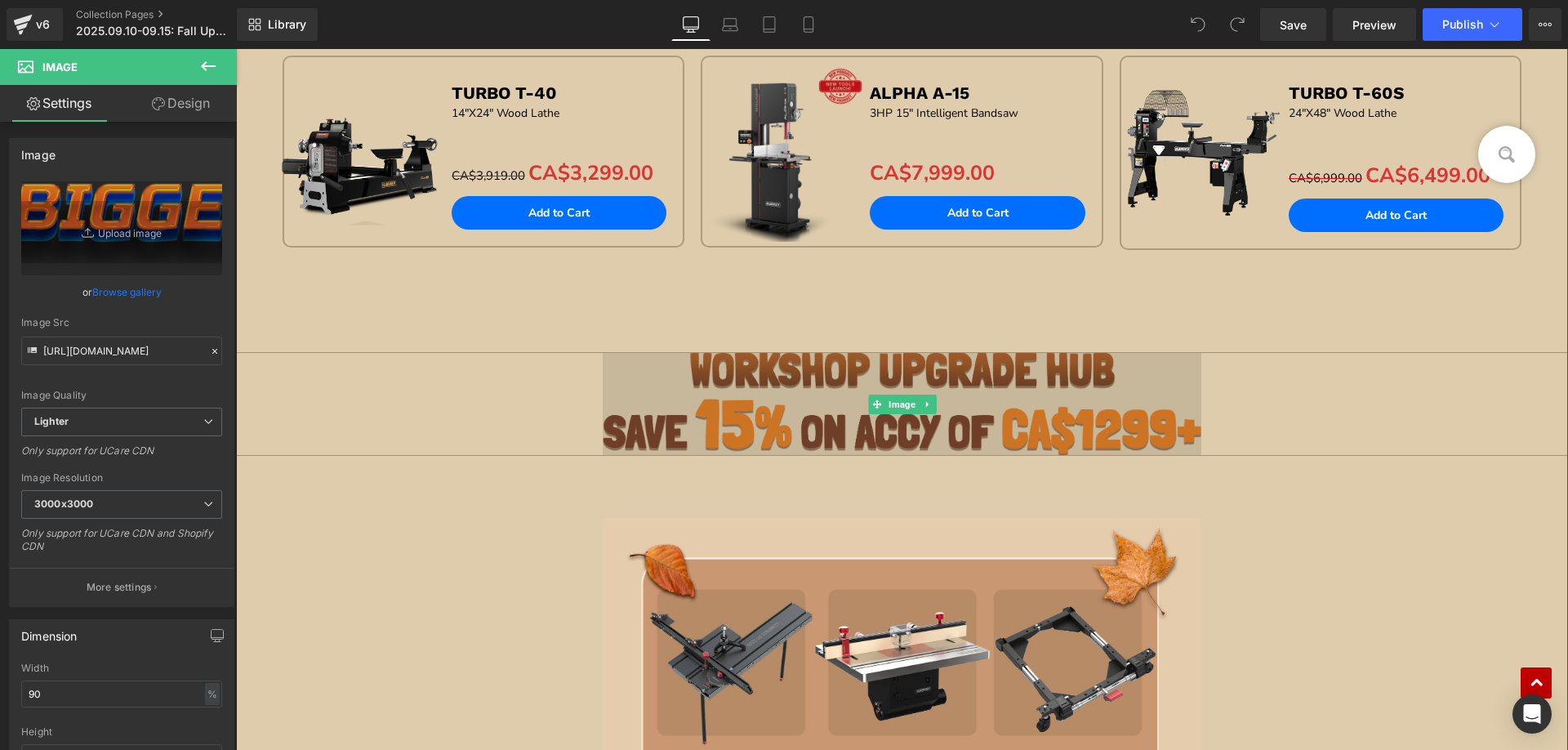
click at [709, 395] on img at bounding box center [902, 403] width 599 height 103
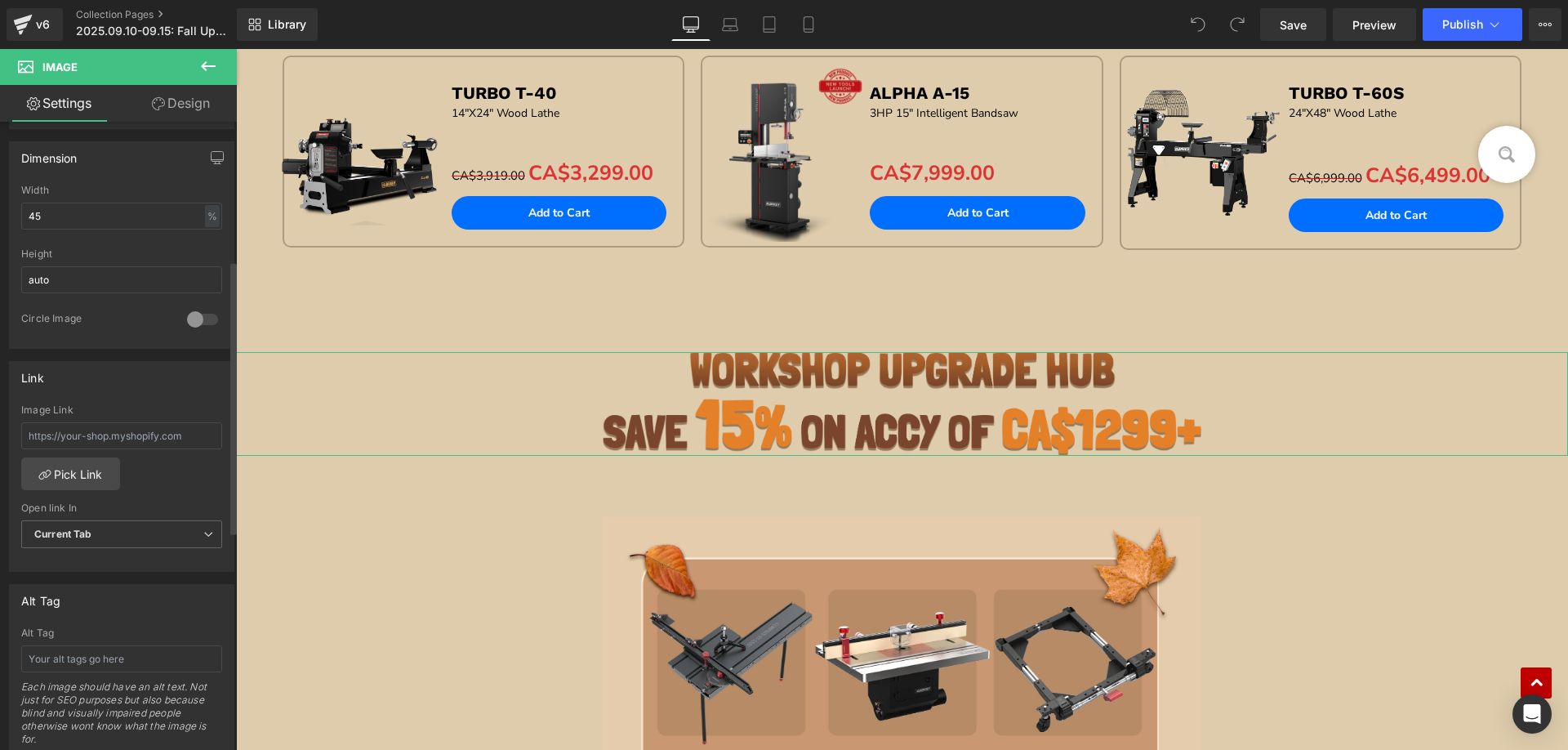
scroll to position [490, 0]
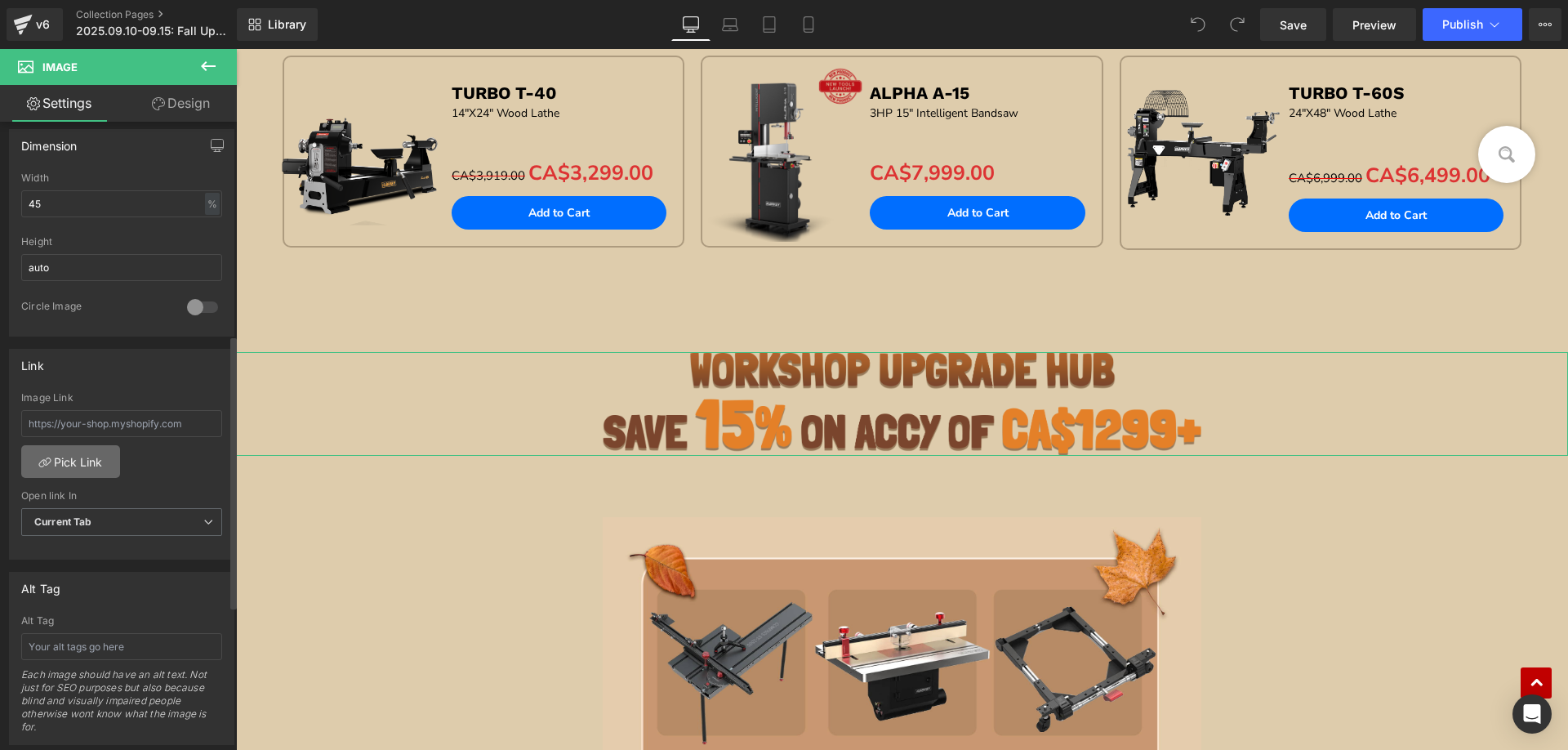
click at [70, 458] on link "Pick Link" at bounding box center [70, 461] width 99 height 32
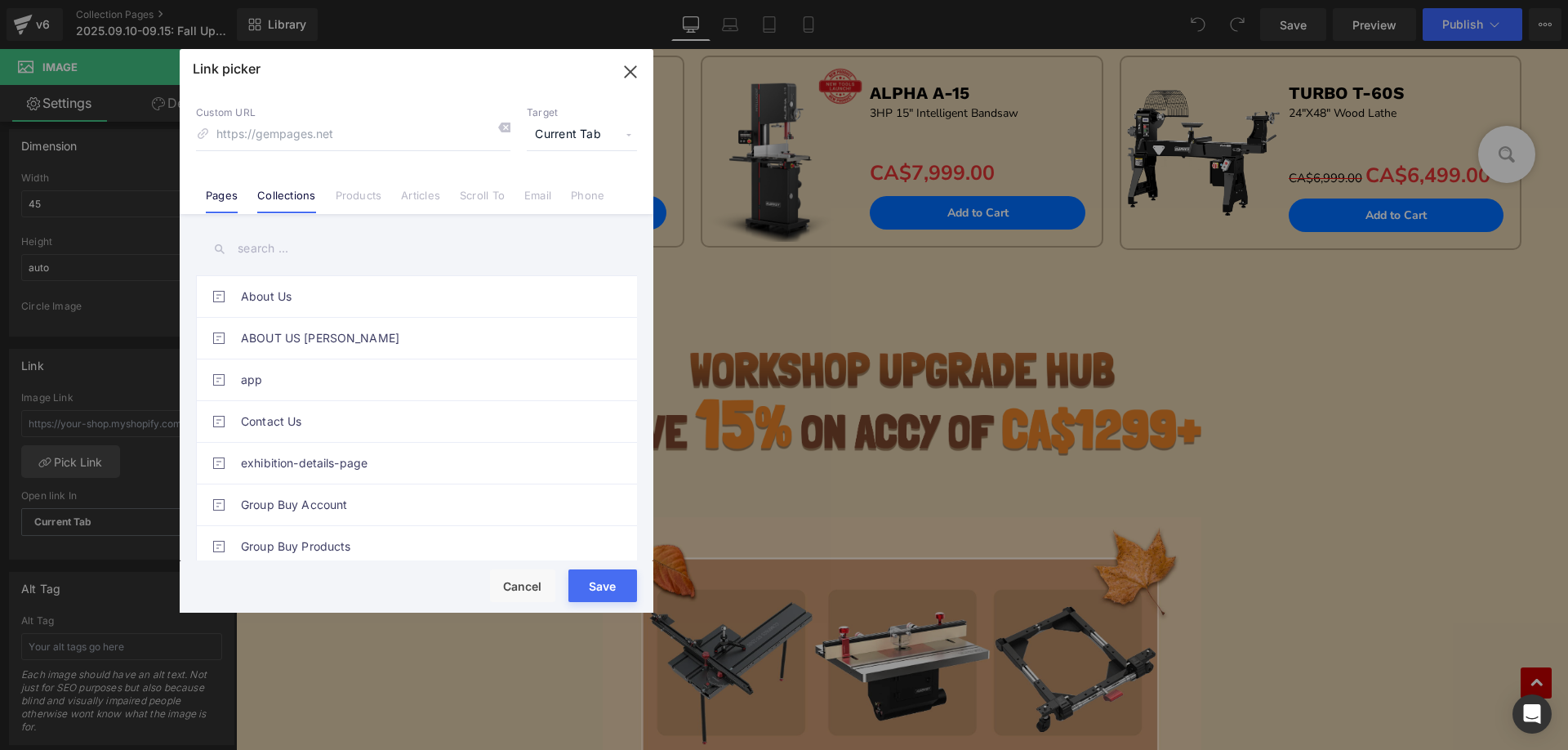
click at [282, 200] on link "Collections" at bounding box center [286, 201] width 58 height 25
click at [272, 252] on input "text" at bounding box center [416, 248] width 441 height 36
paste input "WORKSHOP UPGRADE HUB"
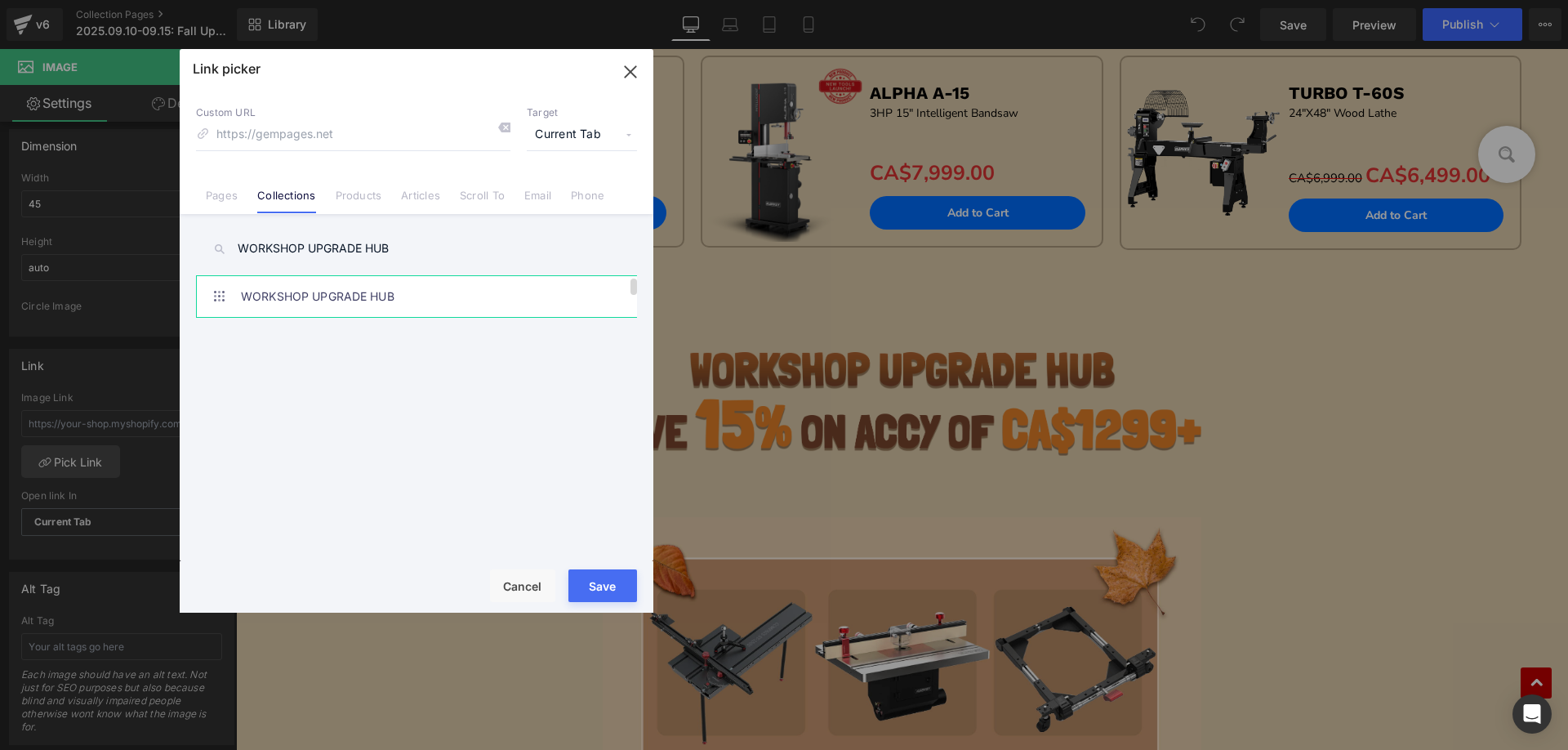
type input "WORKSHOP UPGRADE HUB"
click at [339, 303] on link "WORKSHOP UPGRADE HUB" at bounding box center [421, 296] width 359 height 41
drag, startPoint x: 371, startPoint y: 541, endPoint x: 608, endPoint y: 591, distance: 242.2
click at [608, 591] on button "Save" at bounding box center [603, 585] width 69 height 32
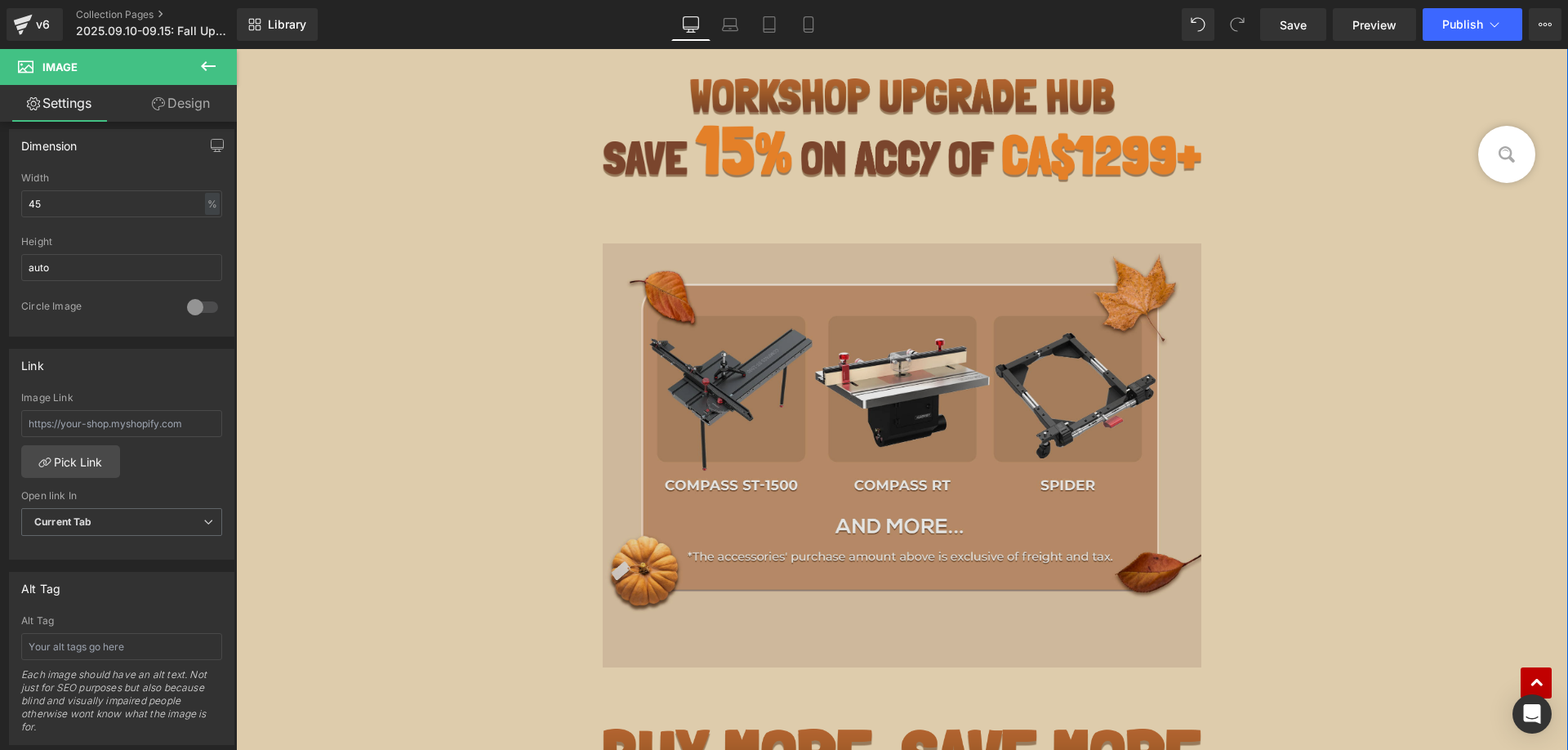
scroll to position [1307, 0]
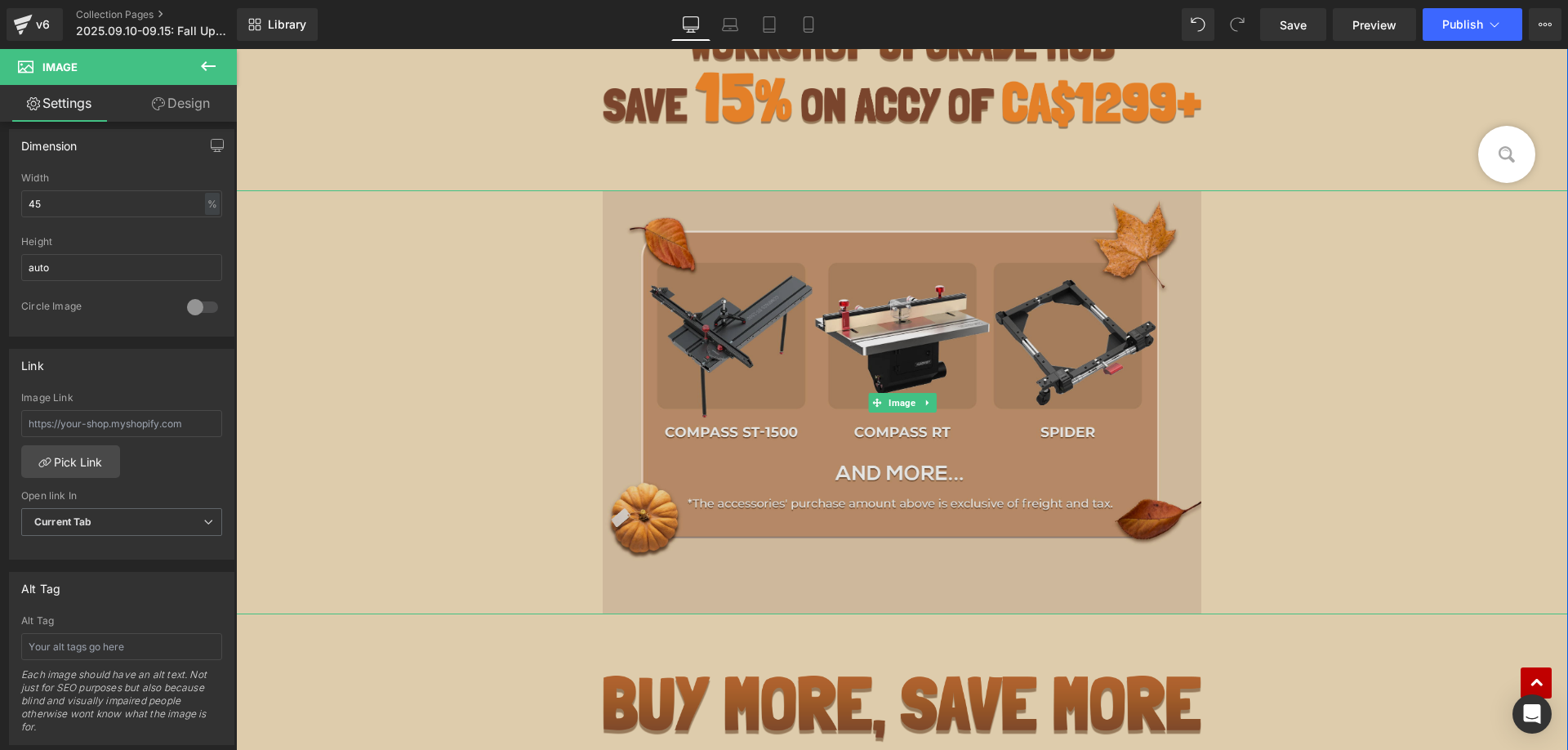
click at [727, 461] on img at bounding box center [902, 402] width 599 height 424
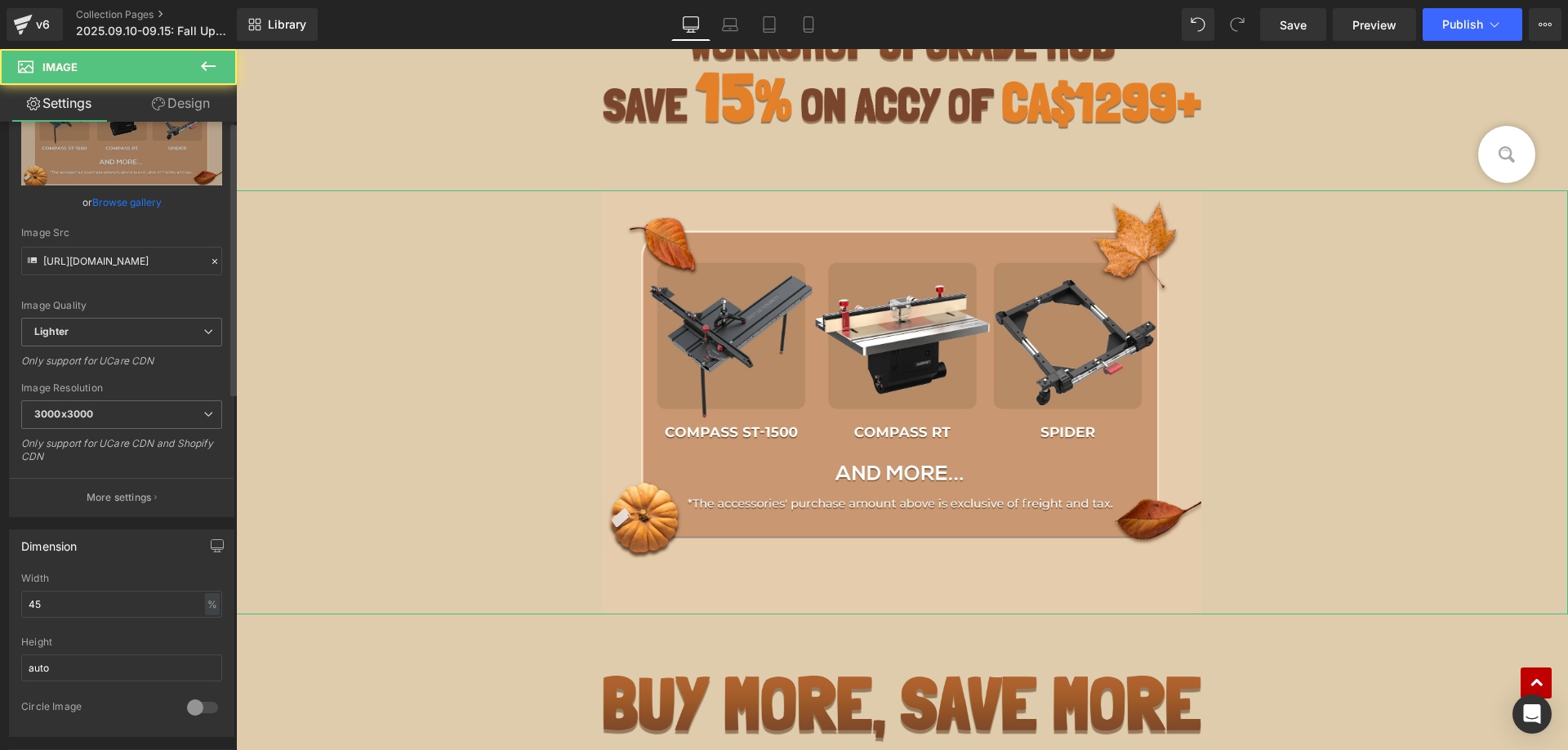
scroll to position [327, 0]
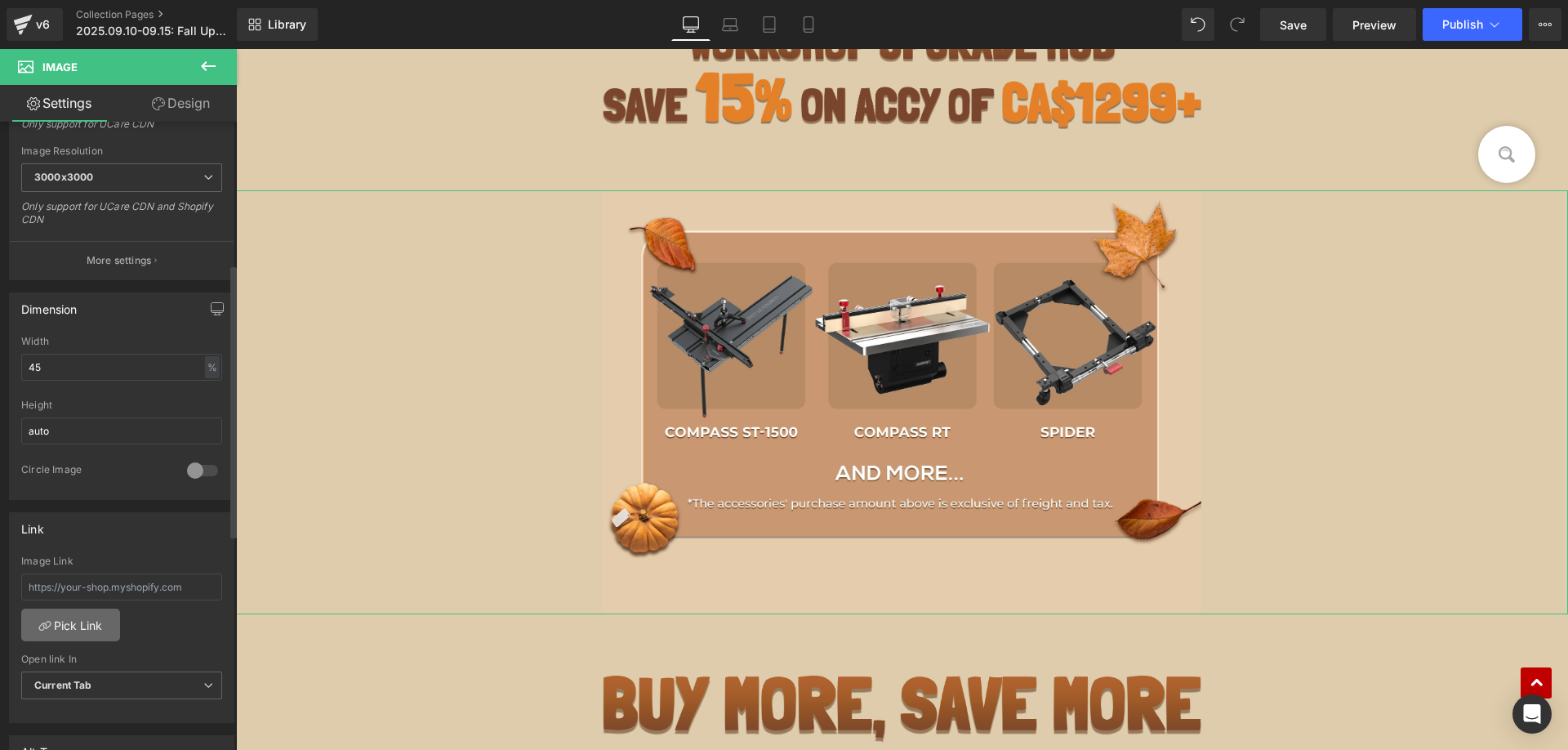
click at [75, 631] on link "Pick Link" at bounding box center [70, 624] width 99 height 32
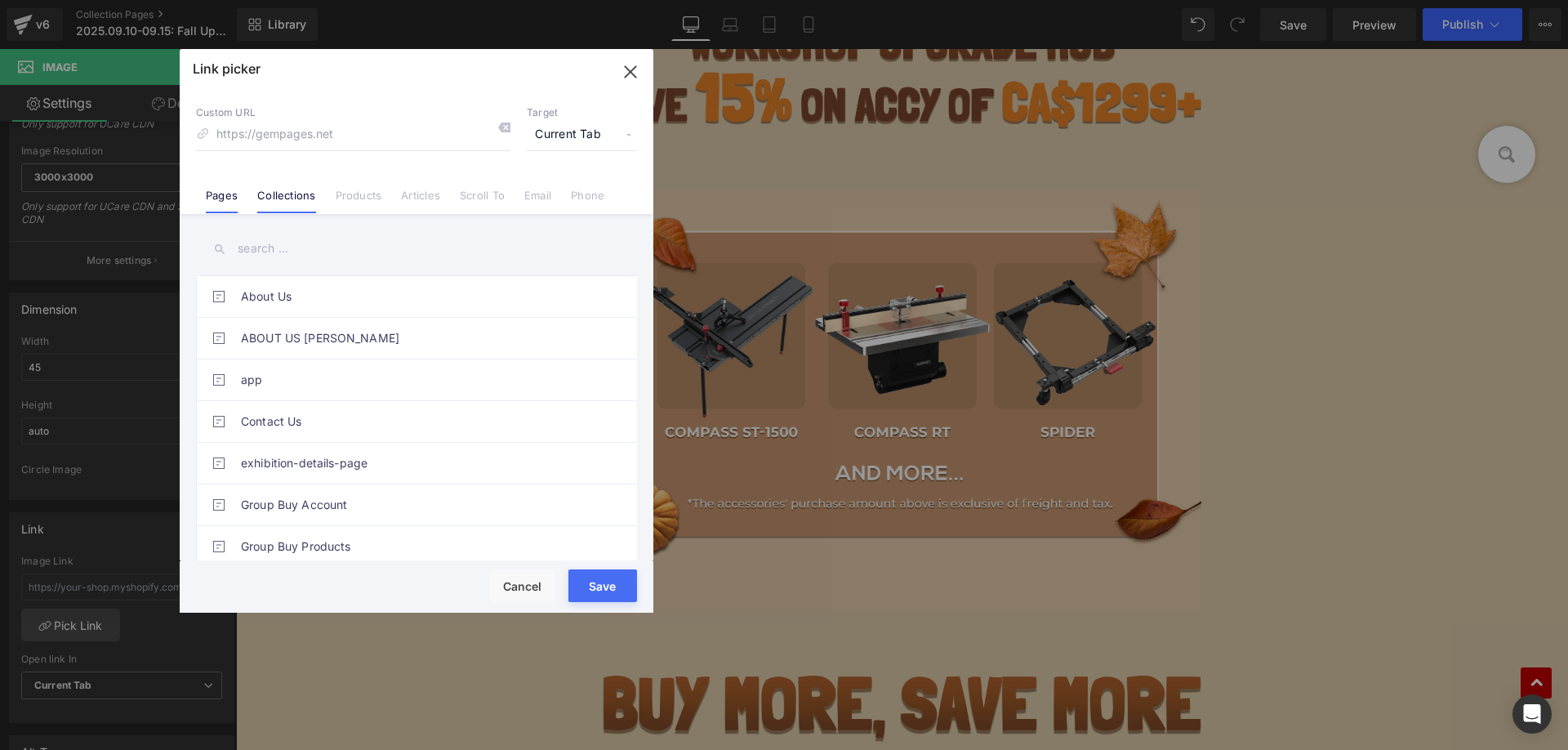
click at [277, 194] on link "Collections" at bounding box center [286, 201] width 58 height 25
click at [279, 252] on input "text" at bounding box center [416, 248] width 441 height 36
paste input "WORKSHOP UPGRADE HUB"
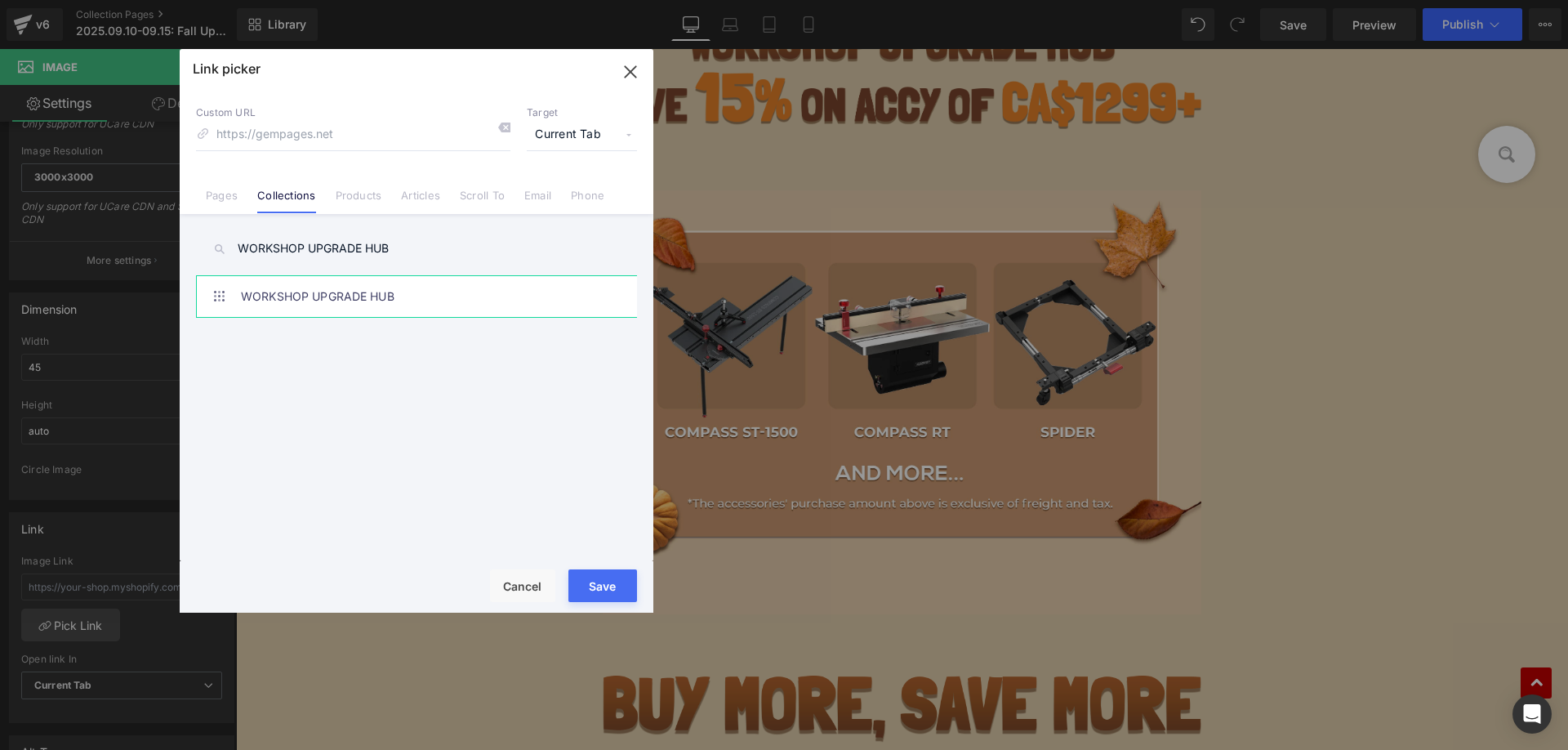
type input "WORKSHOP UPGRADE HUB"
click at [435, 290] on link "WORKSHOP UPGRADE HUB" at bounding box center [421, 296] width 359 height 41
click at [591, 583] on button "Save" at bounding box center [603, 585] width 69 height 32
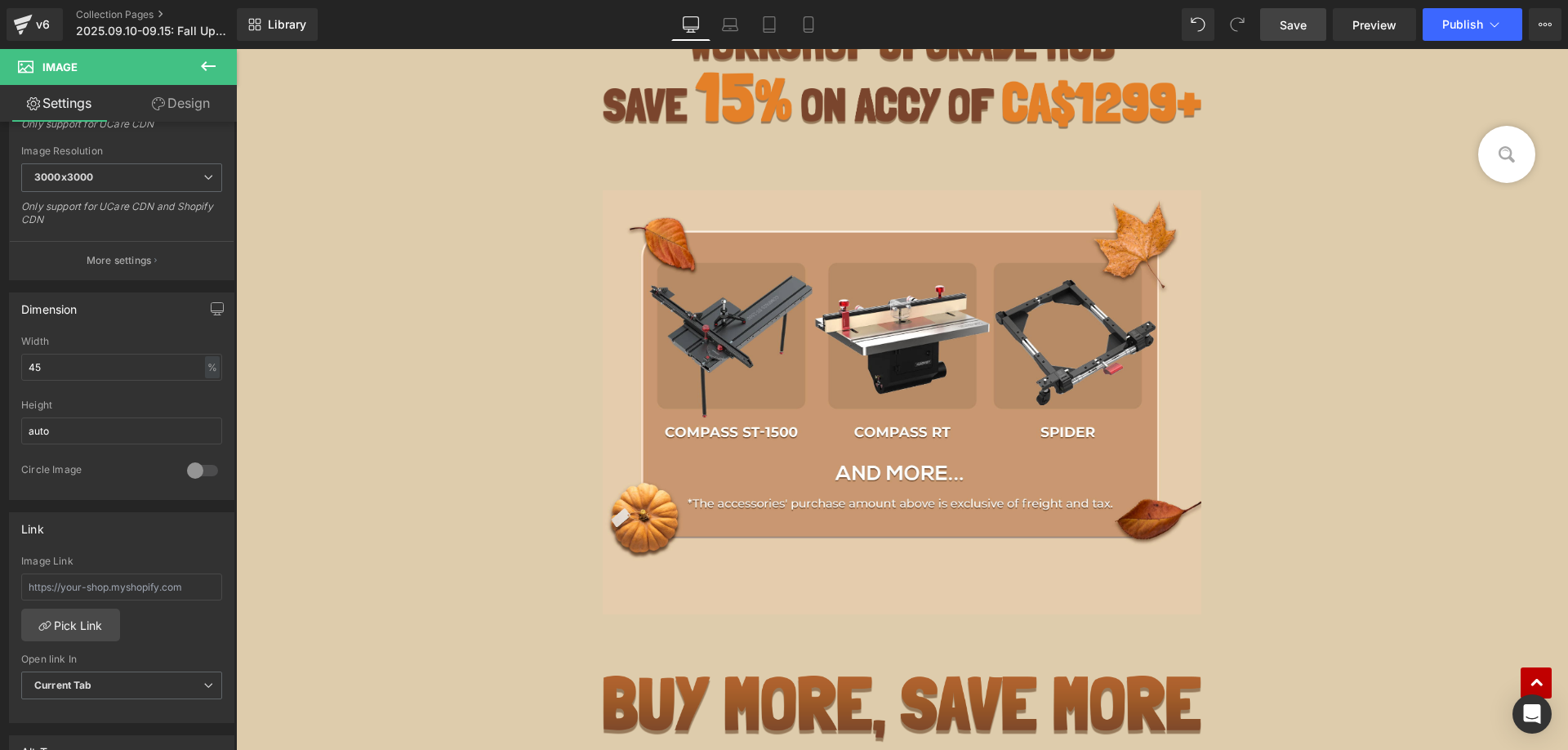
drag, startPoint x: 1289, startPoint y: 26, endPoint x: 637, endPoint y: 698, distance: 936.3
click at [1289, 26] on span "Save" at bounding box center [1293, 25] width 27 height 17
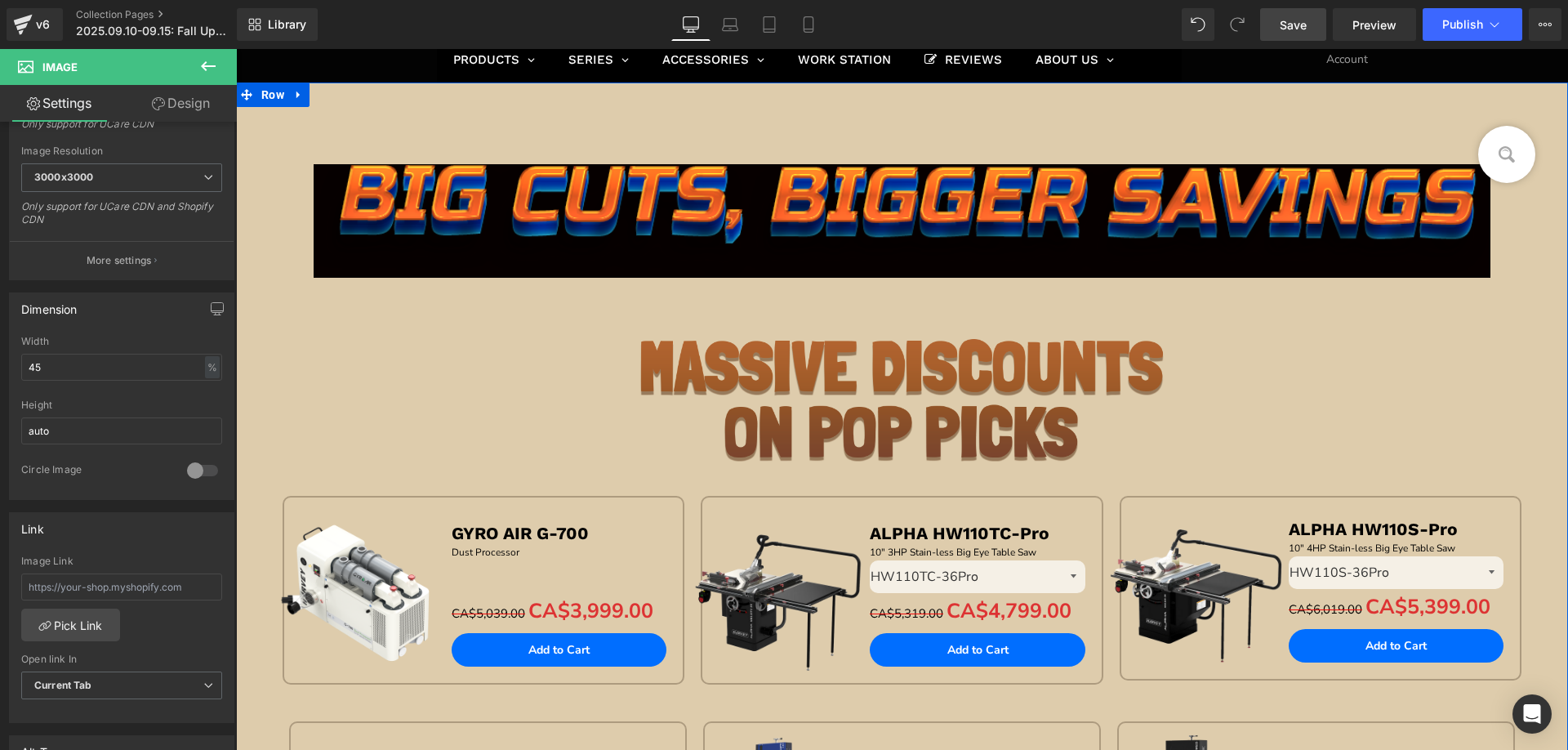
scroll to position [0, 0]
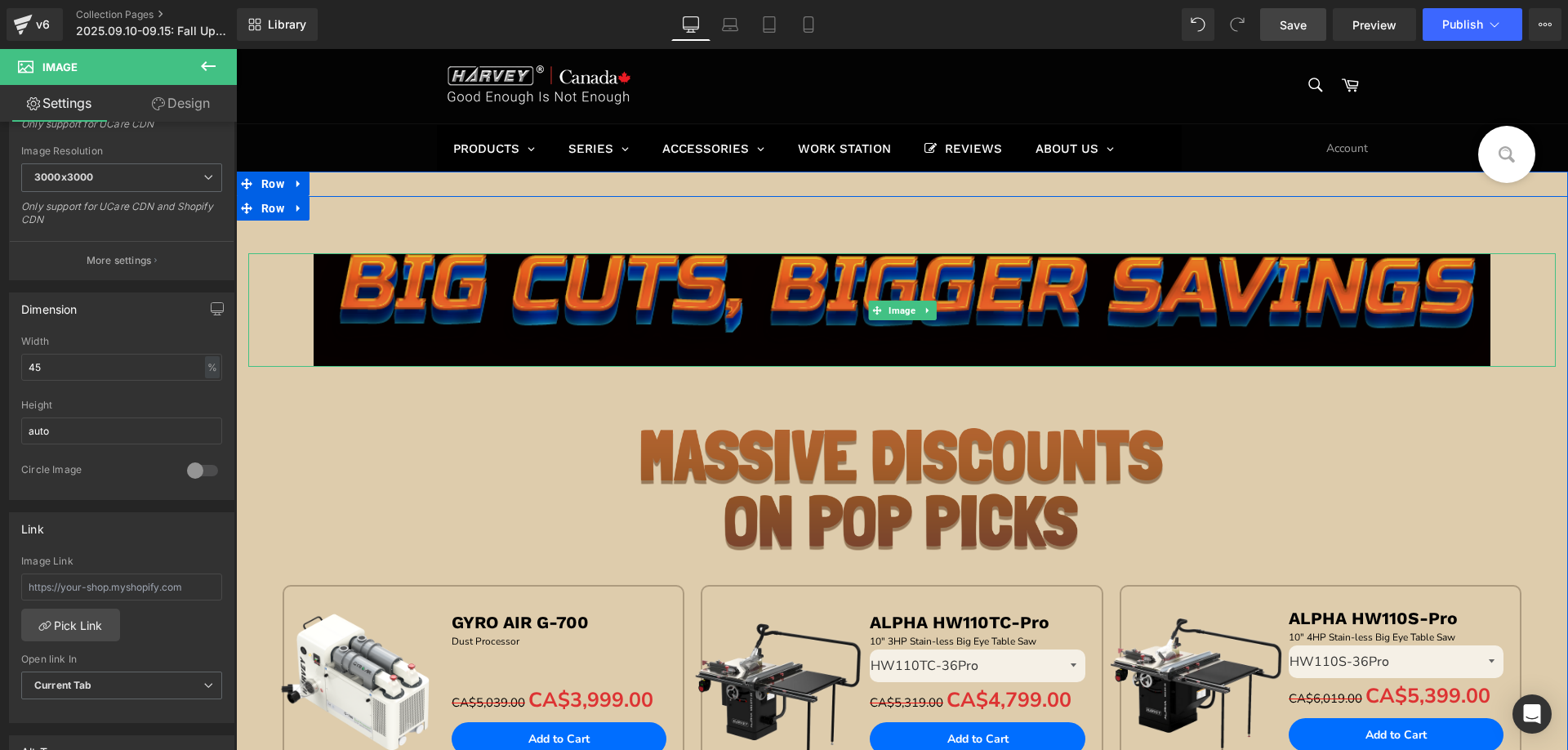
click at [551, 307] on img at bounding box center [902, 310] width 1177 height 113
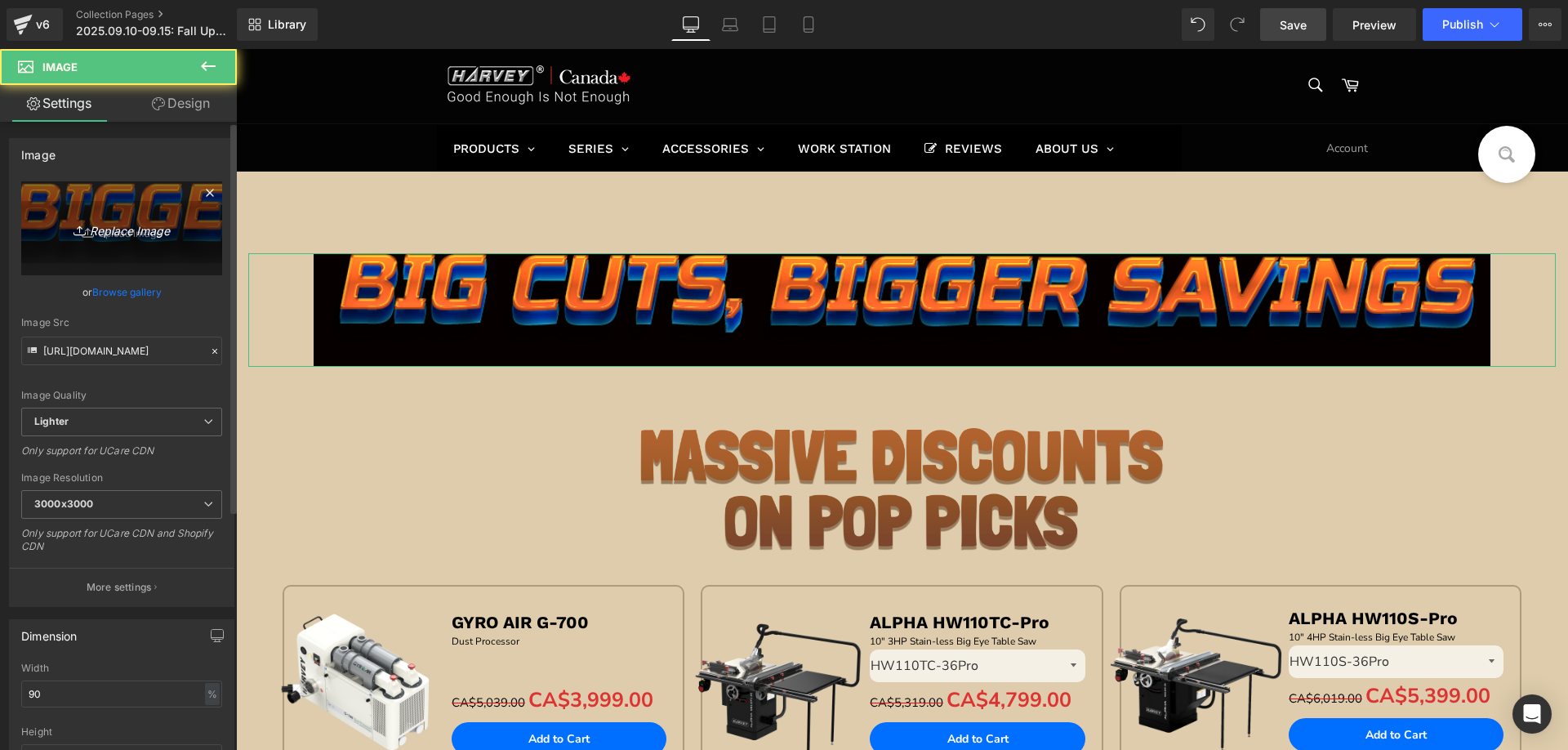
click at [119, 212] on link "Replace Image" at bounding box center [122, 228] width 201 height 94
type input "C:\fakepath\4467ab8c2fa8fdeab0fc5f531b4c4706.jpg"
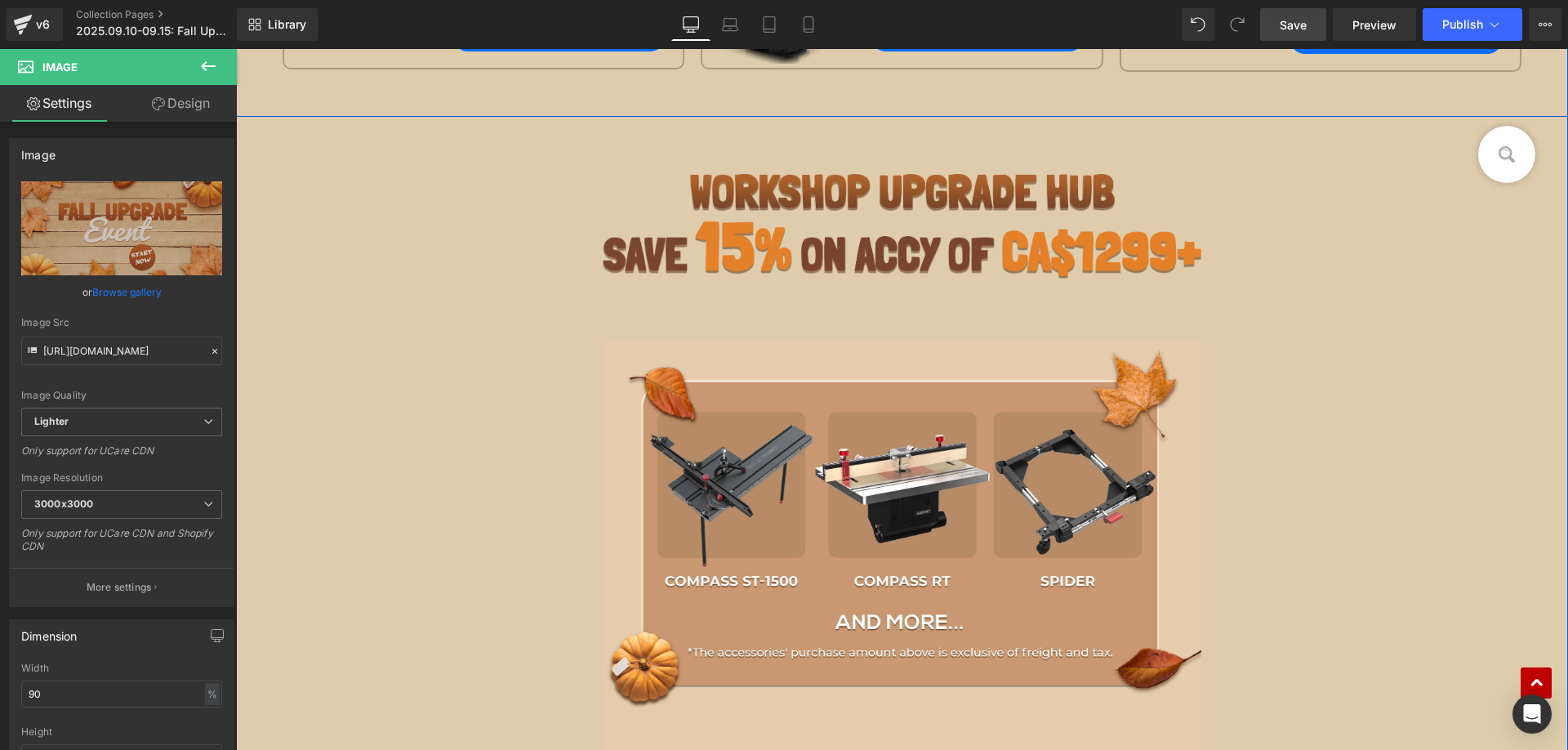
scroll to position [1878, 0]
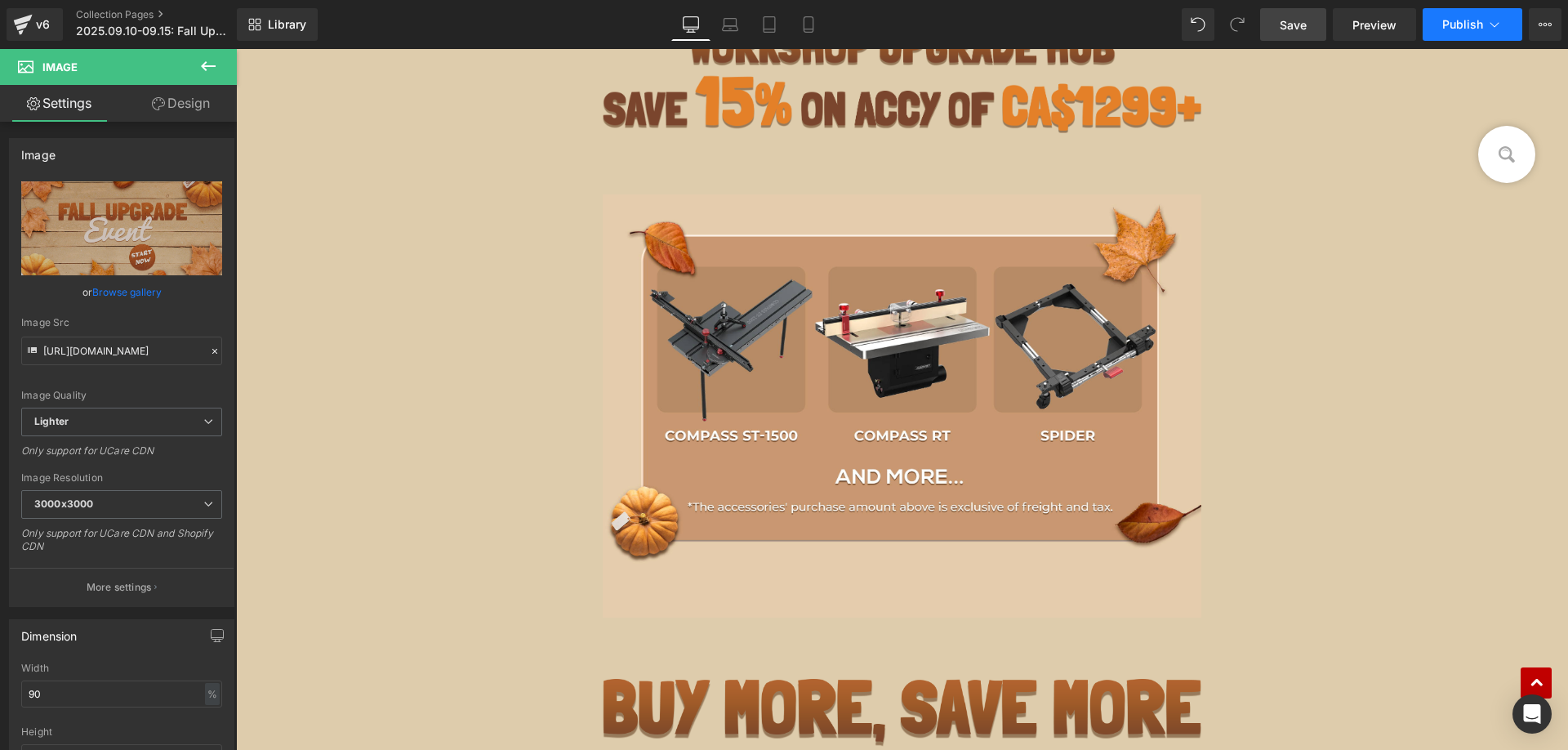
click at [1475, 25] on span "Publish" at bounding box center [1462, 25] width 41 height 13
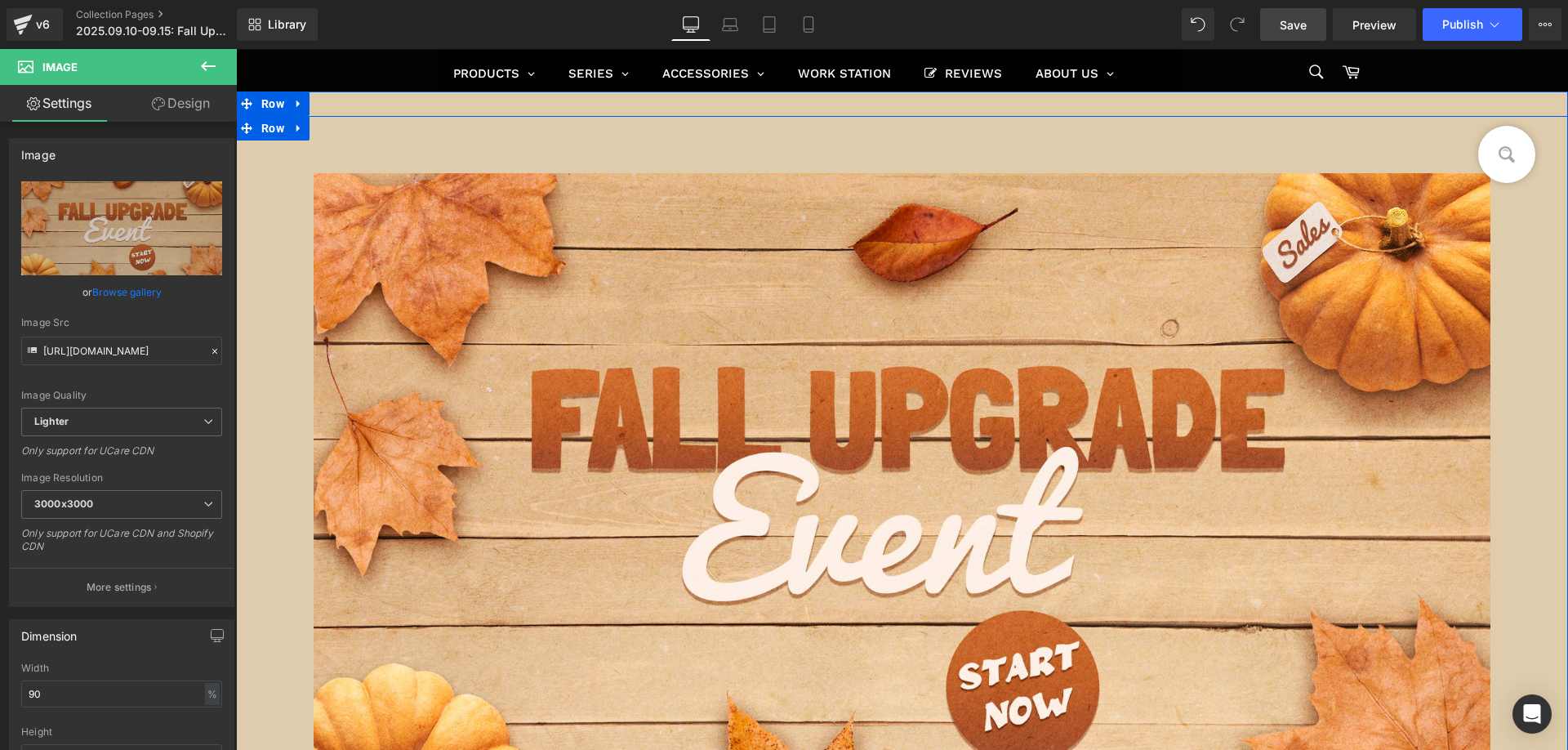
scroll to position [0, 0]
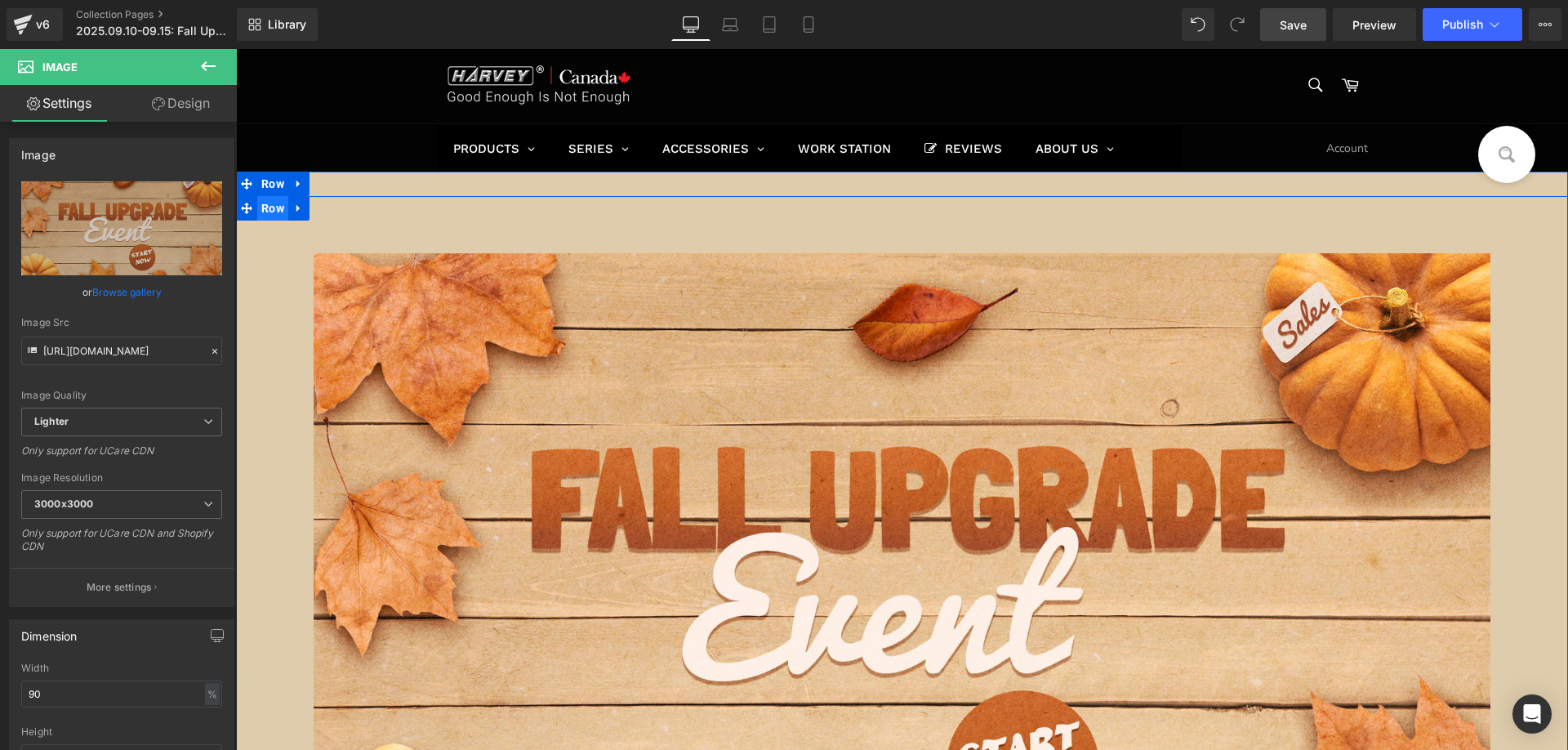
click at [262, 198] on span "Row" at bounding box center [272, 209] width 31 height 25
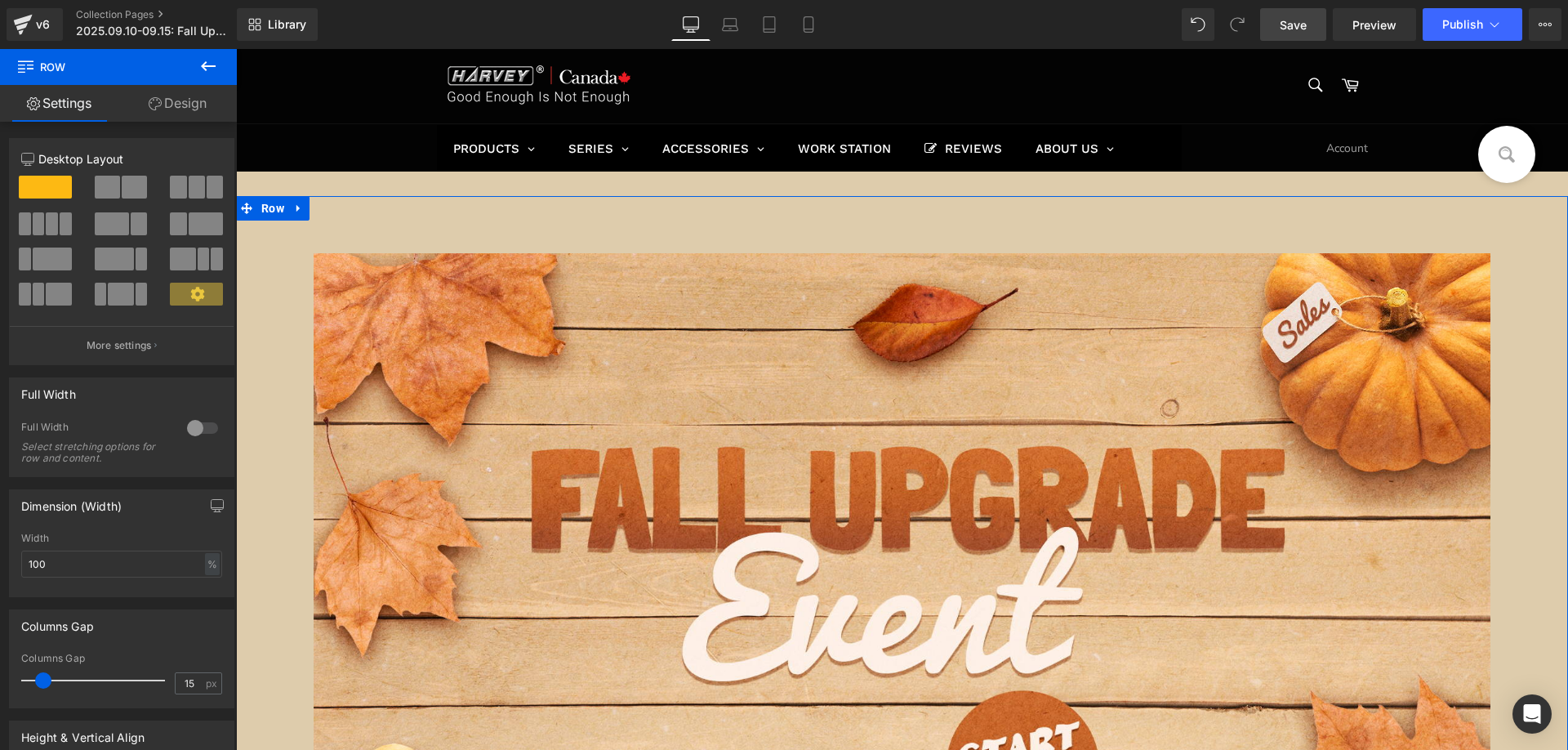
click at [178, 107] on link "Design" at bounding box center [177, 103] width 118 height 36
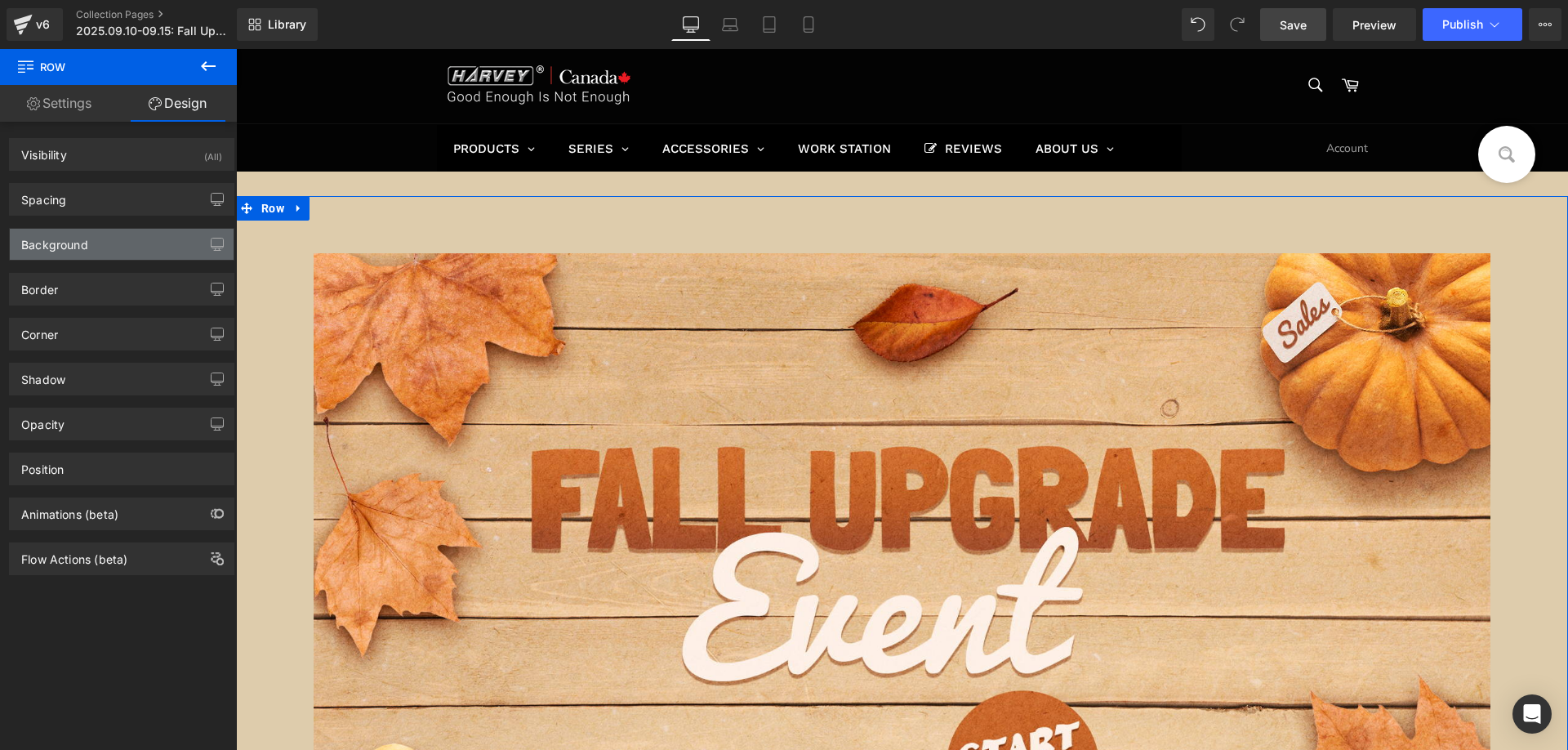
click at [88, 248] on div "Background" at bounding box center [55, 240] width 67 height 23
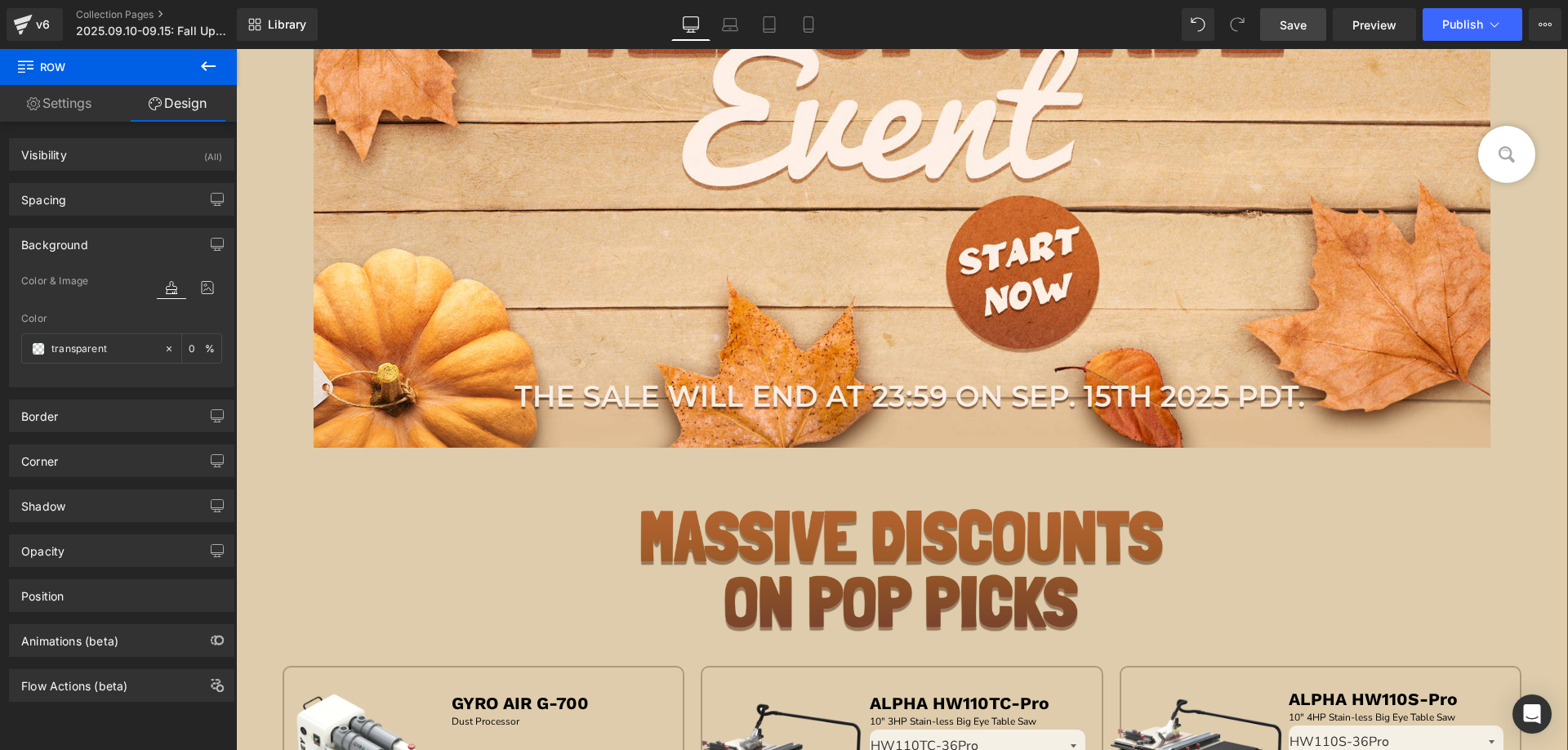
scroll to position [898, 0]
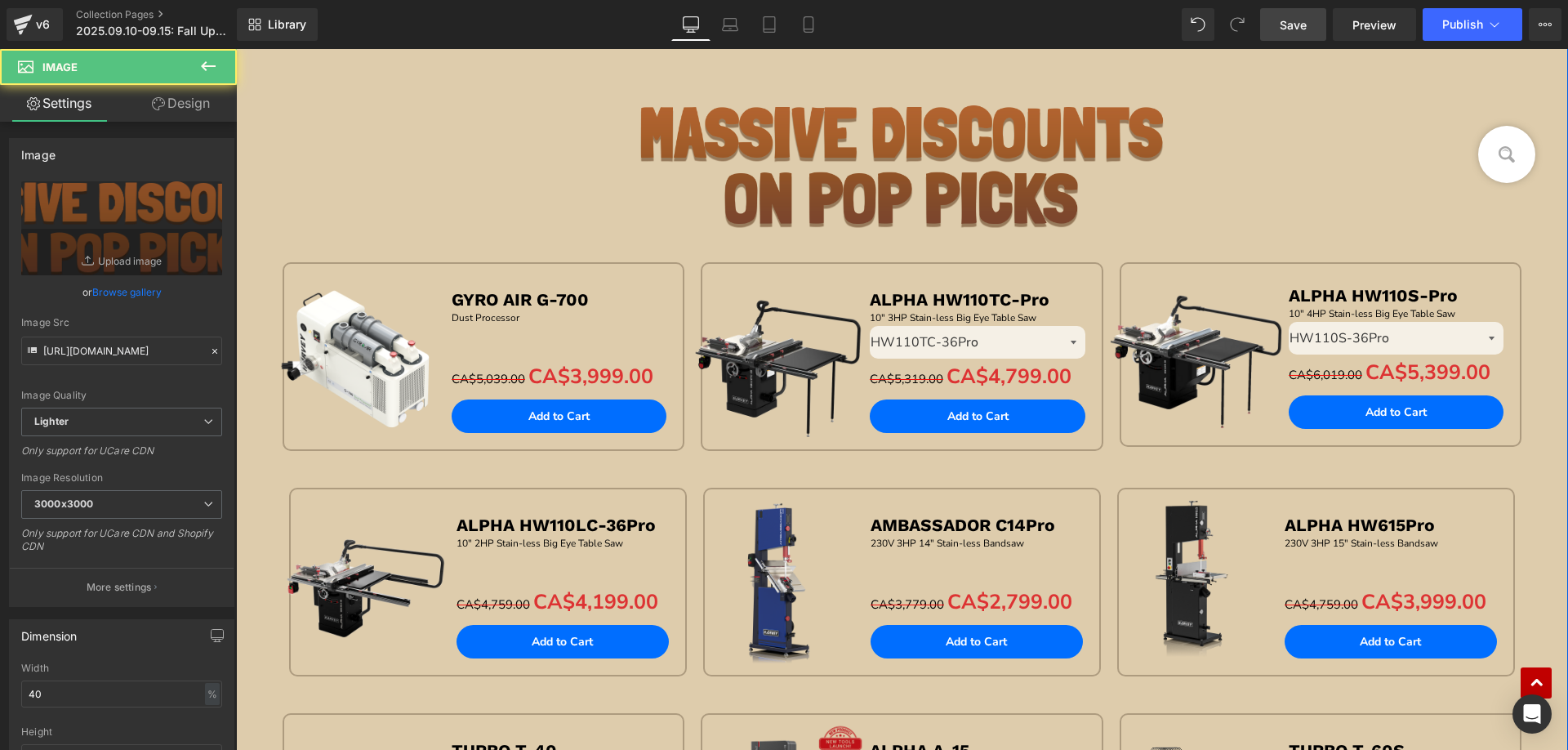
click at [387, 216] on div at bounding box center [902, 166] width 1308 height 123
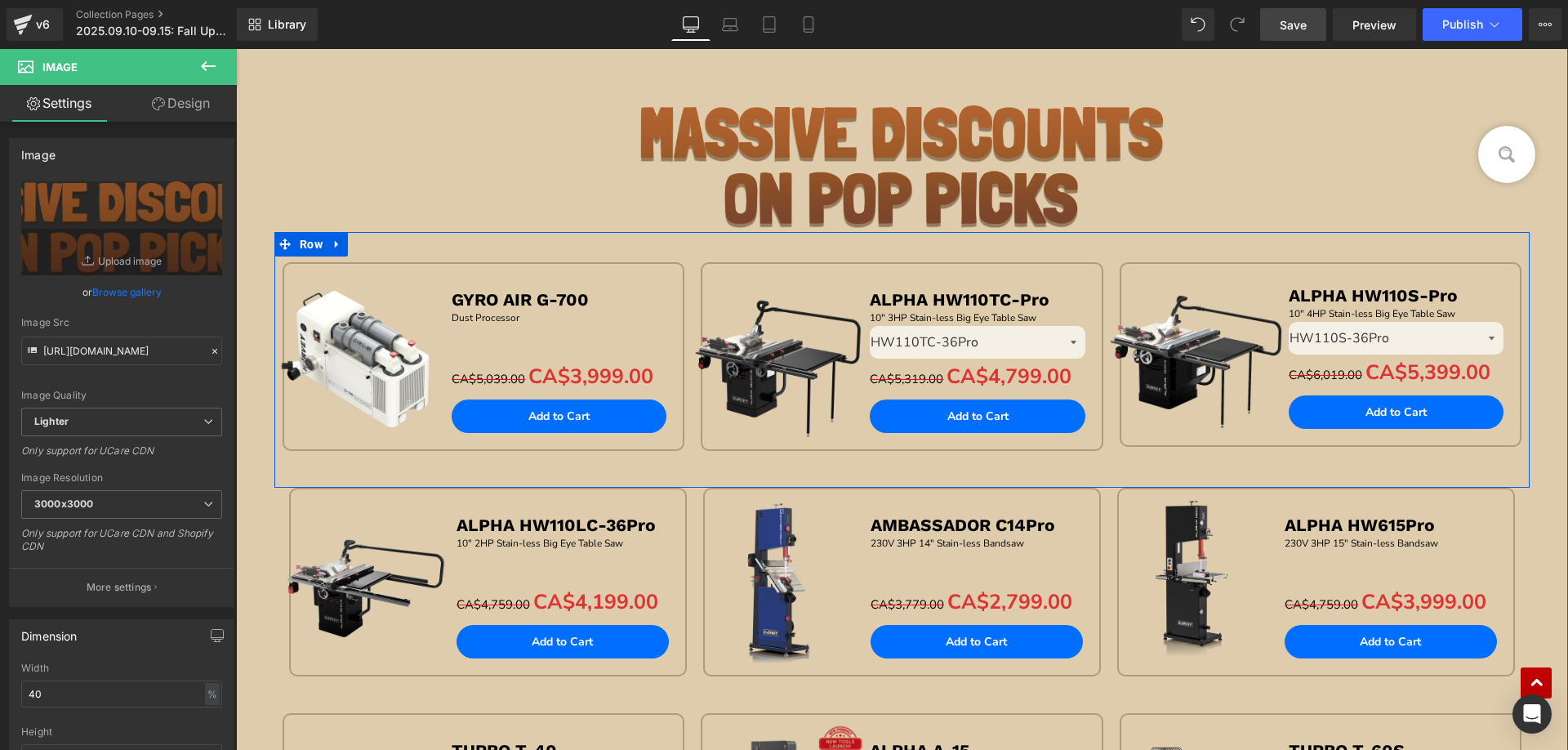
click at [334, 243] on icon at bounding box center [338, 243] width 12 height 12
click at [301, 243] on span "Row" at bounding box center [310, 244] width 31 height 25
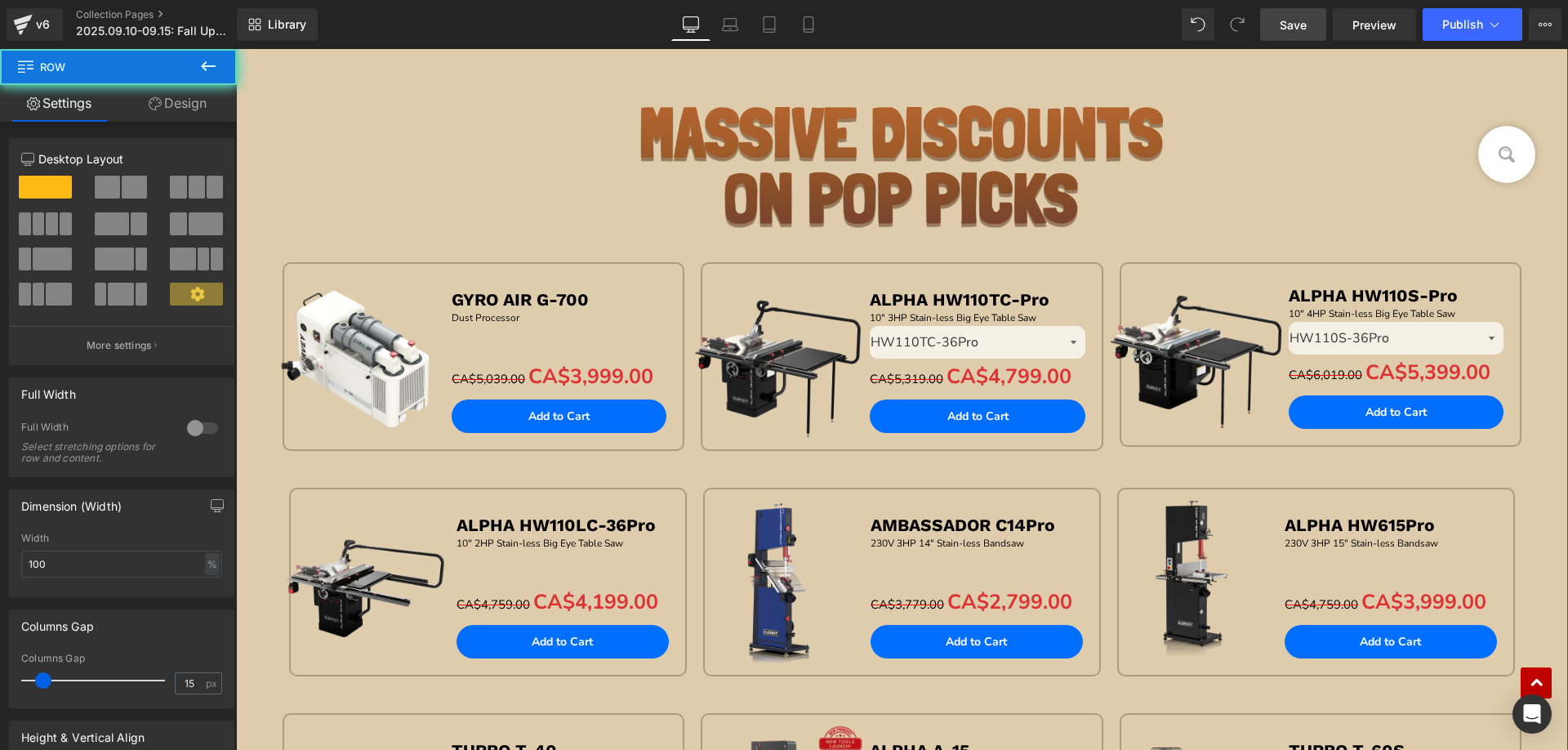
click at [251, 298] on div "Image Image Sale Off (P) Image GYRO AIR G-700 Text Block Dust Processor Text Bl…" at bounding box center [902, 120] width 1332 height 1646
click at [190, 102] on link "Design" at bounding box center [177, 103] width 118 height 36
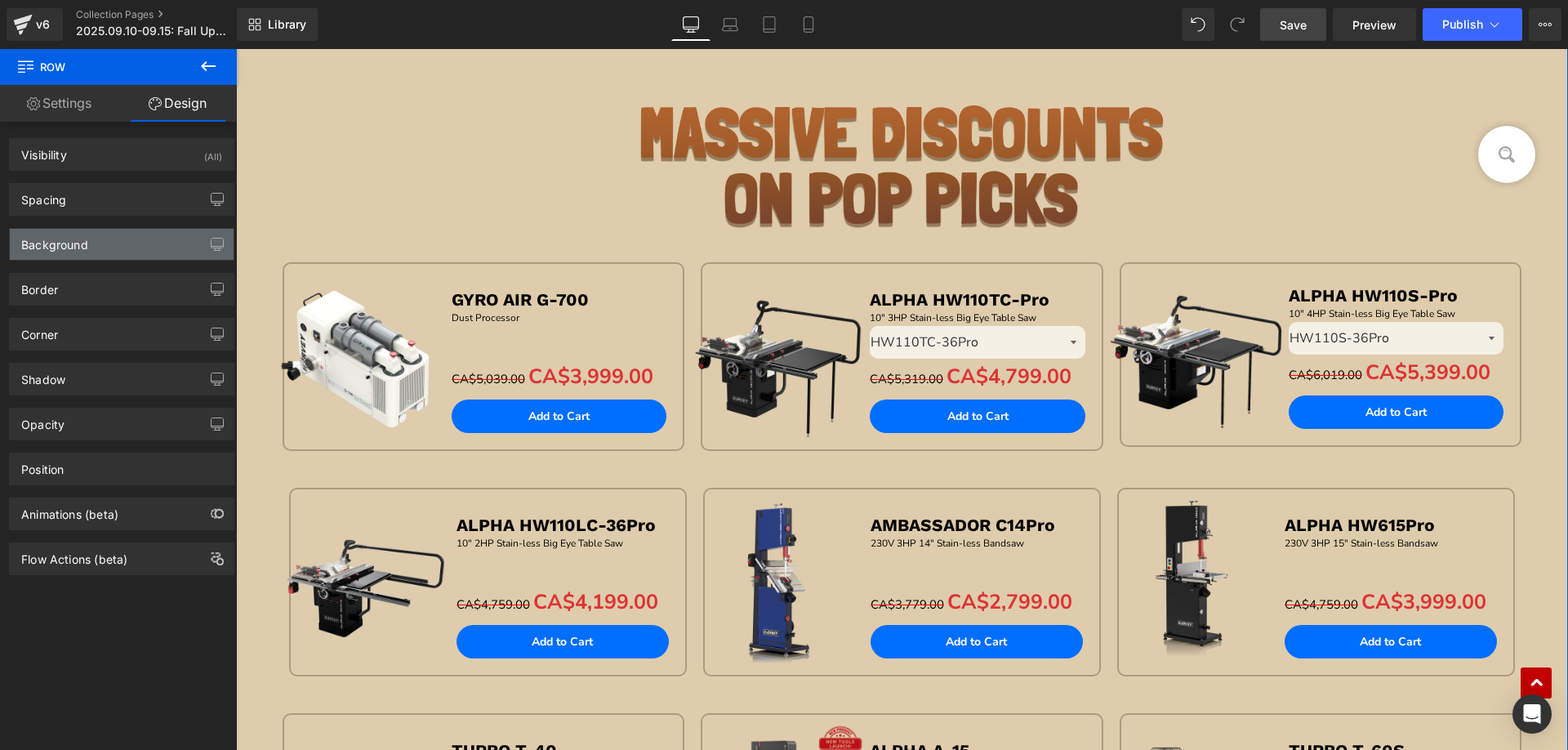
click at [61, 256] on div "Background" at bounding box center [122, 243] width 224 height 31
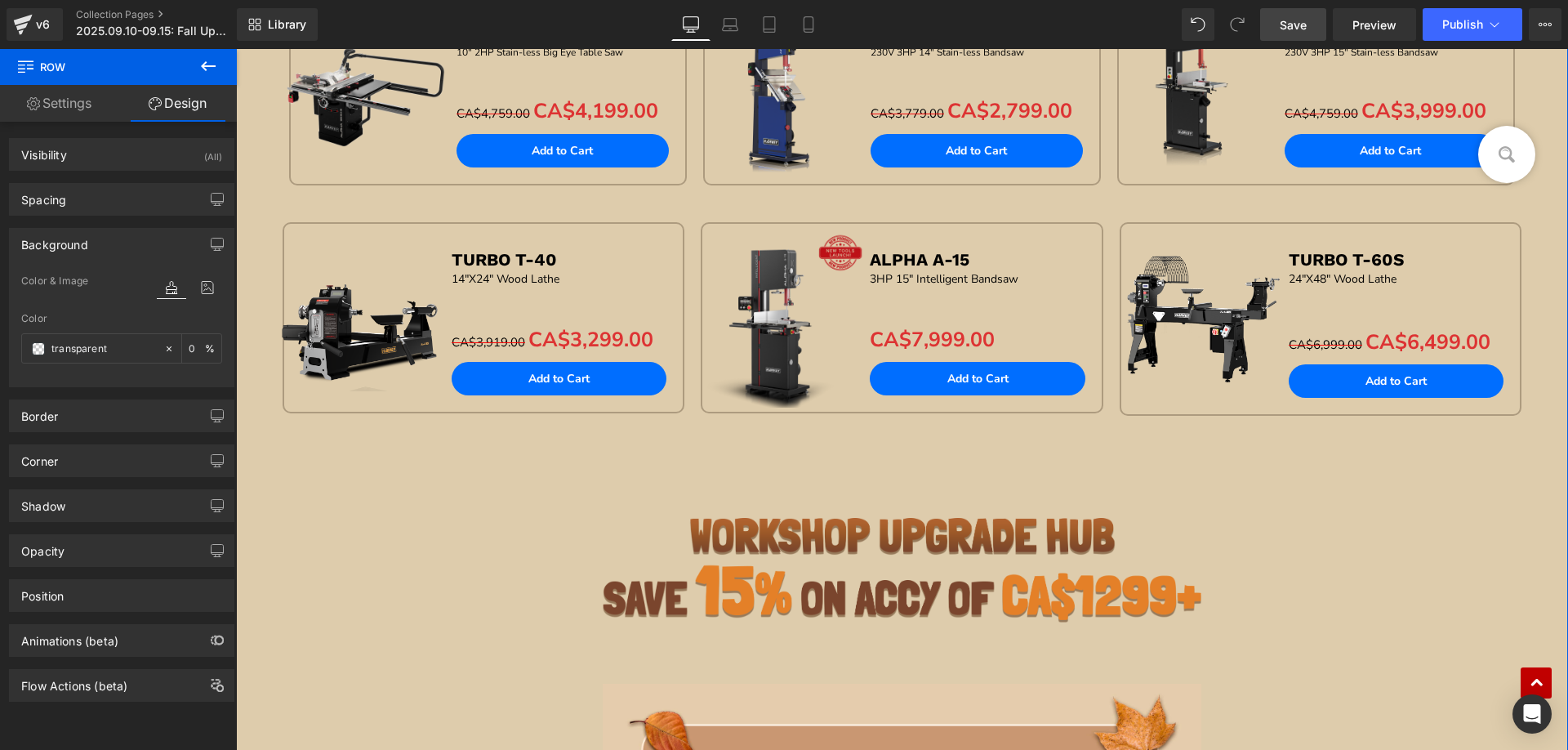
scroll to position [1715, 0]
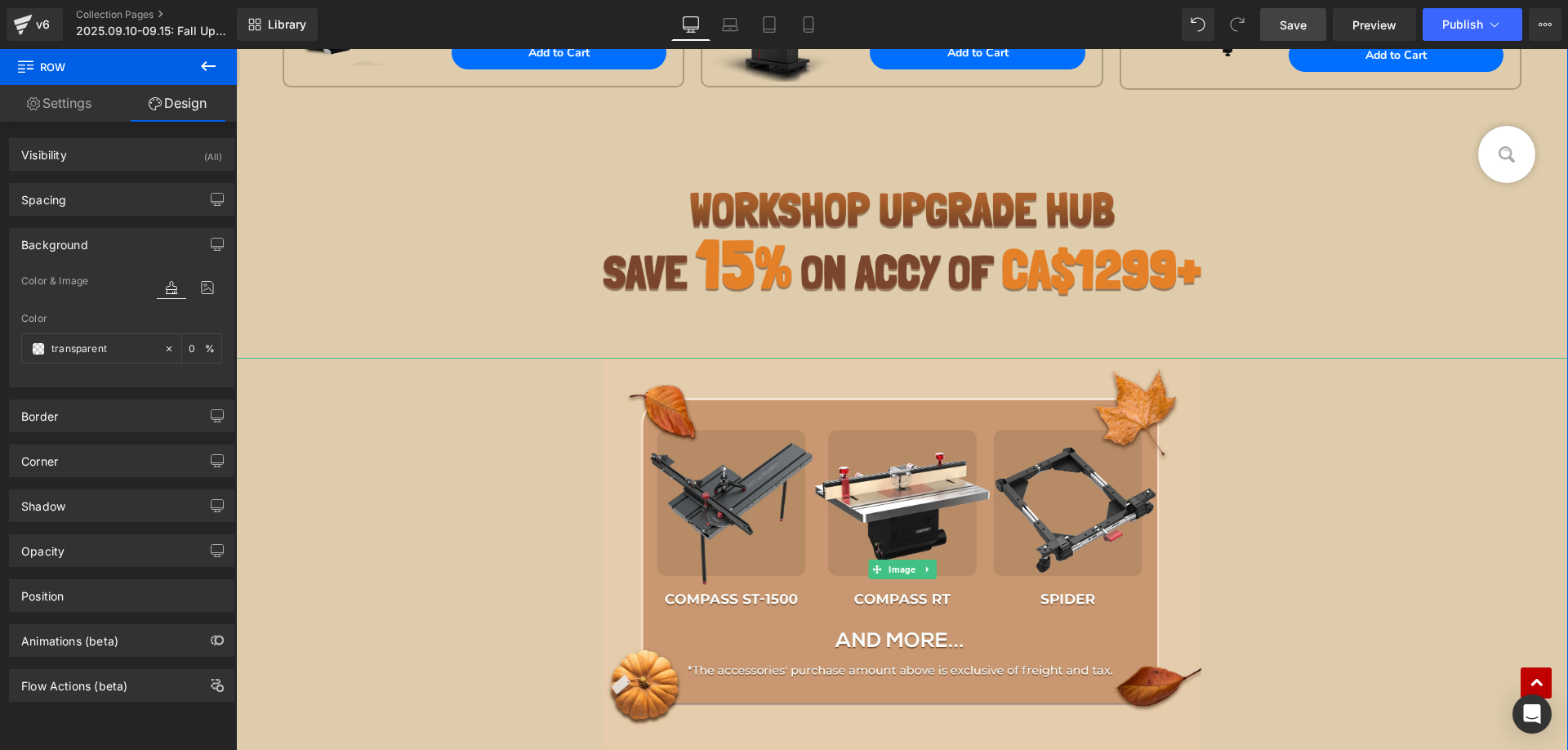
click at [503, 477] on link at bounding box center [902, 570] width 1332 height 424
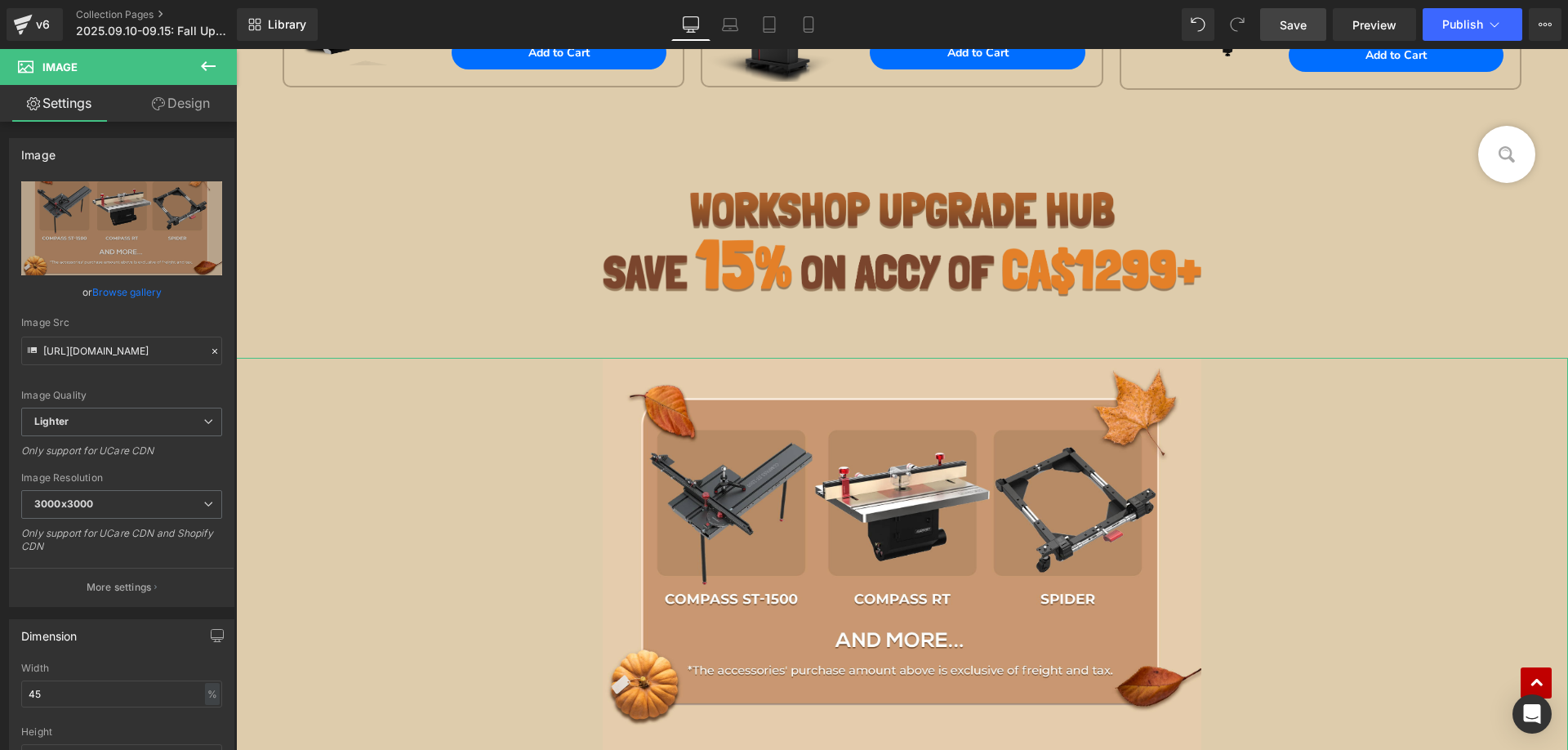
click at [177, 114] on link "Design" at bounding box center [180, 103] width 118 height 36
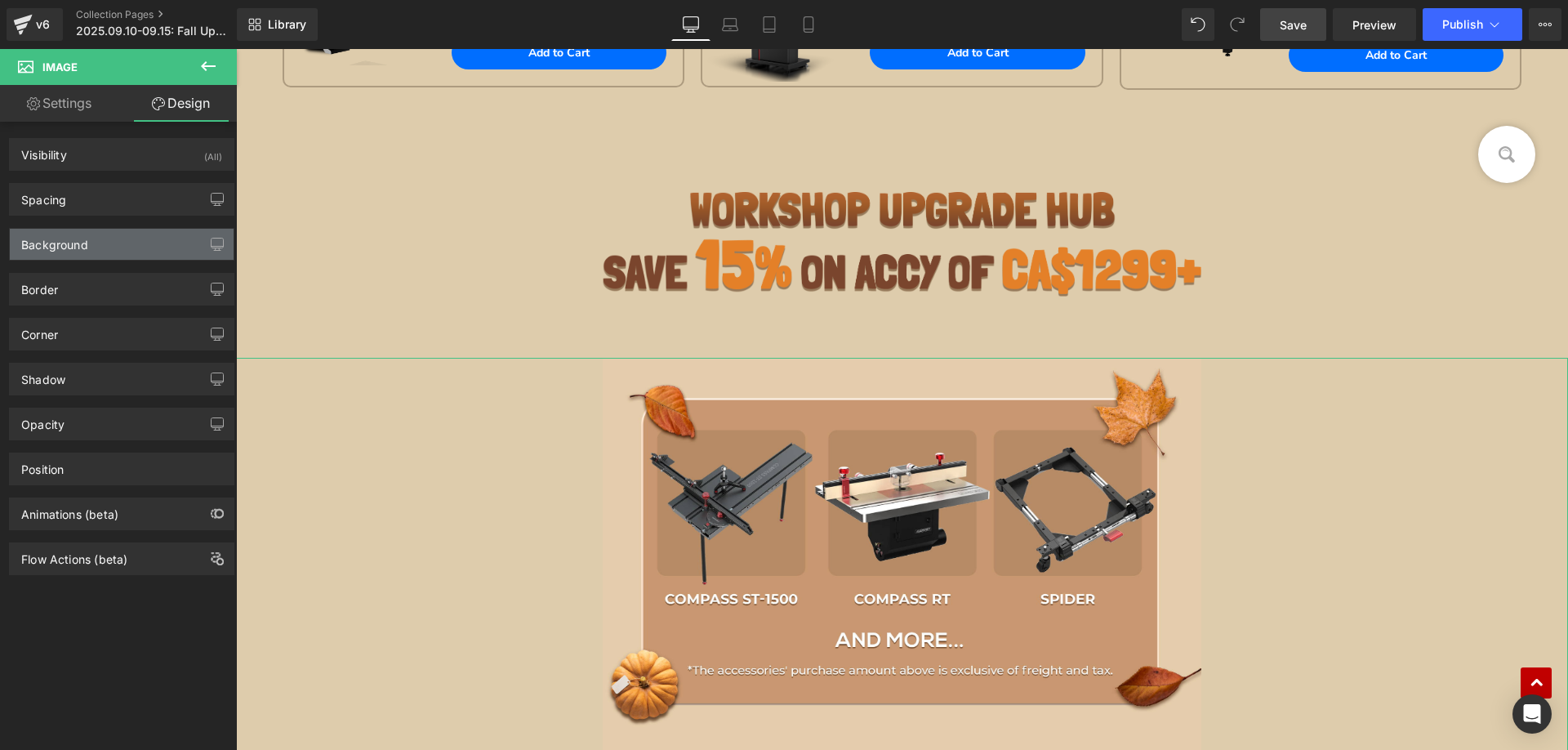
click at [72, 253] on div "Background" at bounding box center [122, 243] width 224 height 31
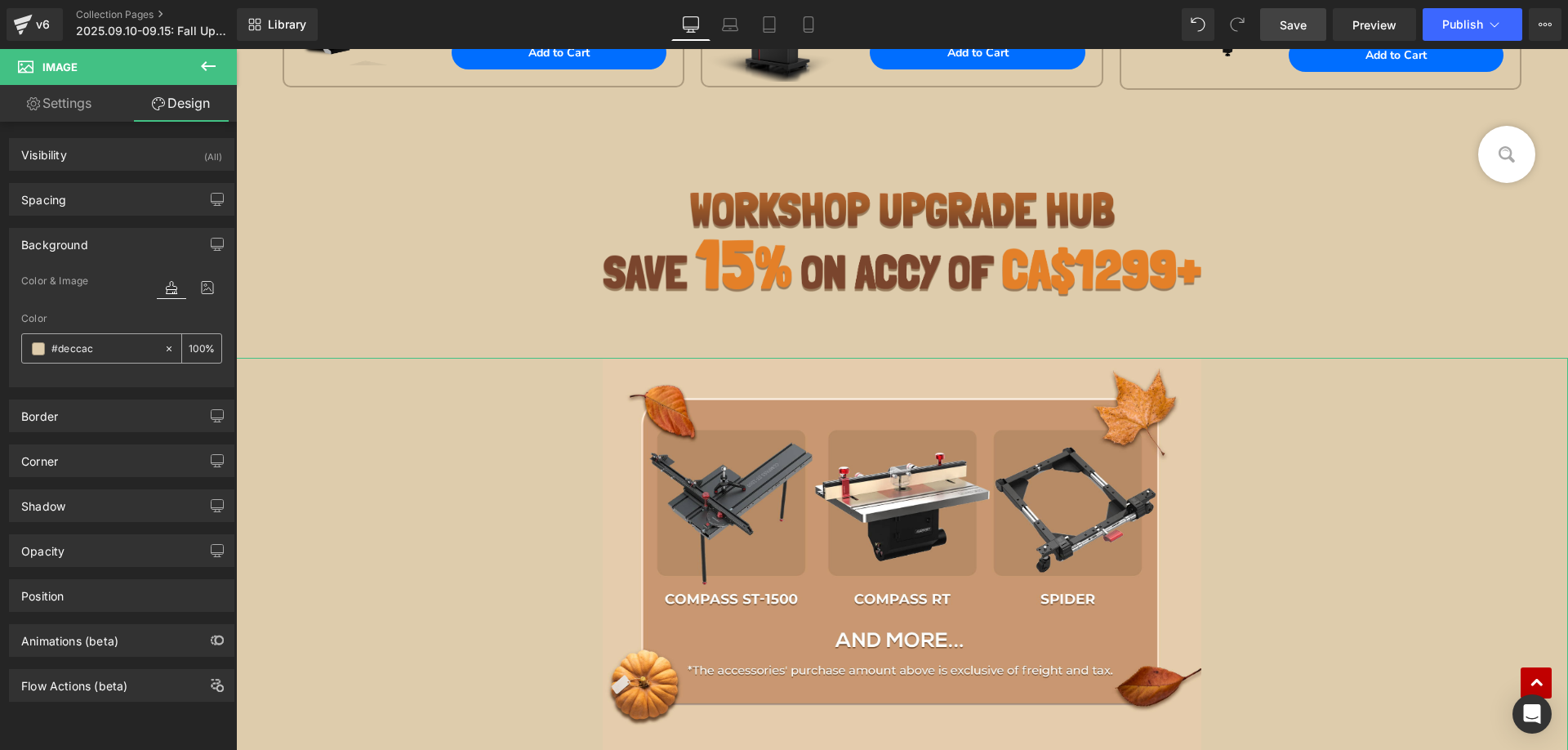
click at [102, 346] on input "#deccac" at bounding box center [103, 349] width 104 height 18
click at [1440, 19] on button "Publish" at bounding box center [1473, 24] width 99 height 32
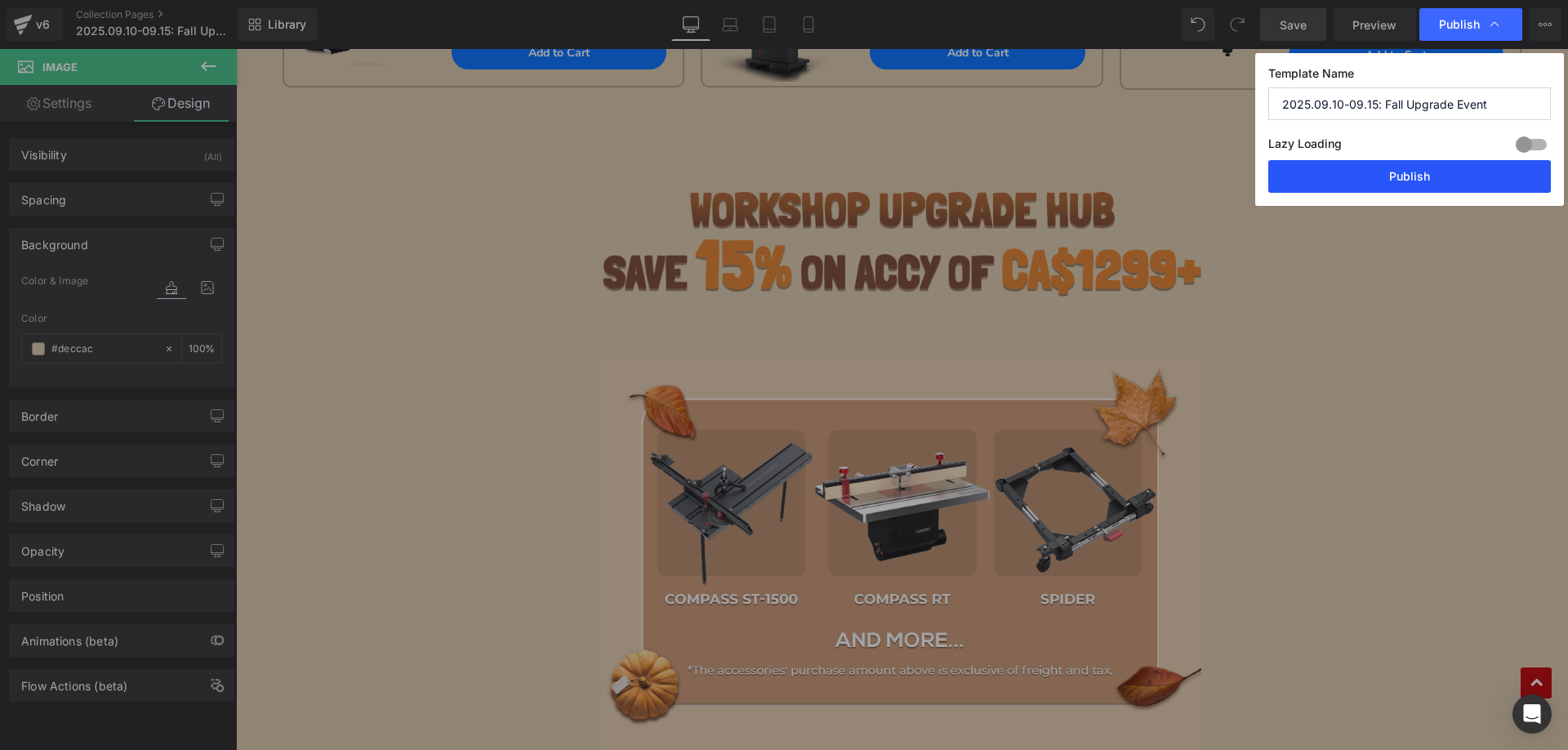
click at [1381, 175] on button "Publish" at bounding box center [1409, 175] width 282 height 32
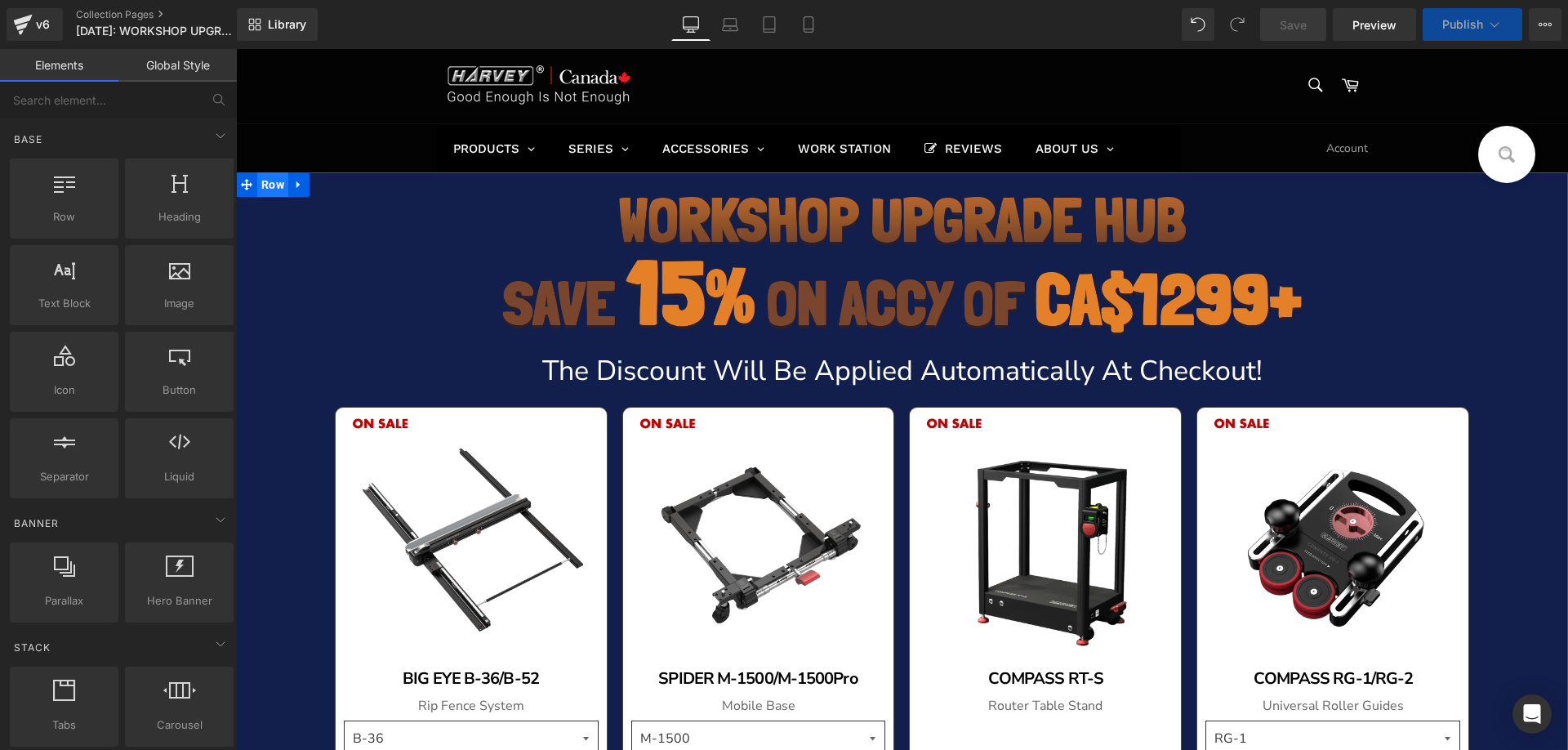
click at [267, 184] on span "Row" at bounding box center [272, 185] width 31 height 25
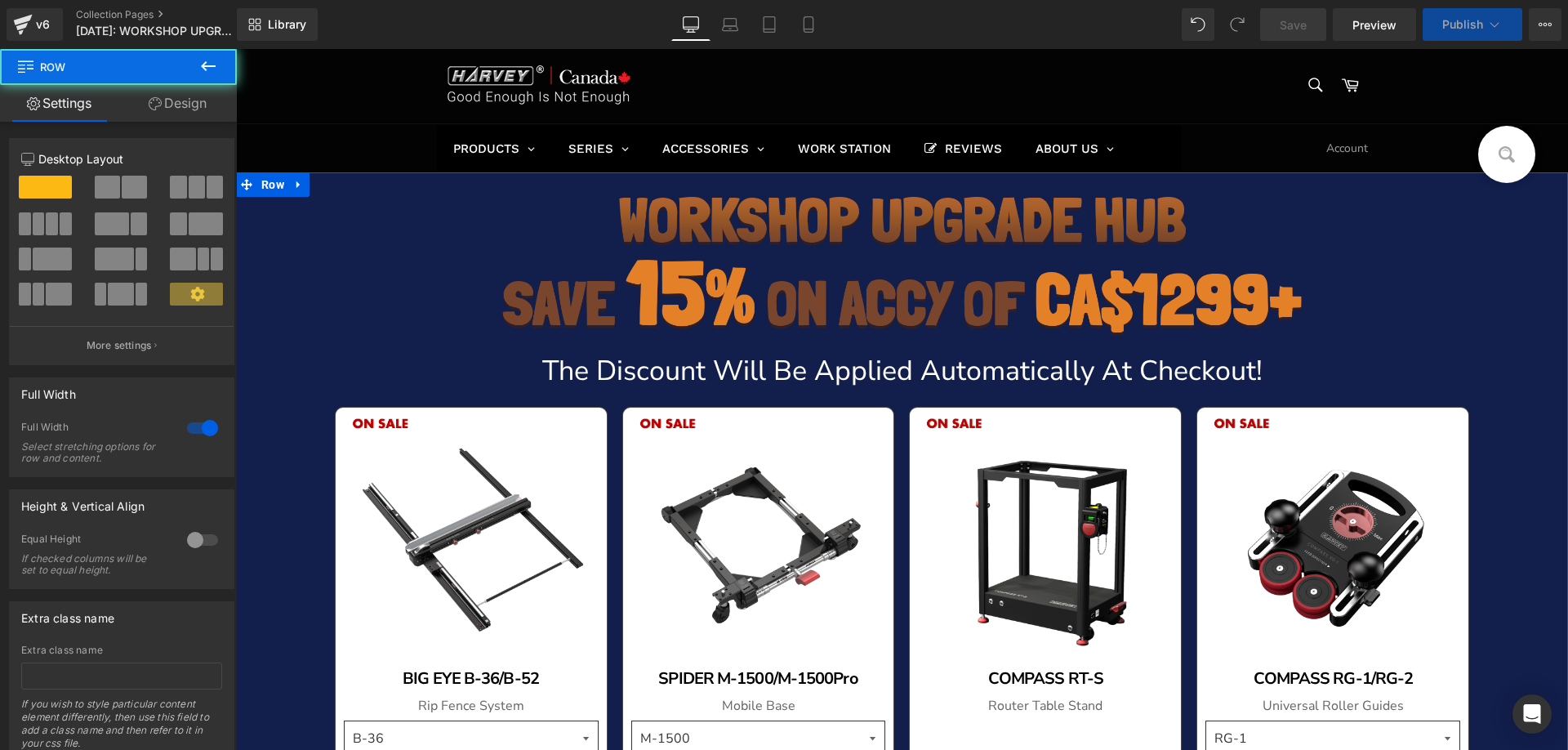
click at [181, 105] on link "Design" at bounding box center [177, 103] width 118 height 36
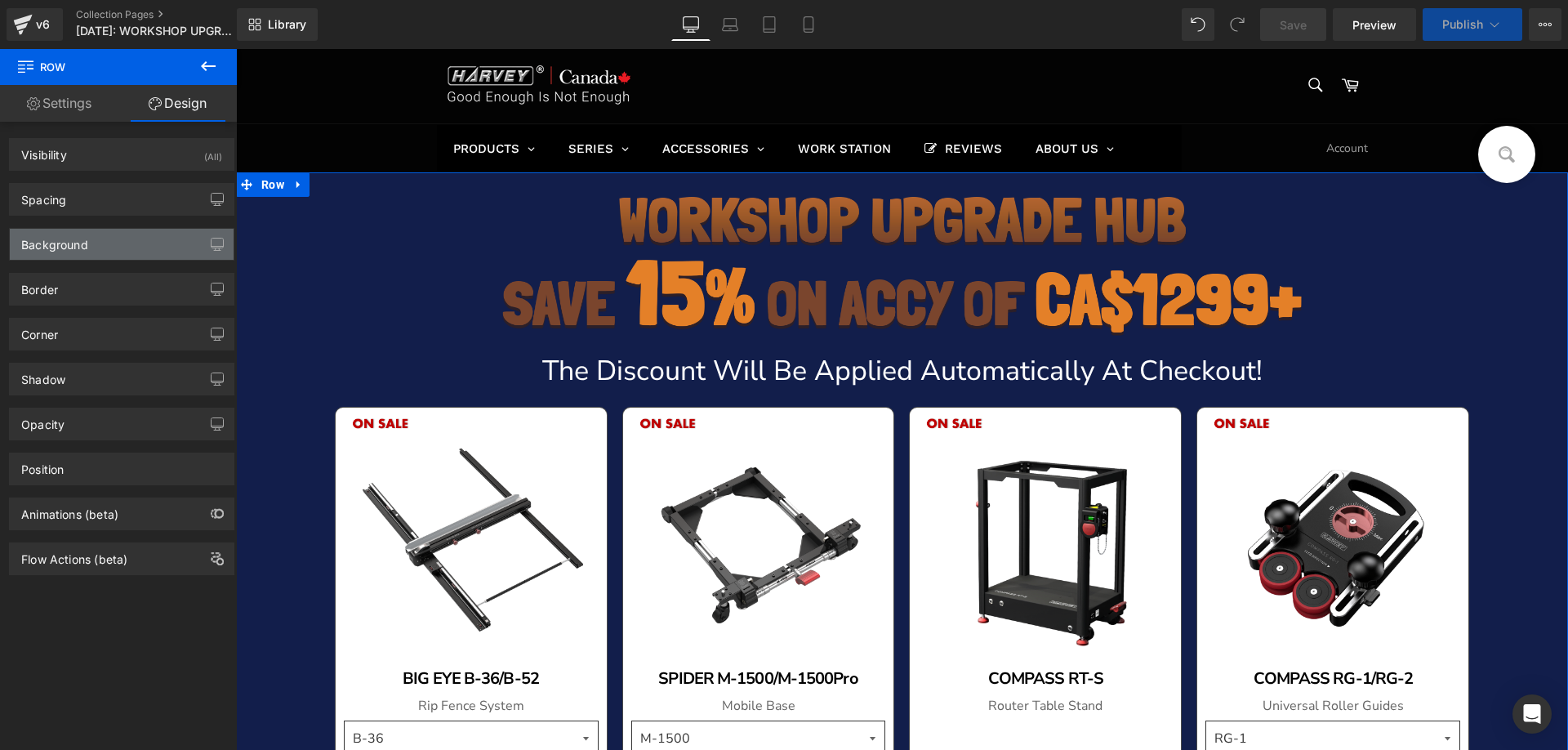
click at [80, 245] on div "Background" at bounding box center [55, 240] width 67 height 23
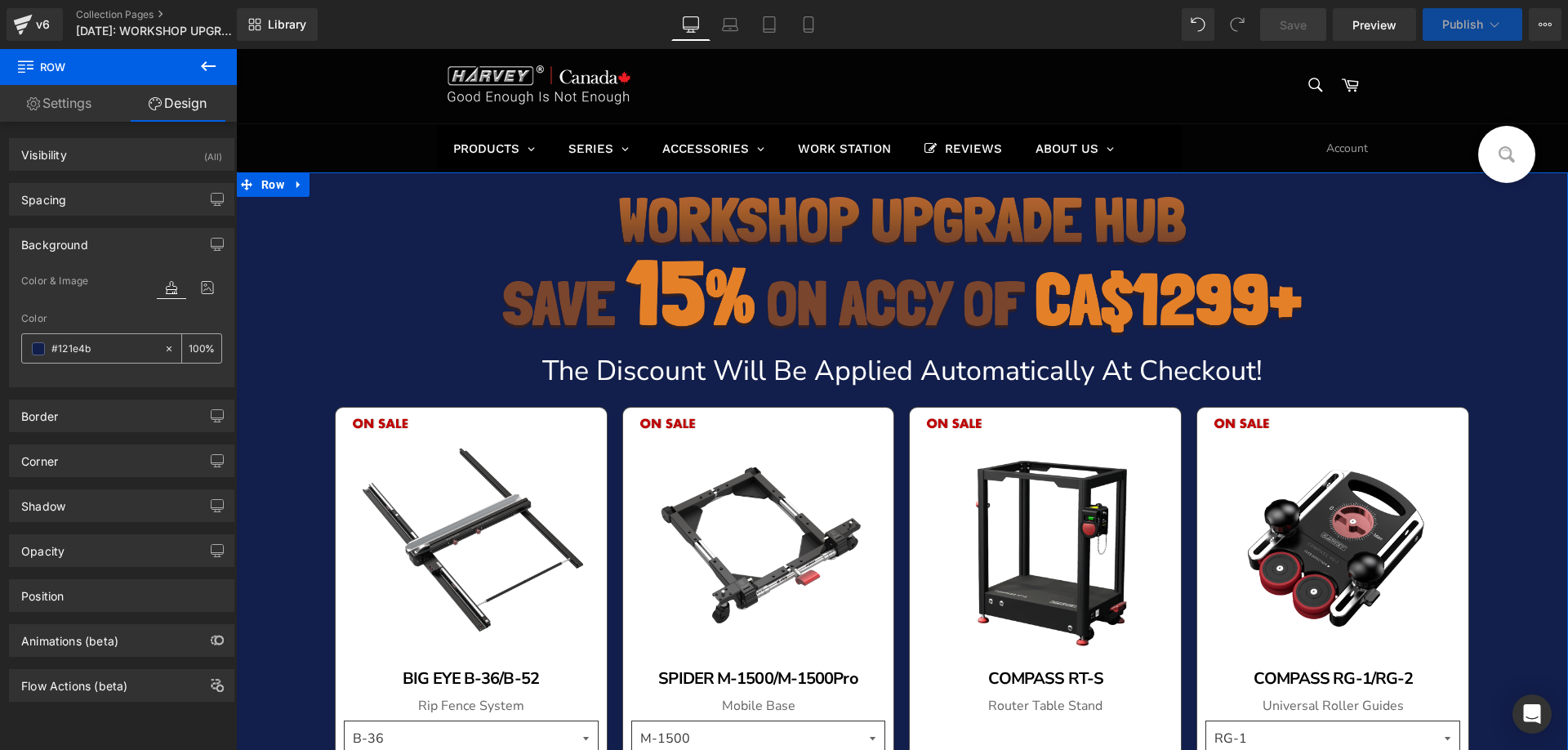
click at [108, 338] on div "#121e4b" at bounding box center [93, 349] width 142 height 29
click at [98, 356] on input "#121e4b" at bounding box center [103, 349] width 104 height 18
paste input "deccac"
type input "#deccac"
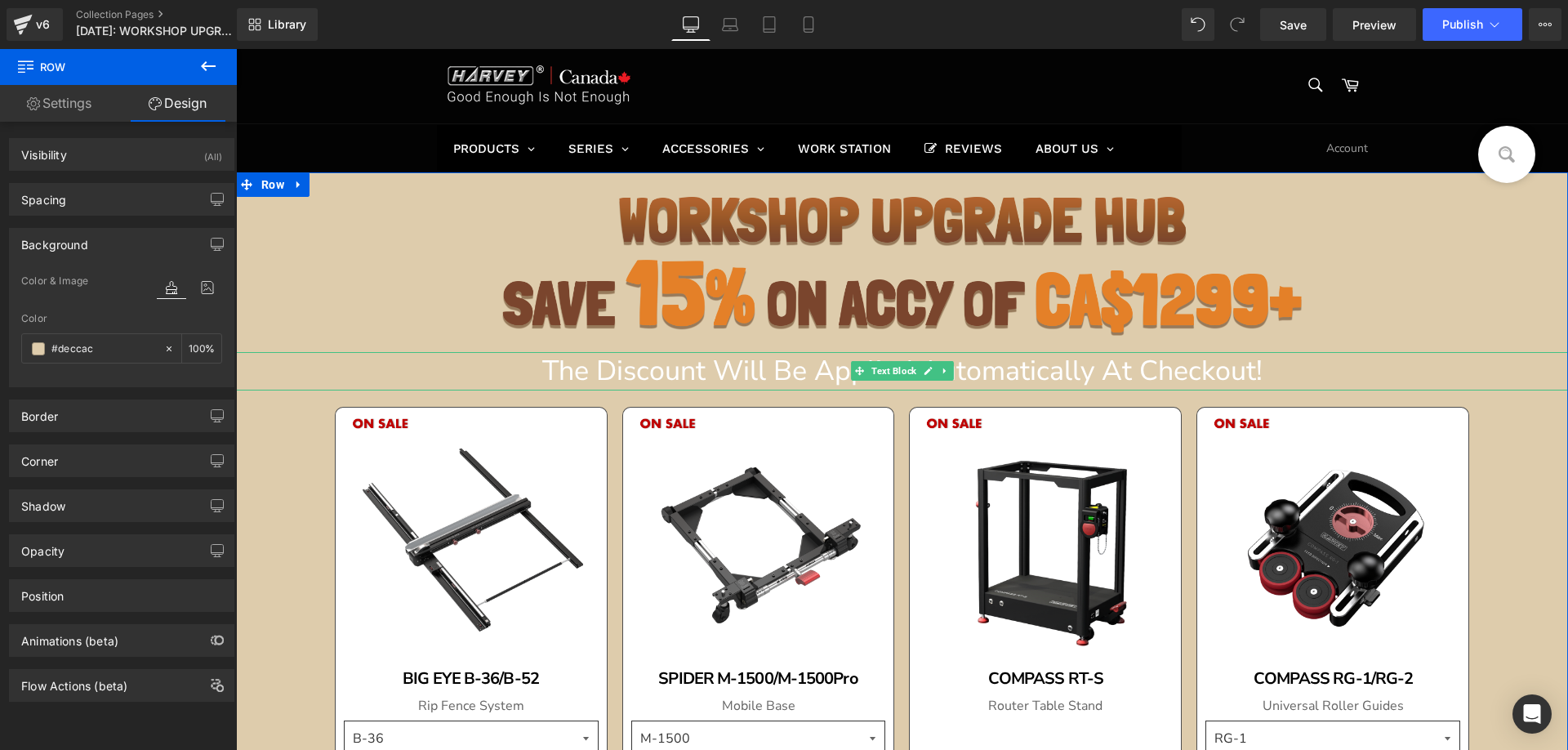
drag, startPoint x: 577, startPoint y: 370, endPoint x: 562, endPoint y: 374, distance: 15.5
click at [576, 370] on p "The Discount Will Be Applied Automatically At Checkout!" at bounding box center [902, 371] width 1332 height 38
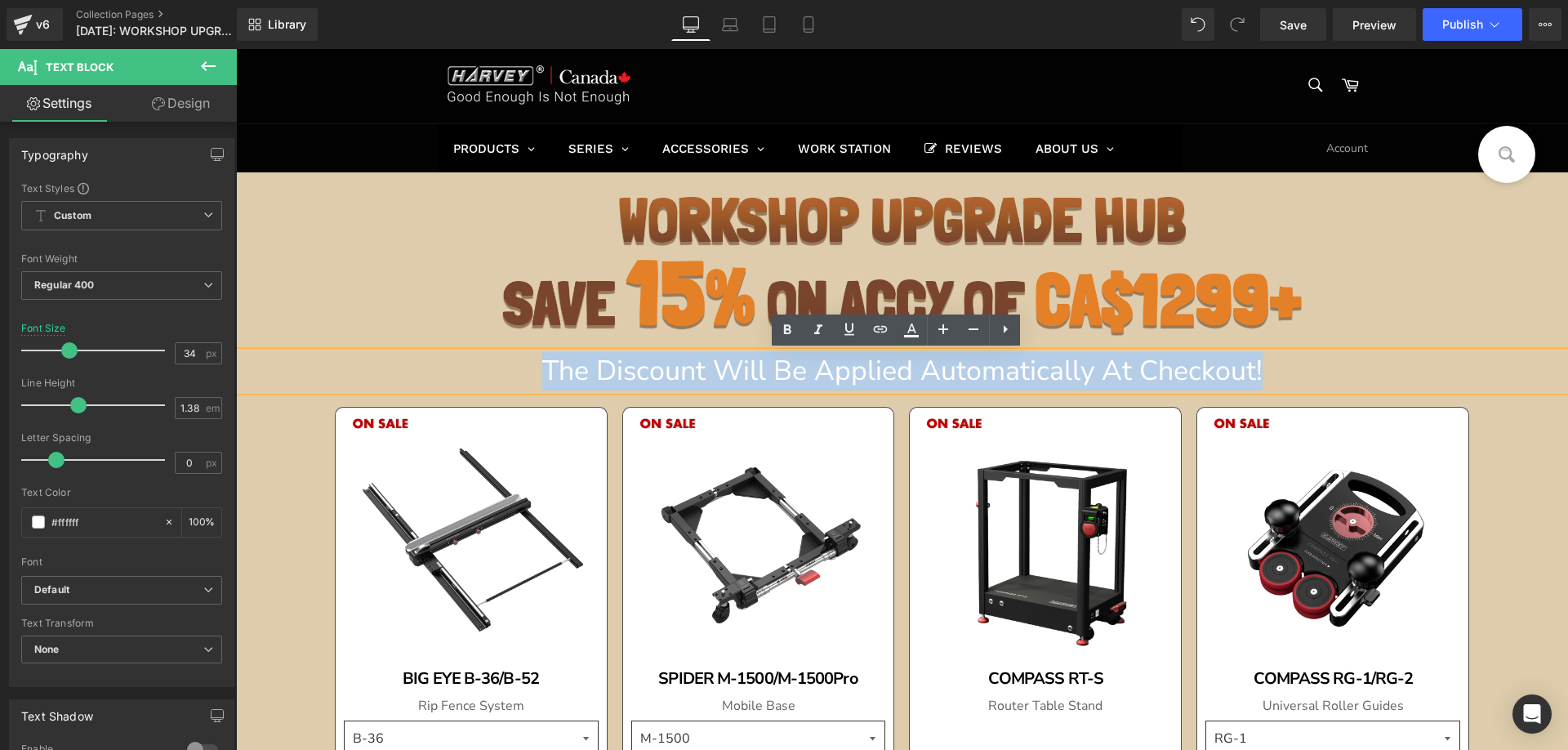
drag, startPoint x: 523, startPoint y: 372, endPoint x: 1362, endPoint y: 370, distance: 839.0
click at [1362, 370] on p "The Discount Will Be Applied Automatically At Checkout!" at bounding box center [902, 371] width 1332 height 38
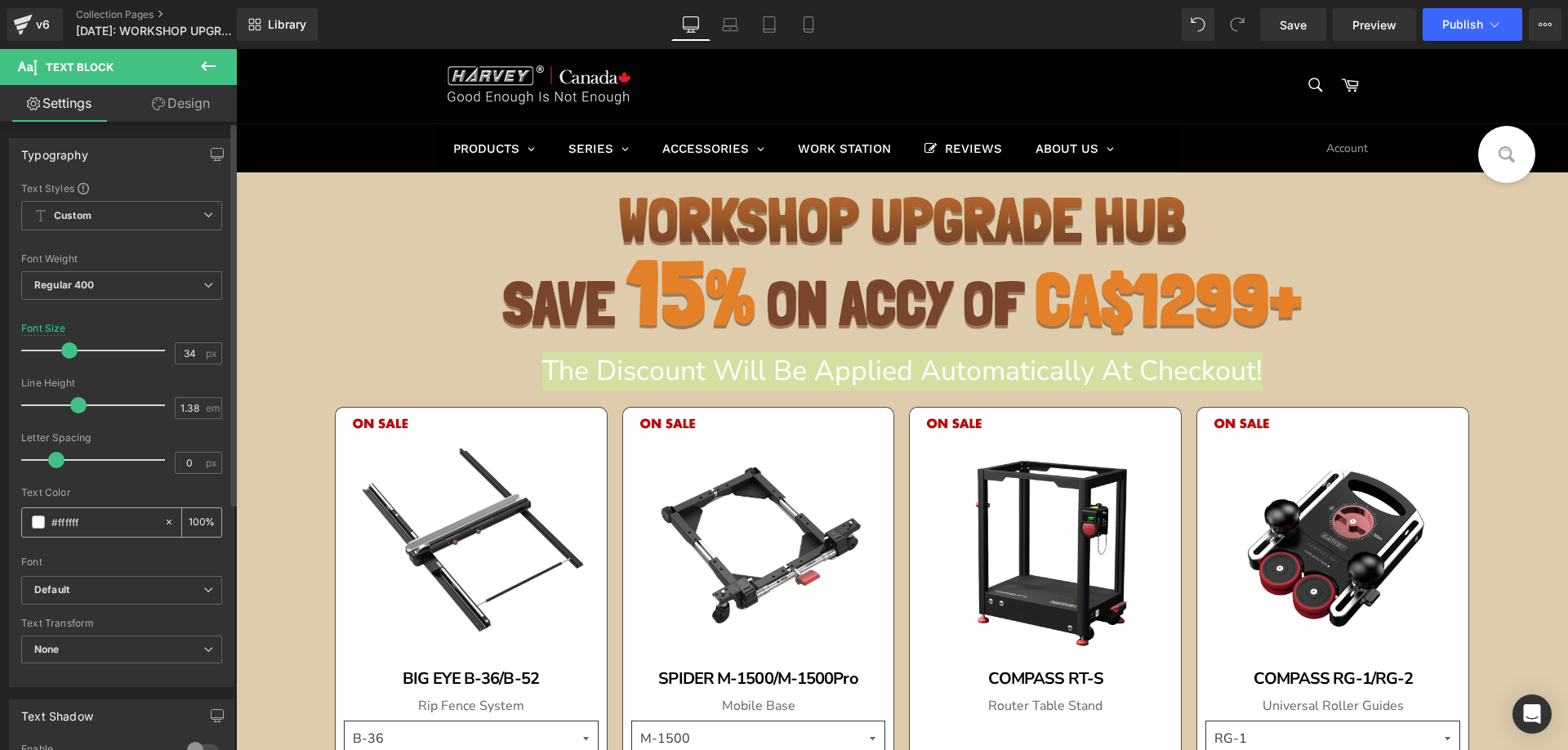
click at [42, 516] on span at bounding box center [38, 522] width 13 height 13
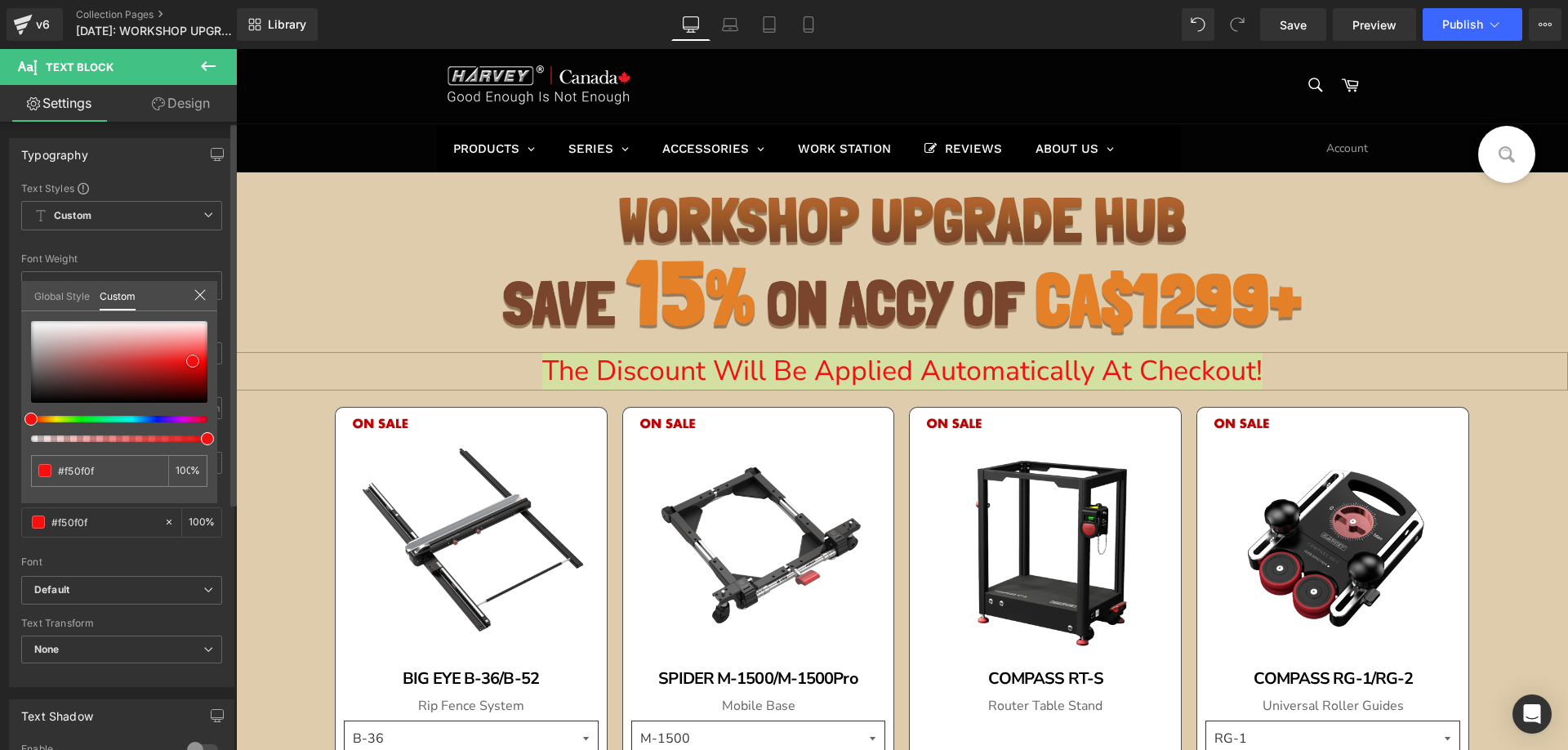
drag, startPoint x: 27, startPoint y: 320, endPoint x: 189, endPoint y: 359, distance: 166.6
click at [189, 359] on span at bounding box center [193, 361] width 13 height 13
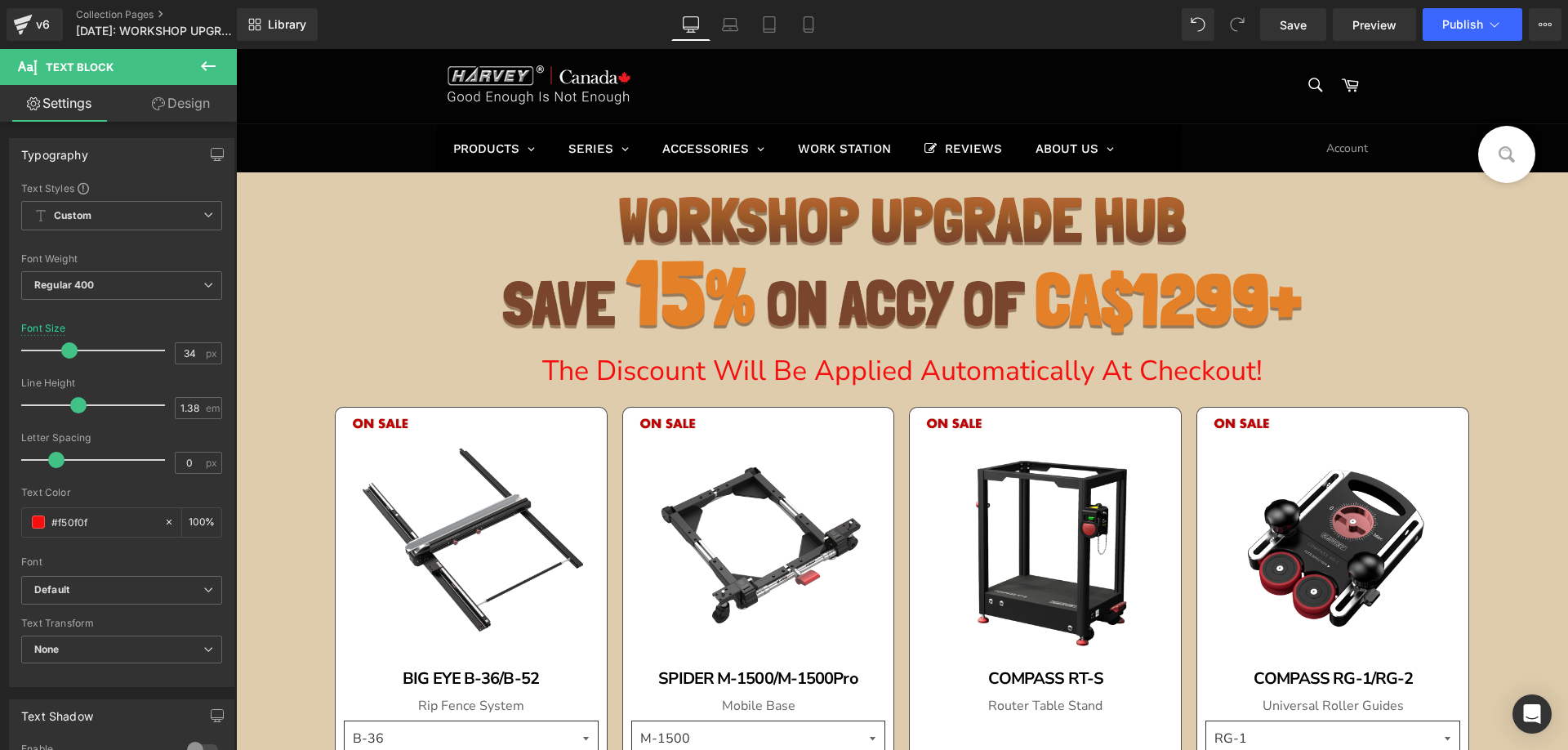
click at [221, 63] on button at bounding box center [208, 66] width 57 height 36
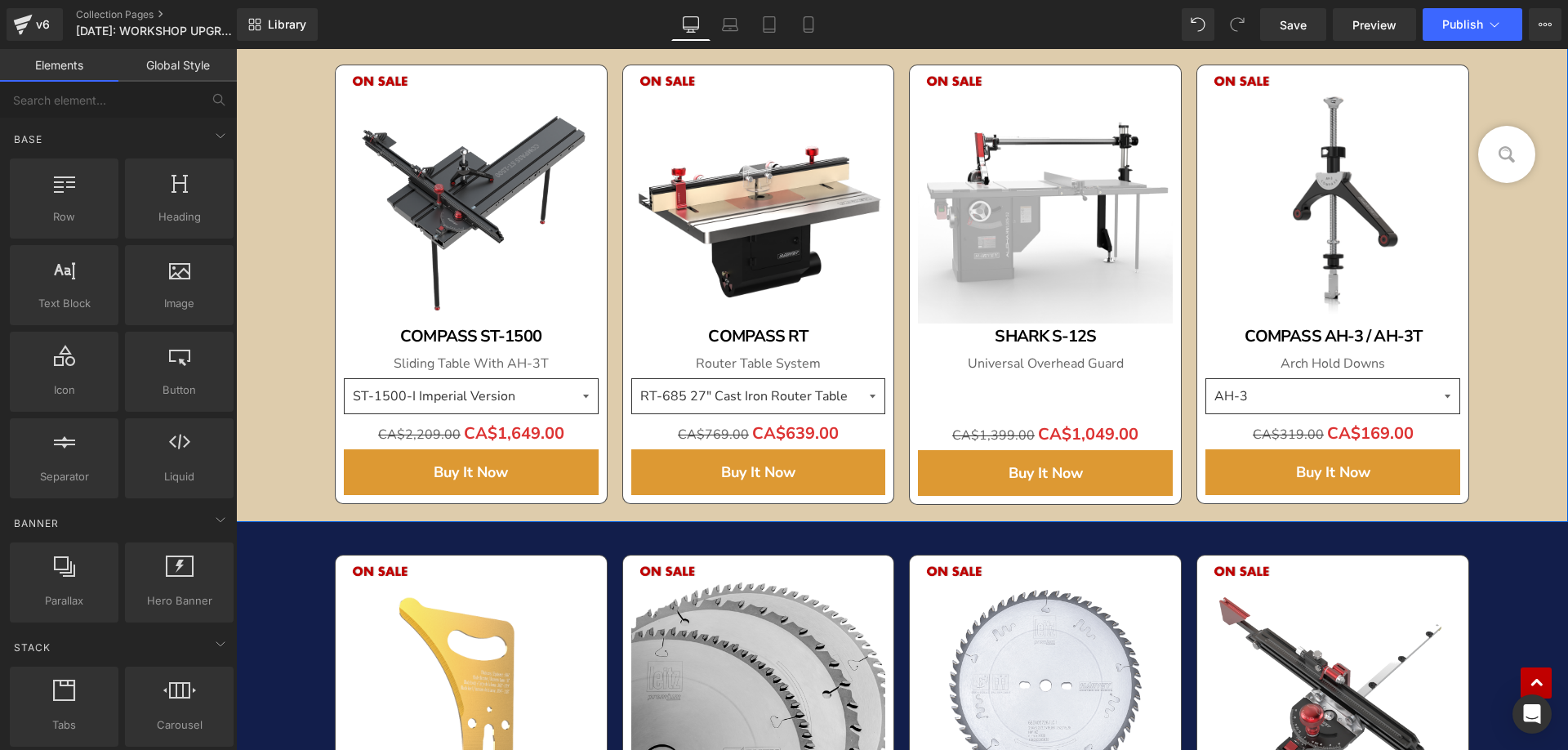
scroll to position [1143, 0]
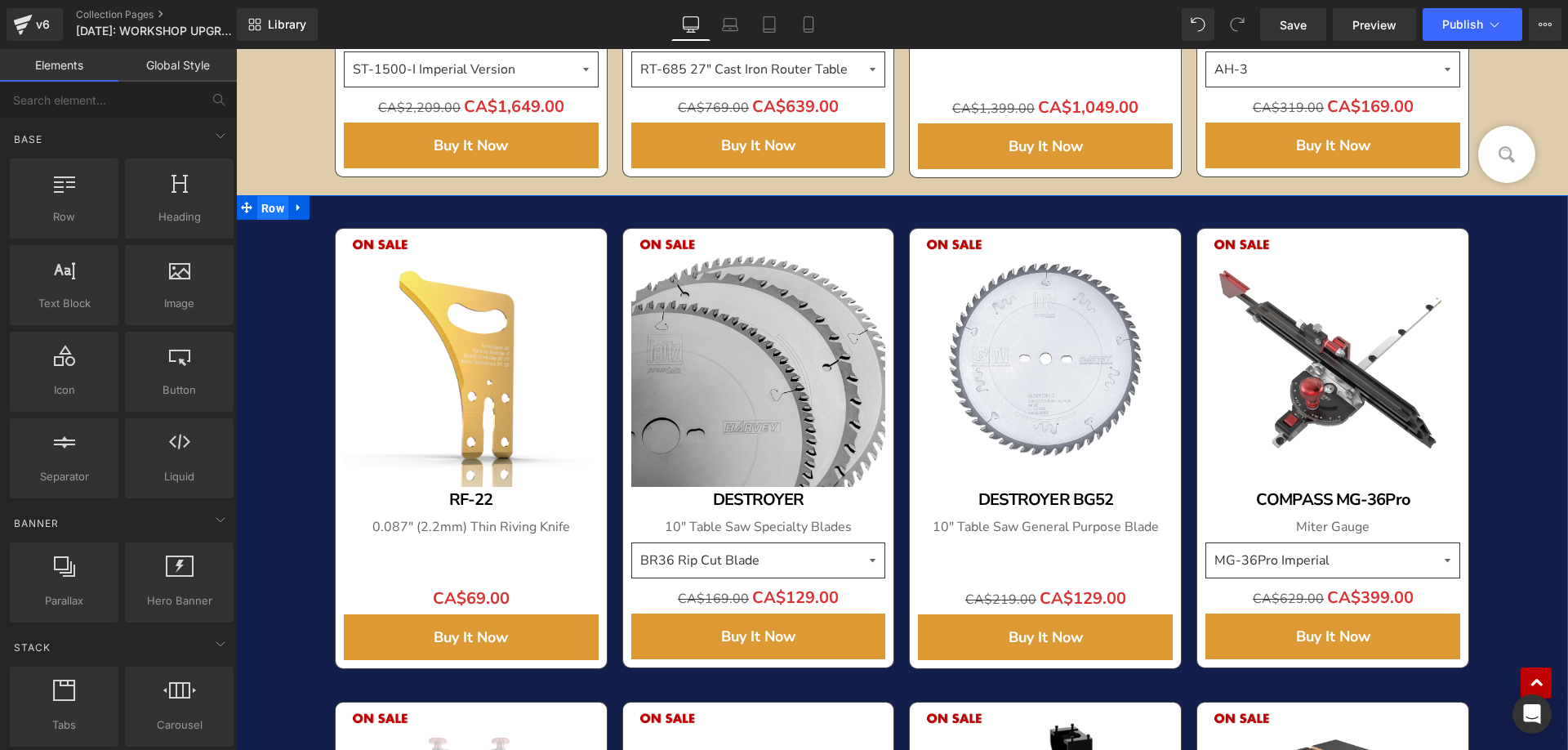
click at [272, 212] on span "Row" at bounding box center [272, 209] width 31 height 25
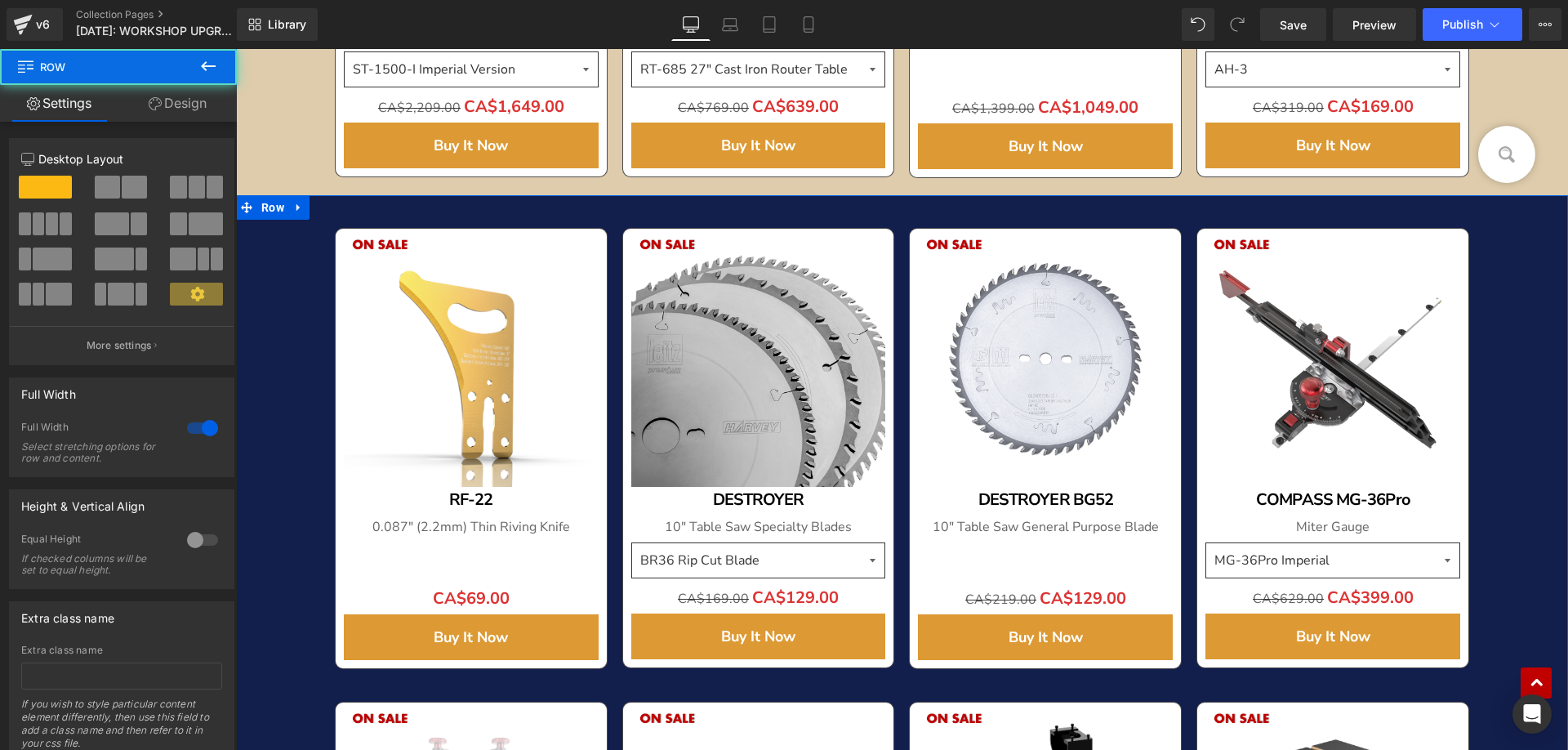
click at [176, 107] on link "Design" at bounding box center [177, 103] width 118 height 36
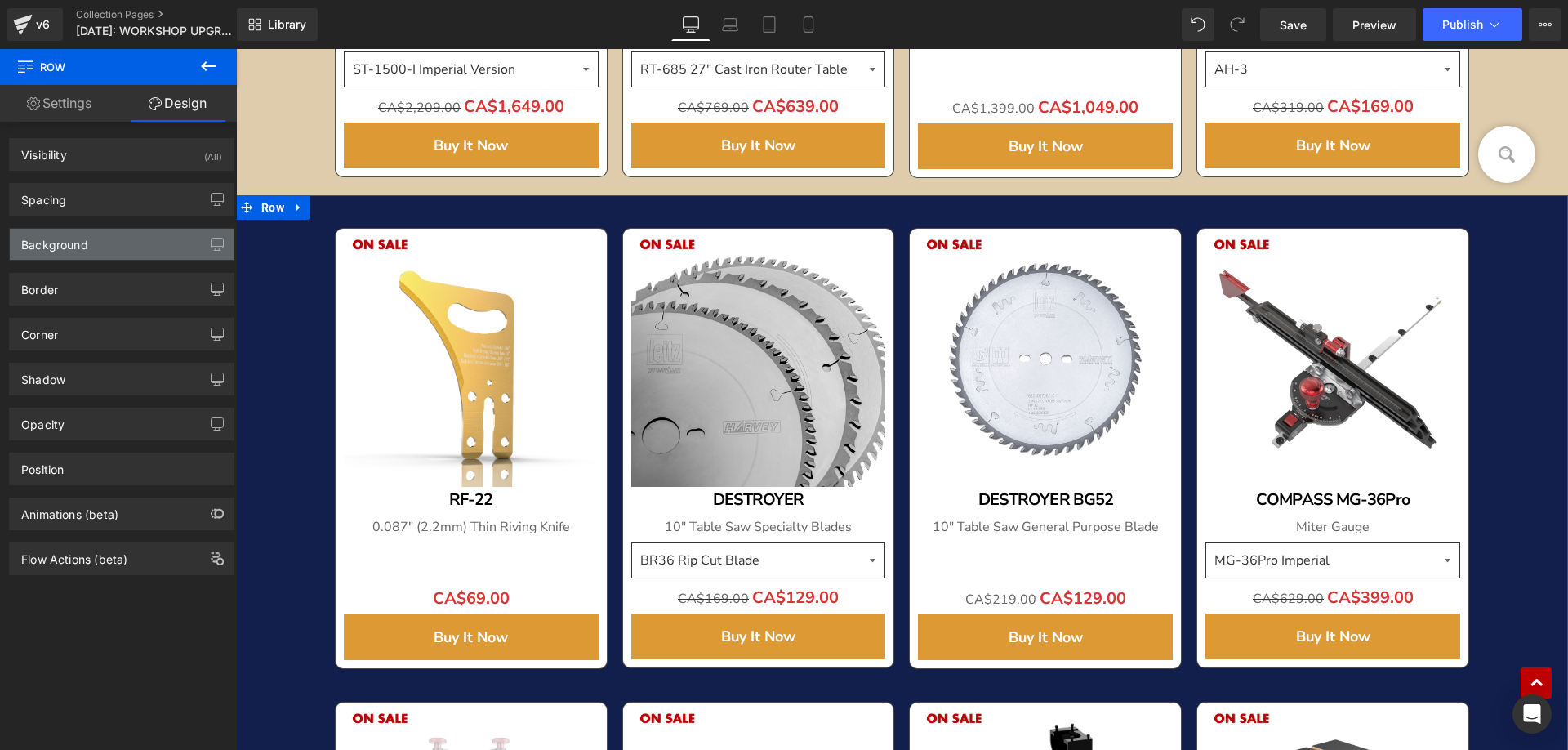
click at [69, 248] on div "Background" at bounding box center [55, 240] width 67 height 23
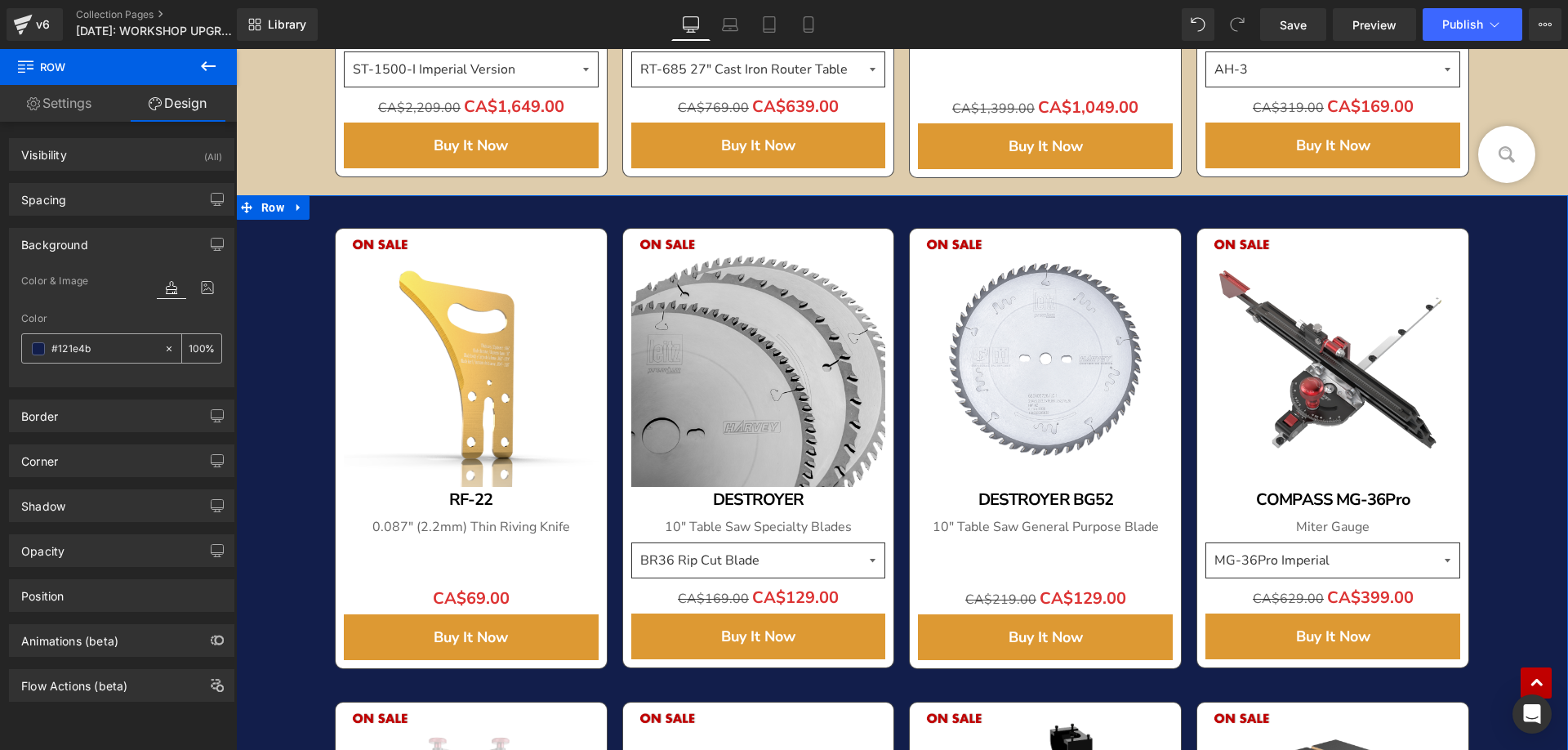
drag, startPoint x: 92, startPoint y: 363, endPoint x: 95, endPoint y: 356, distance: 7.6
click at [92, 363] on div "Color #121e4b 100 %" at bounding box center [122, 348] width 201 height 70
click at [97, 350] on input "#121e4b" at bounding box center [103, 349] width 104 height 18
paste input "deccac"
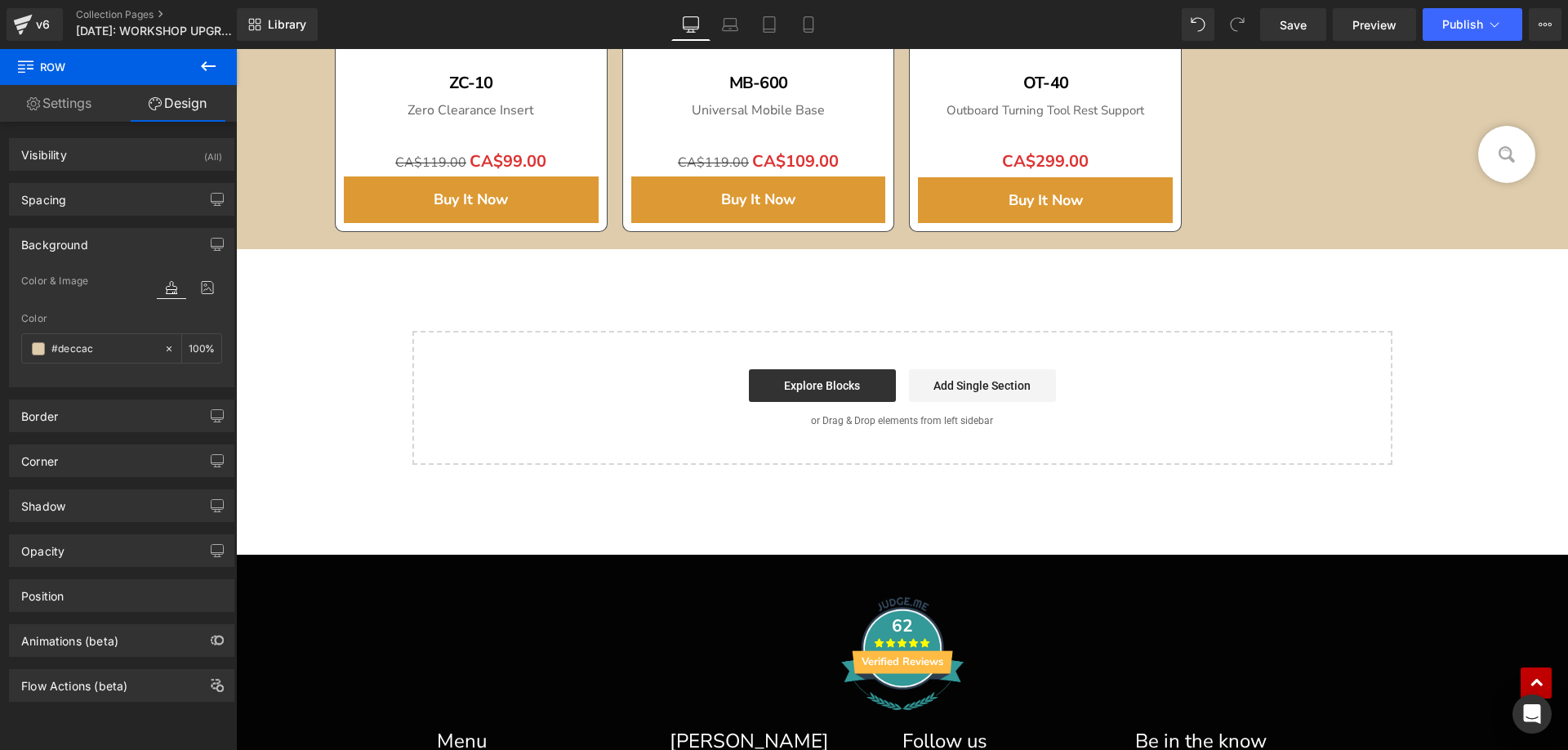
scroll to position [2613, 0]
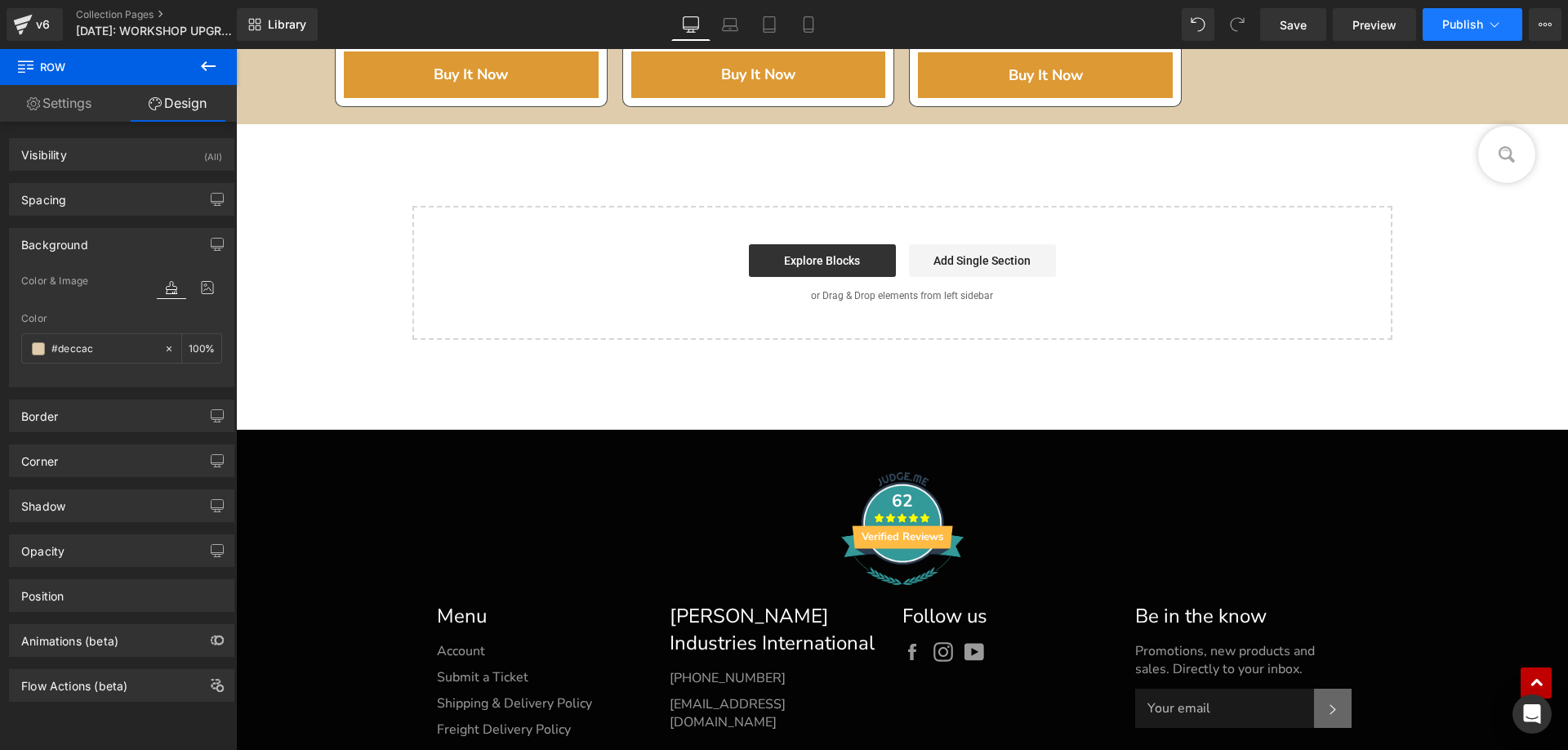
type input "#deccac"
click at [1455, 24] on span "Publish" at bounding box center [1462, 25] width 41 height 13
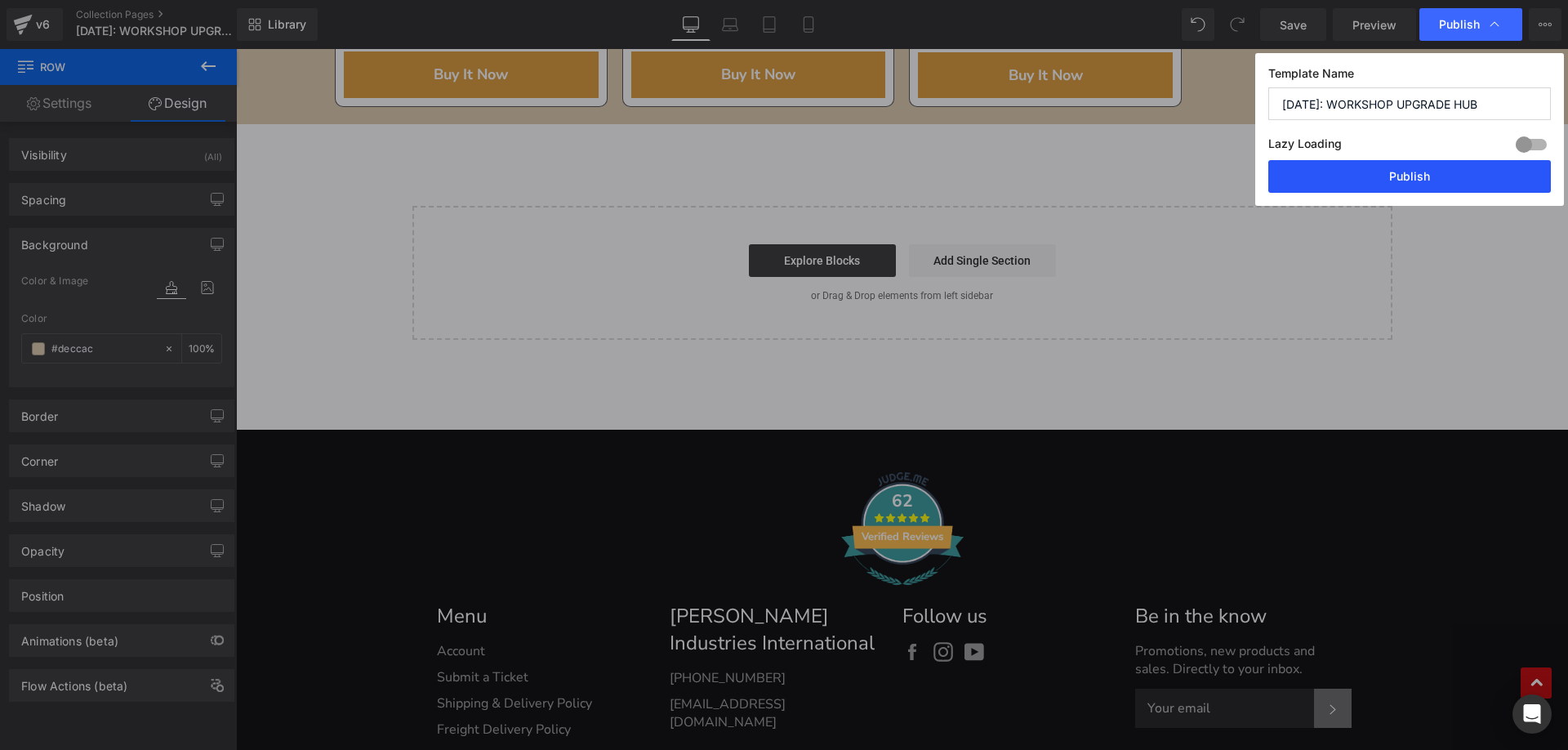
drag, startPoint x: 1346, startPoint y: 172, endPoint x: 1110, endPoint y: 122, distance: 241.2
click at [1346, 172] on button "Publish" at bounding box center [1409, 175] width 282 height 32
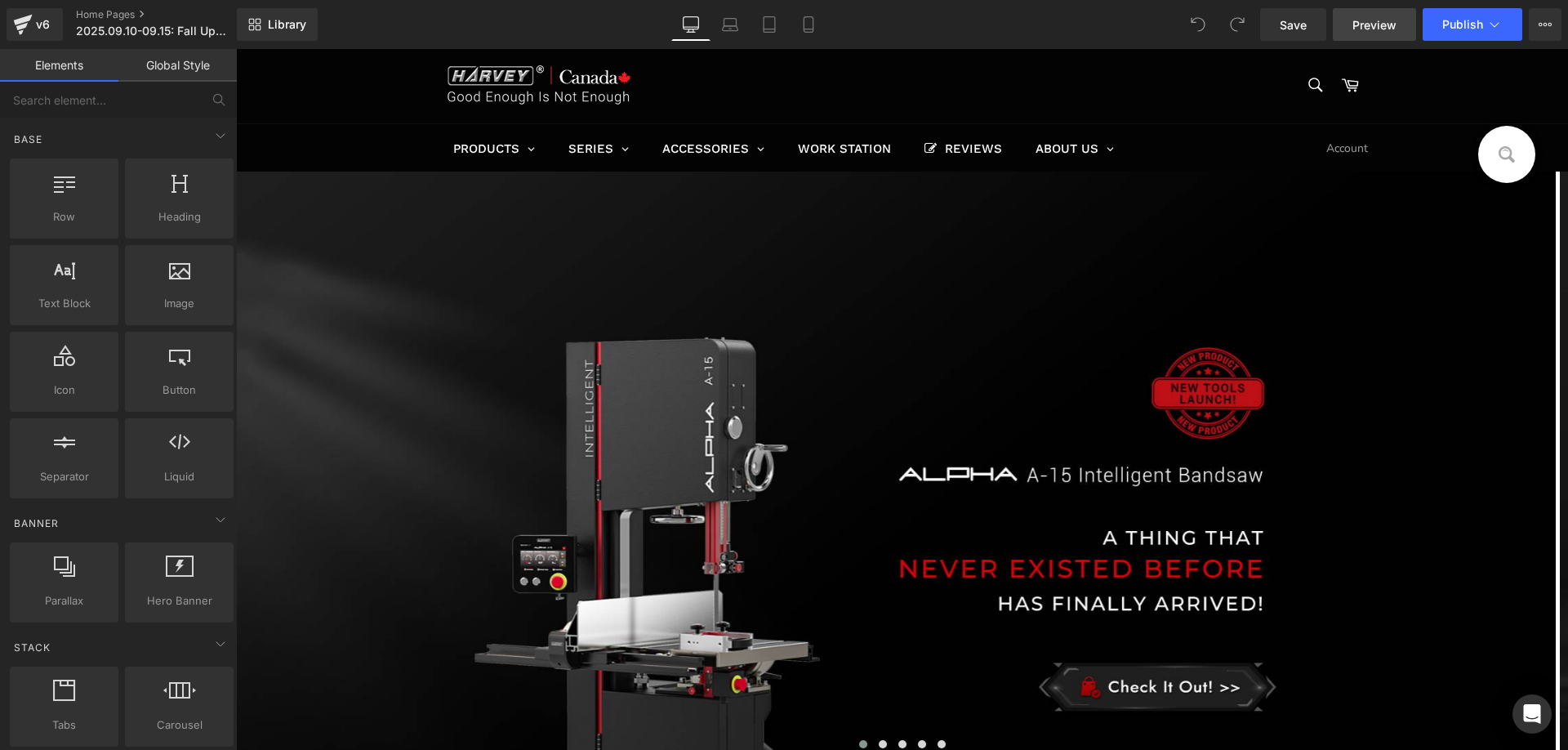
click at [1383, 18] on span "Preview" at bounding box center [1374, 25] width 44 height 17
